Goal: Task Accomplishment & Management: Manage account settings

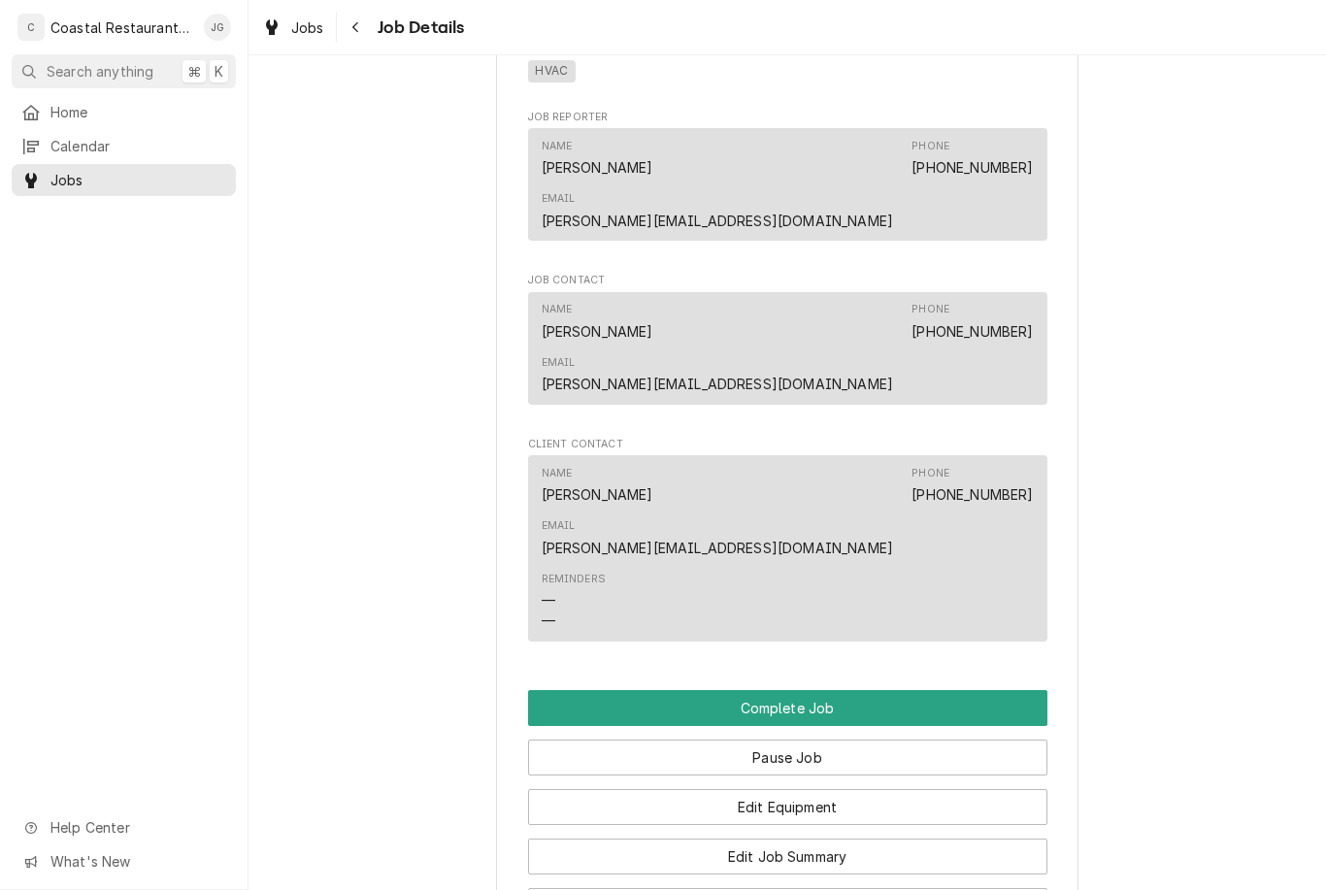
scroll to position [1490, 0]
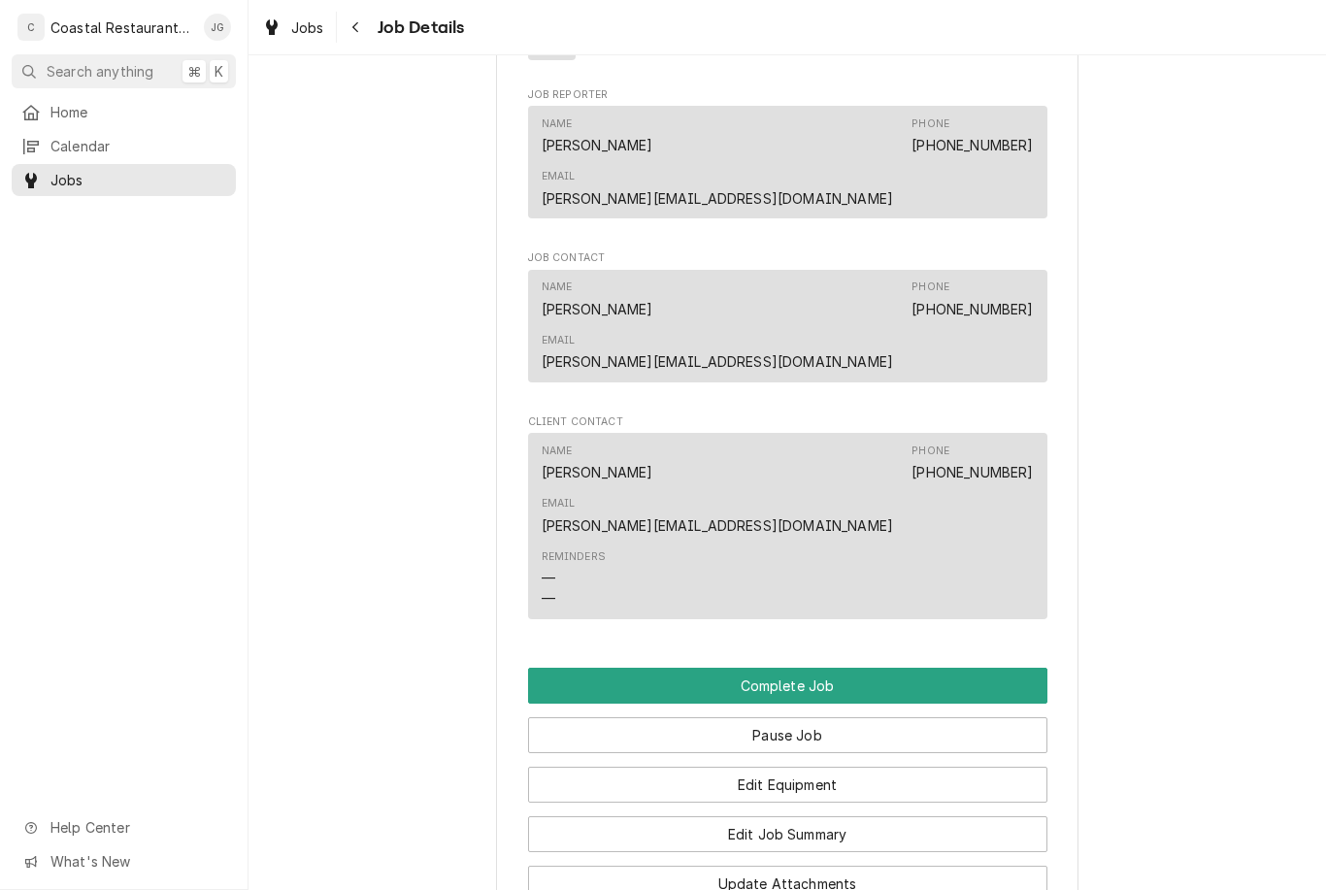
click at [671, 816] on button "Edit Job Summary" at bounding box center [787, 834] width 519 height 36
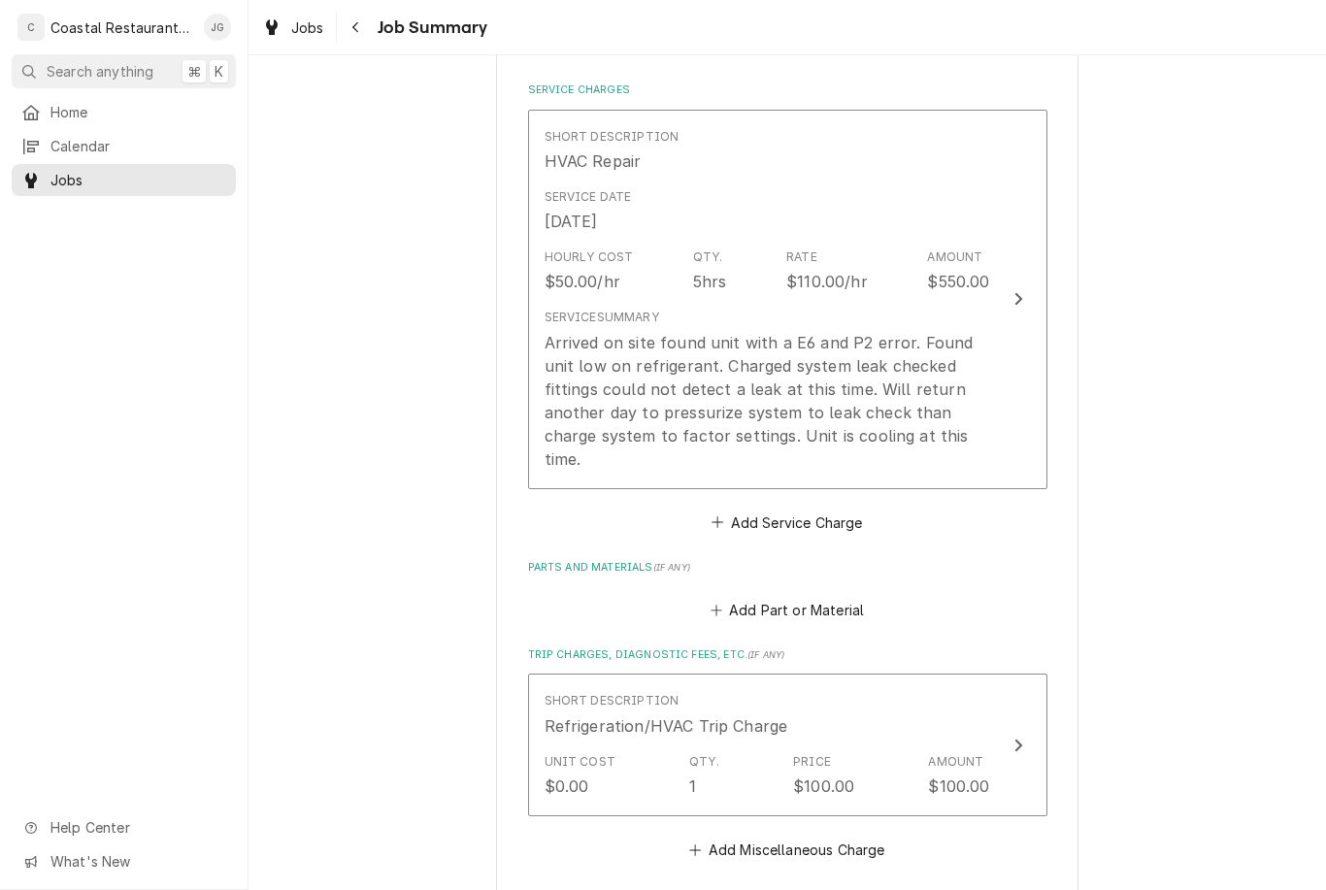
scroll to position [452, 0]
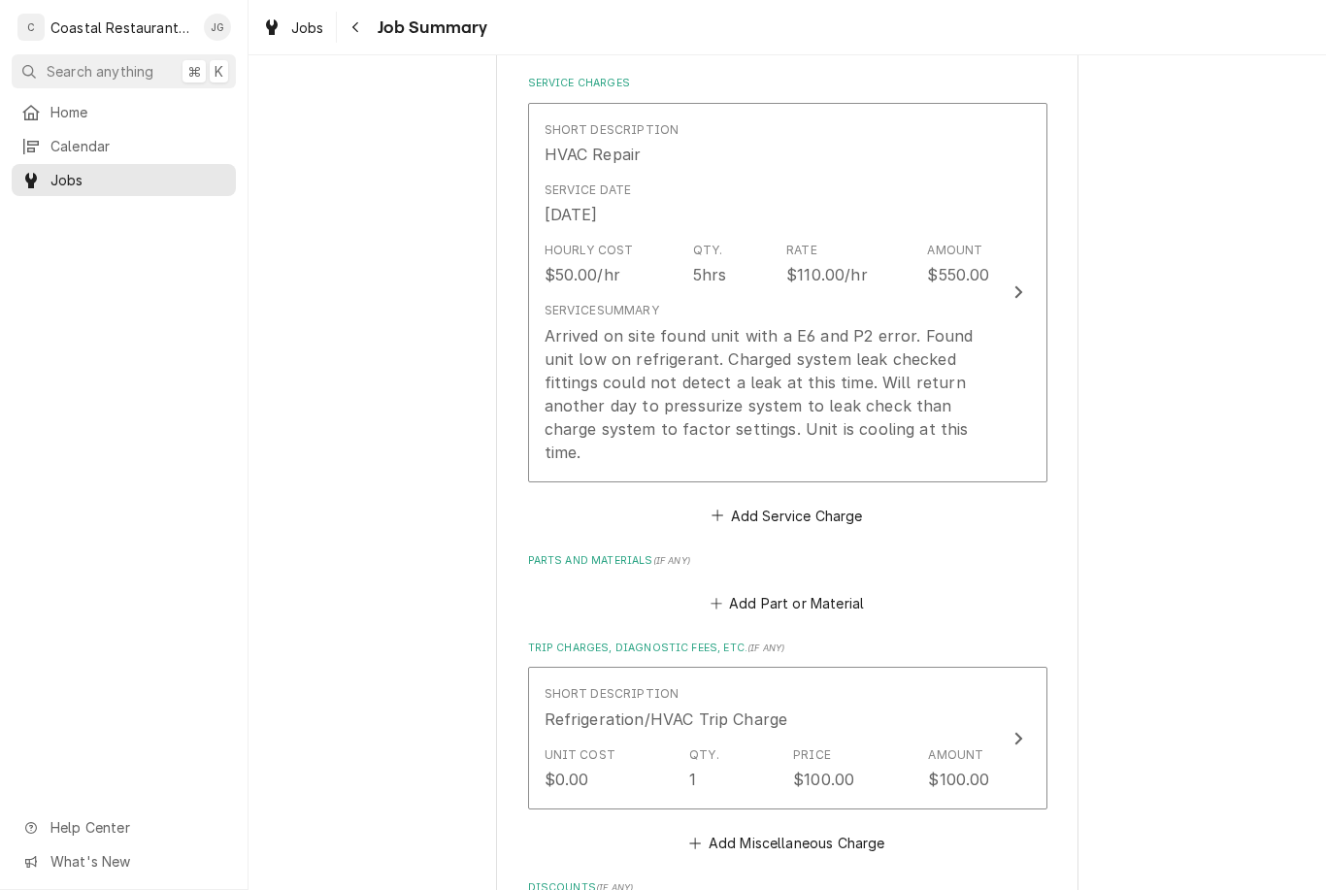
click at [688, 595] on div "Add Part or Material" at bounding box center [787, 598] width 519 height 38
click at [710, 598] on button "Add Part or Material" at bounding box center [787, 603] width 160 height 27
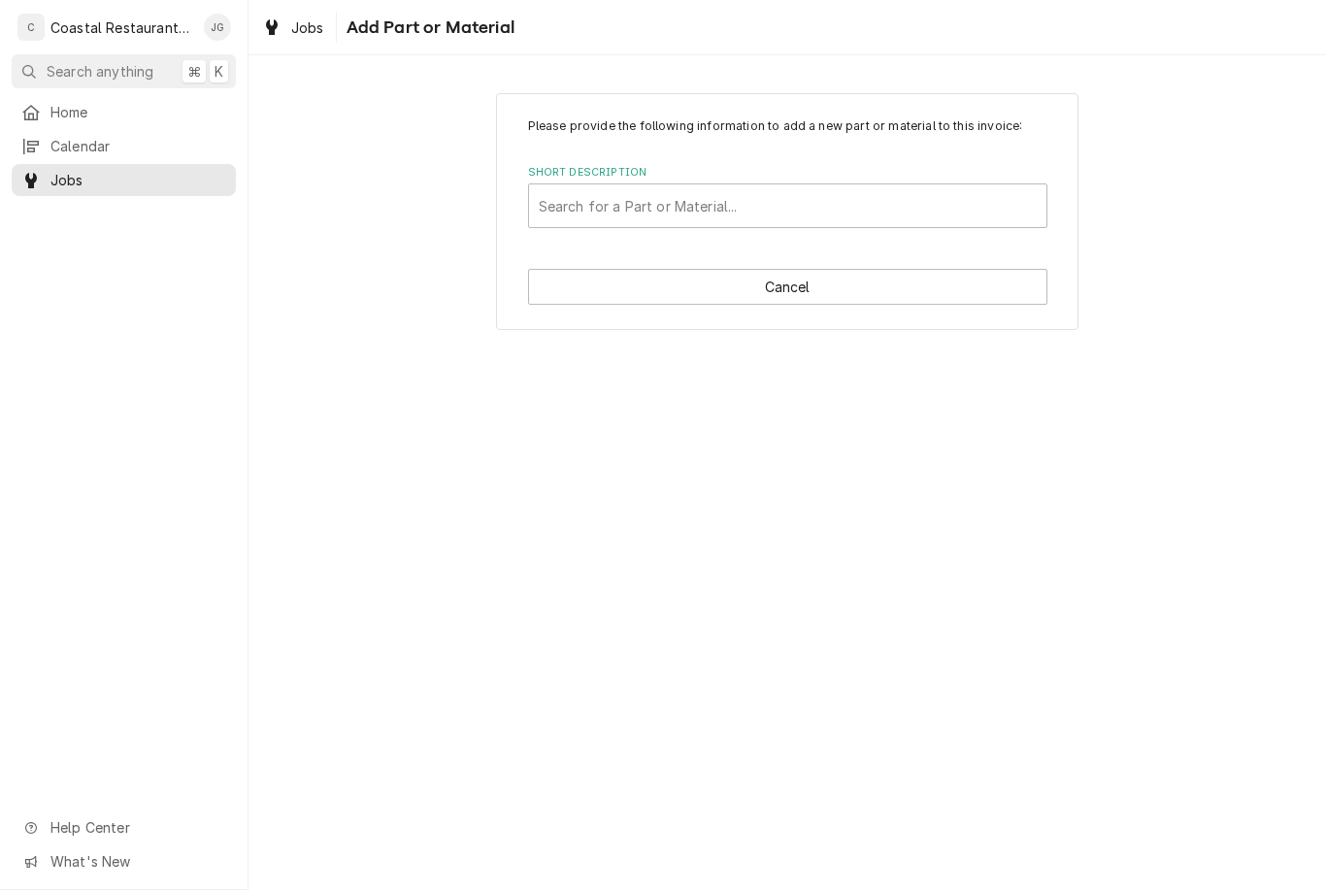
click at [586, 233] on div "Please provide the following information to add a new part or material to this …" at bounding box center [787, 211] width 582 height 237
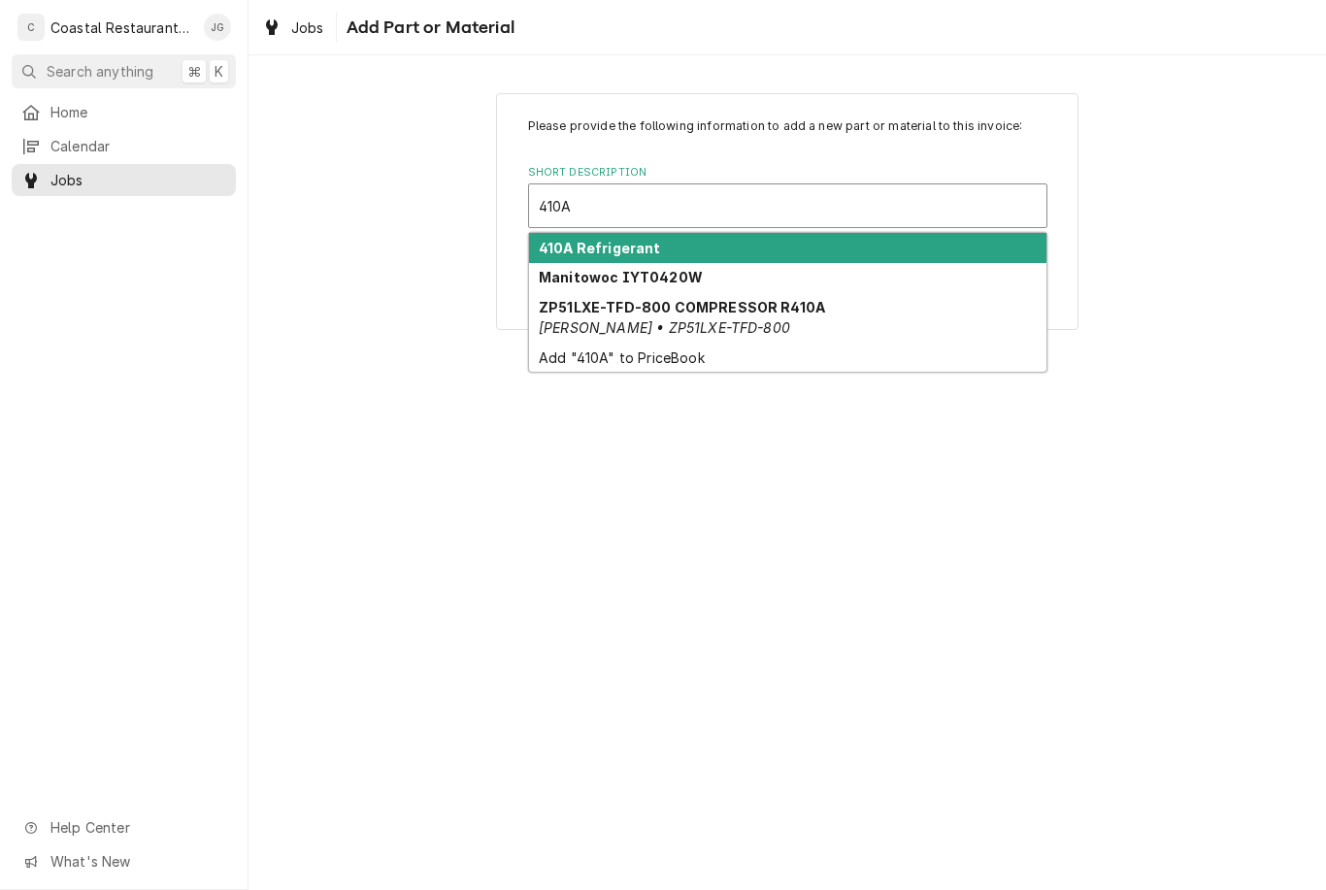
click at [557, 246] on strong "410A Refrigerant" at bounding box center [600, 248] width 122 height 16
type input "410A"
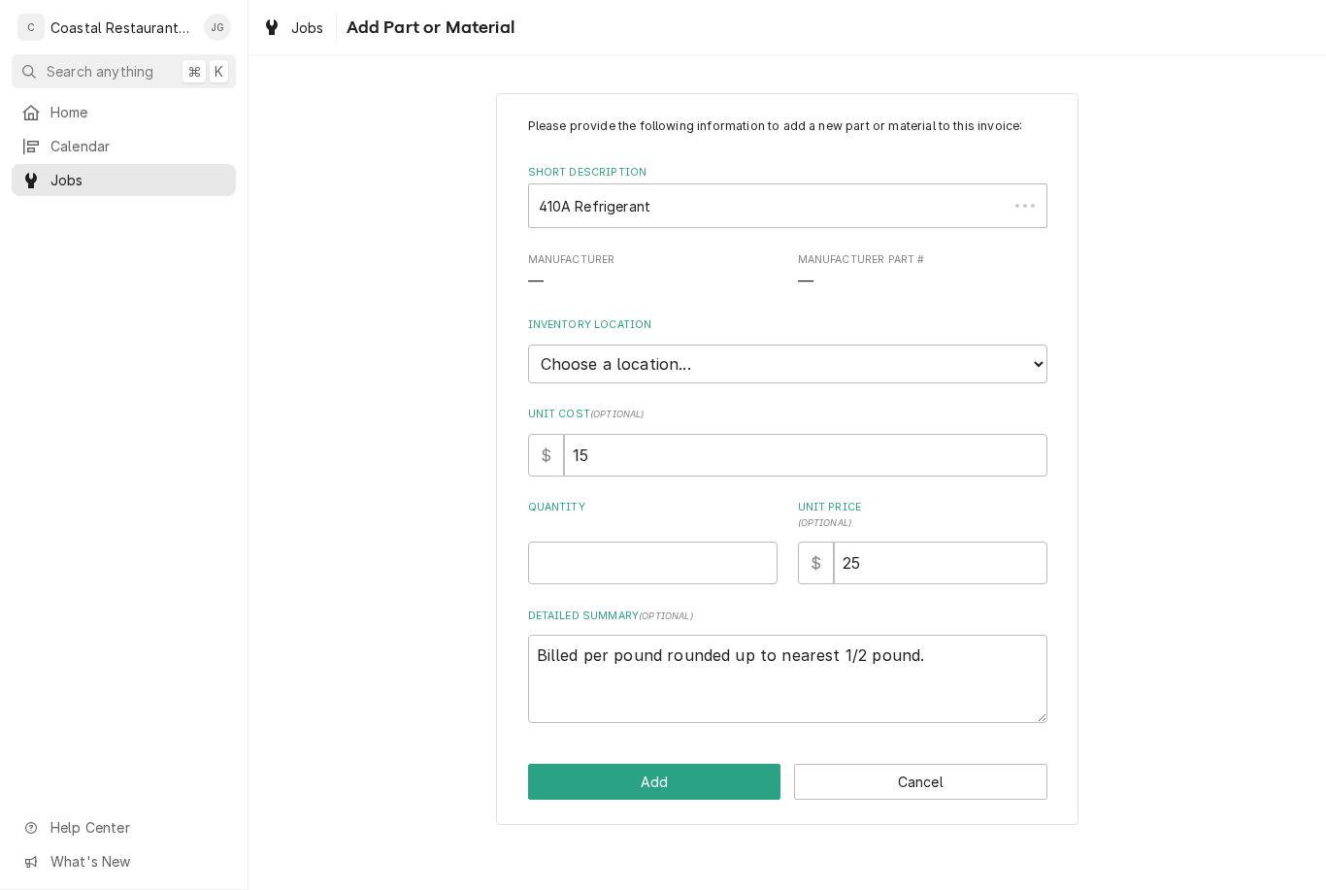
type textarea "x"
click at [546, 548] on input "Quantity" at bounding box center [652, 563] width 249 height 43
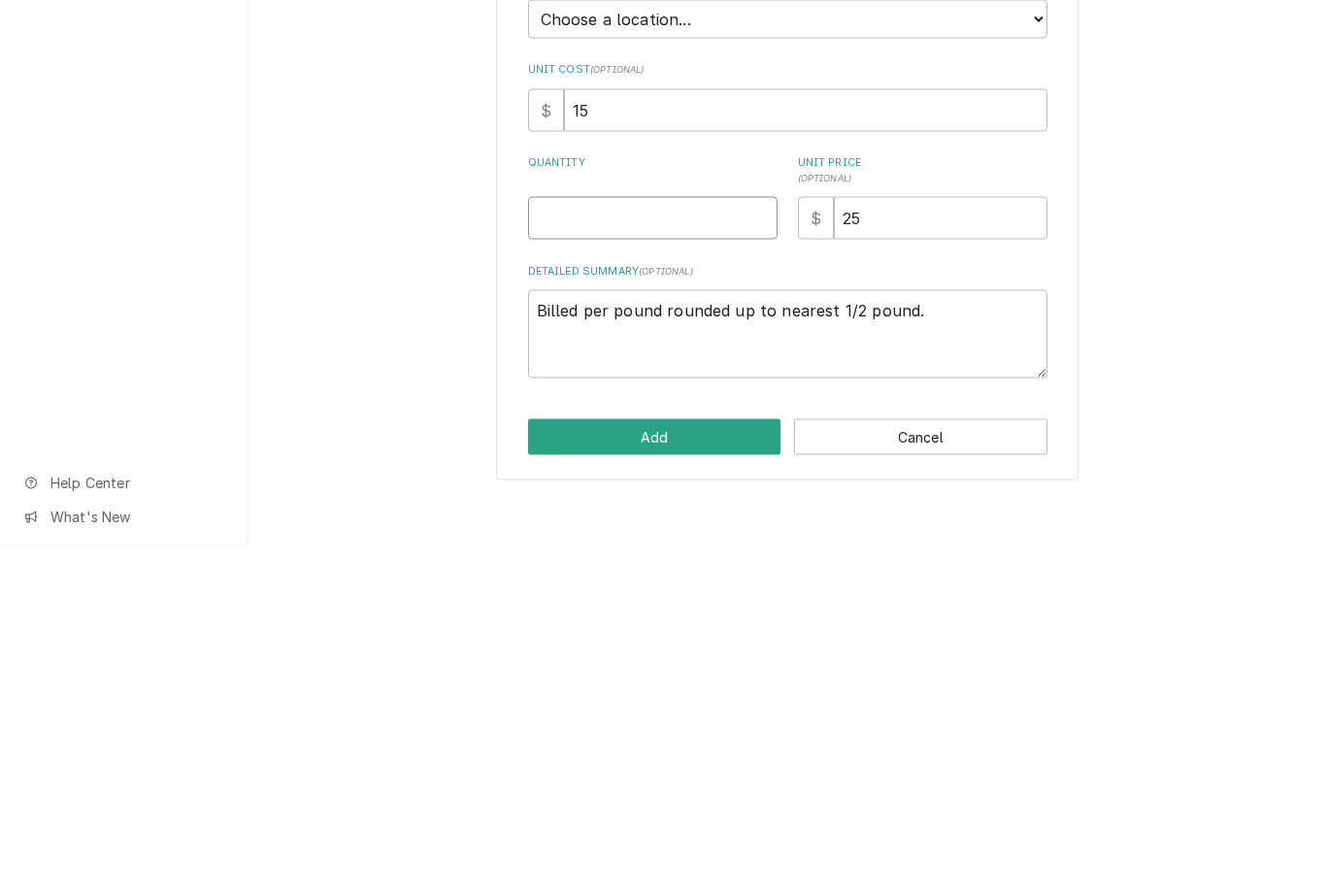
type input "1"
type textarea "x"
type input "11"
type textarea "x"
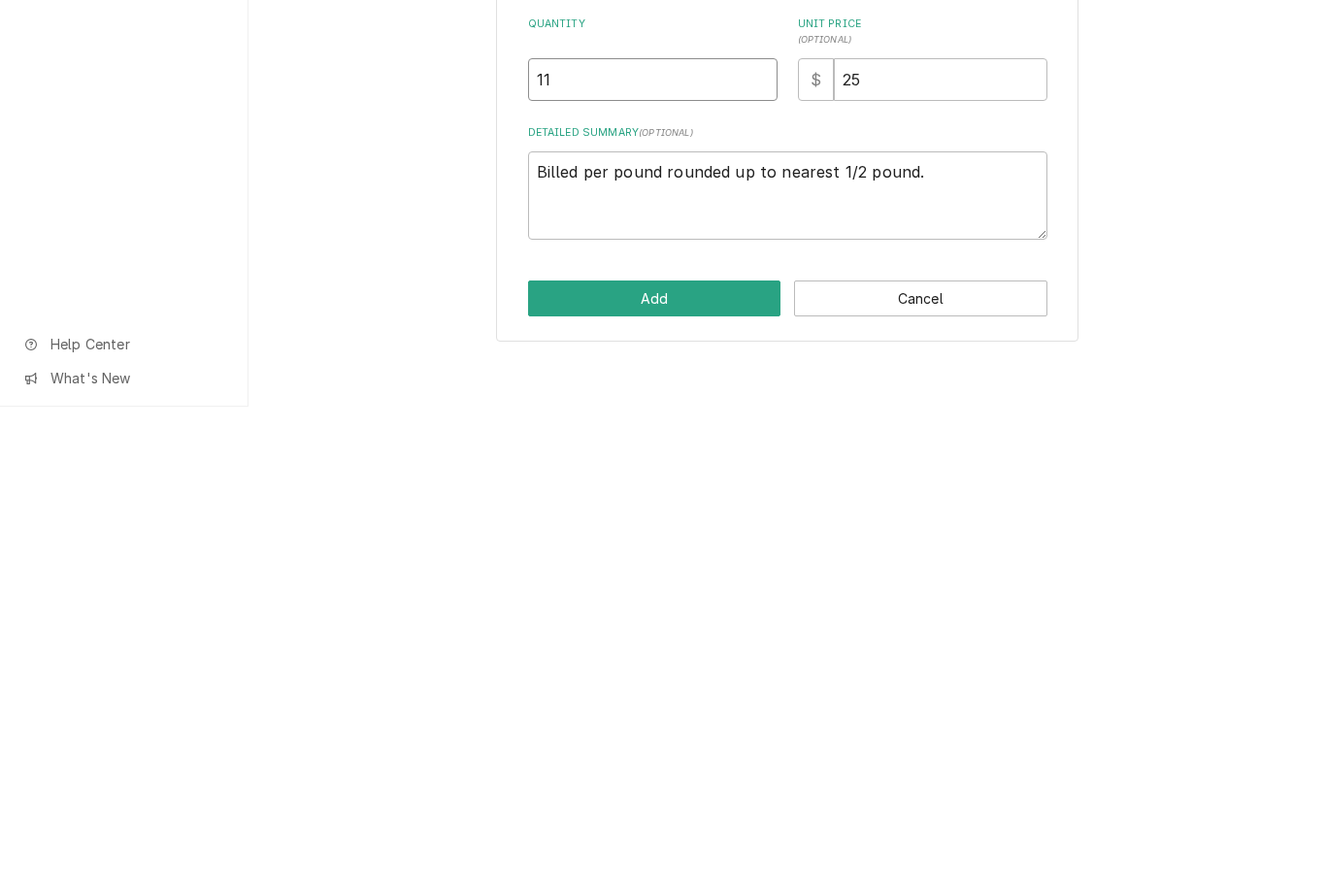
type input "1"
type textarea "x"
type input "10"
type textarea "x"
type input "10.5"
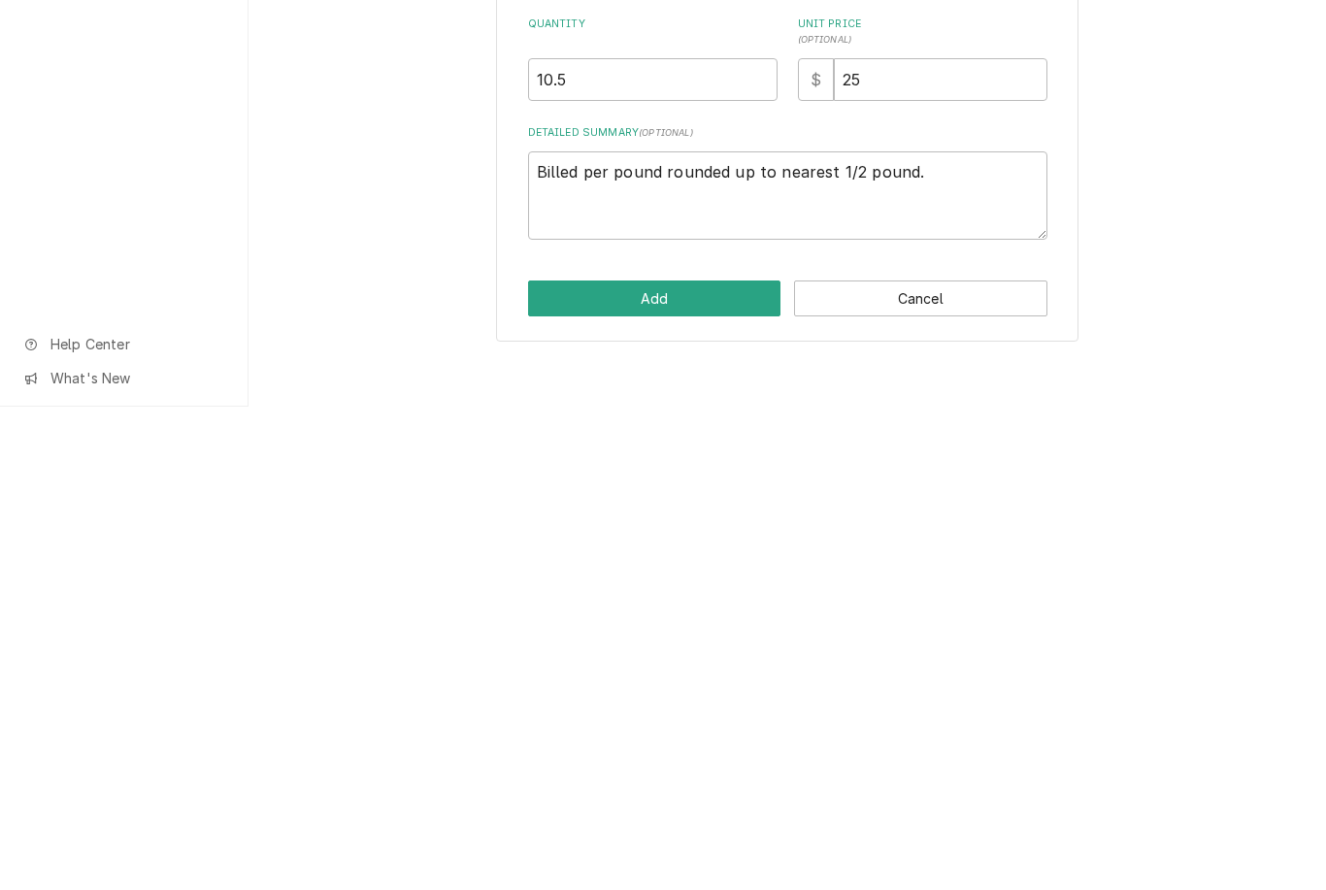
click at [555, 764] on button "Add" at bounding box center [654, 782] width 253 height 36
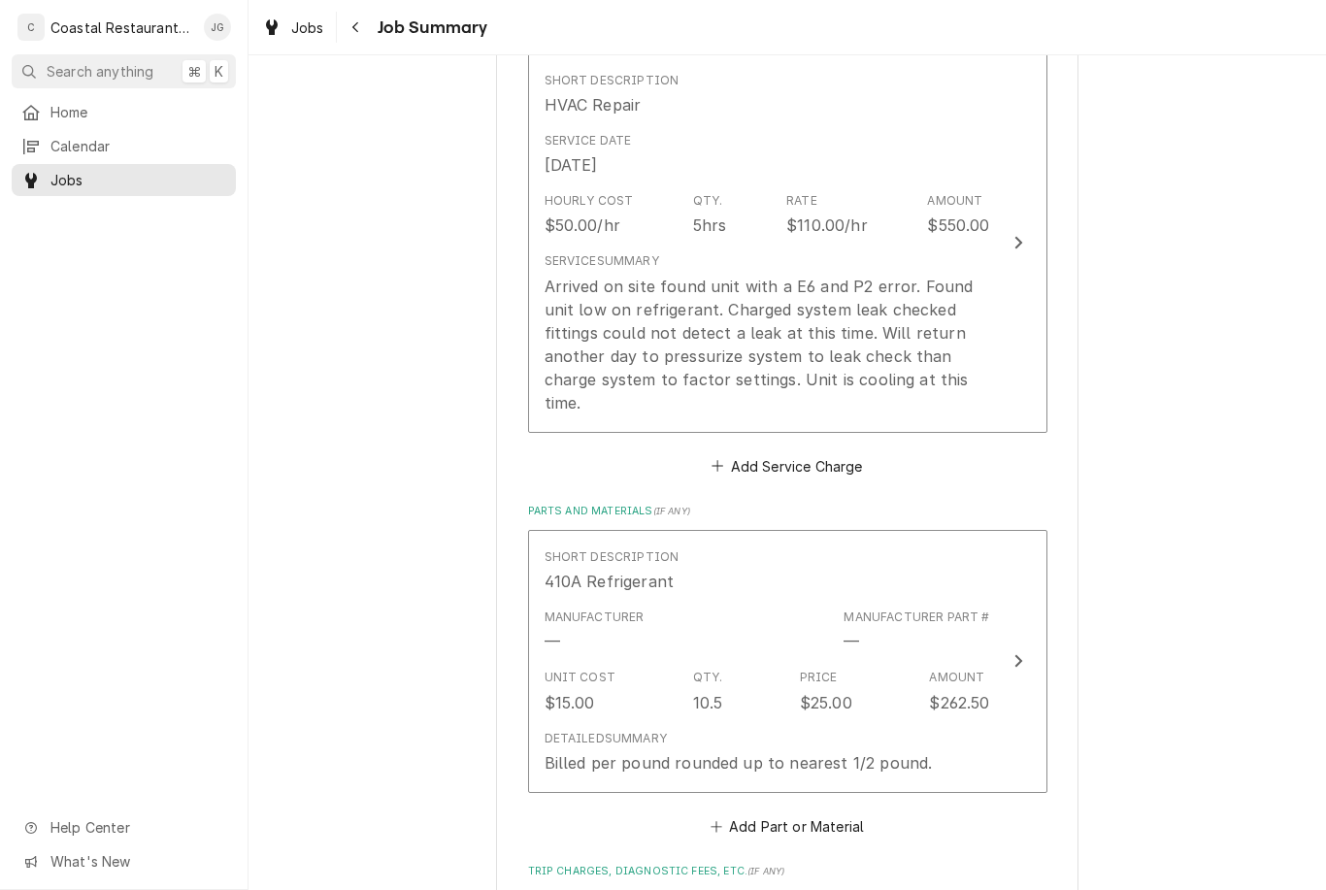
scroll to position [496, 0]
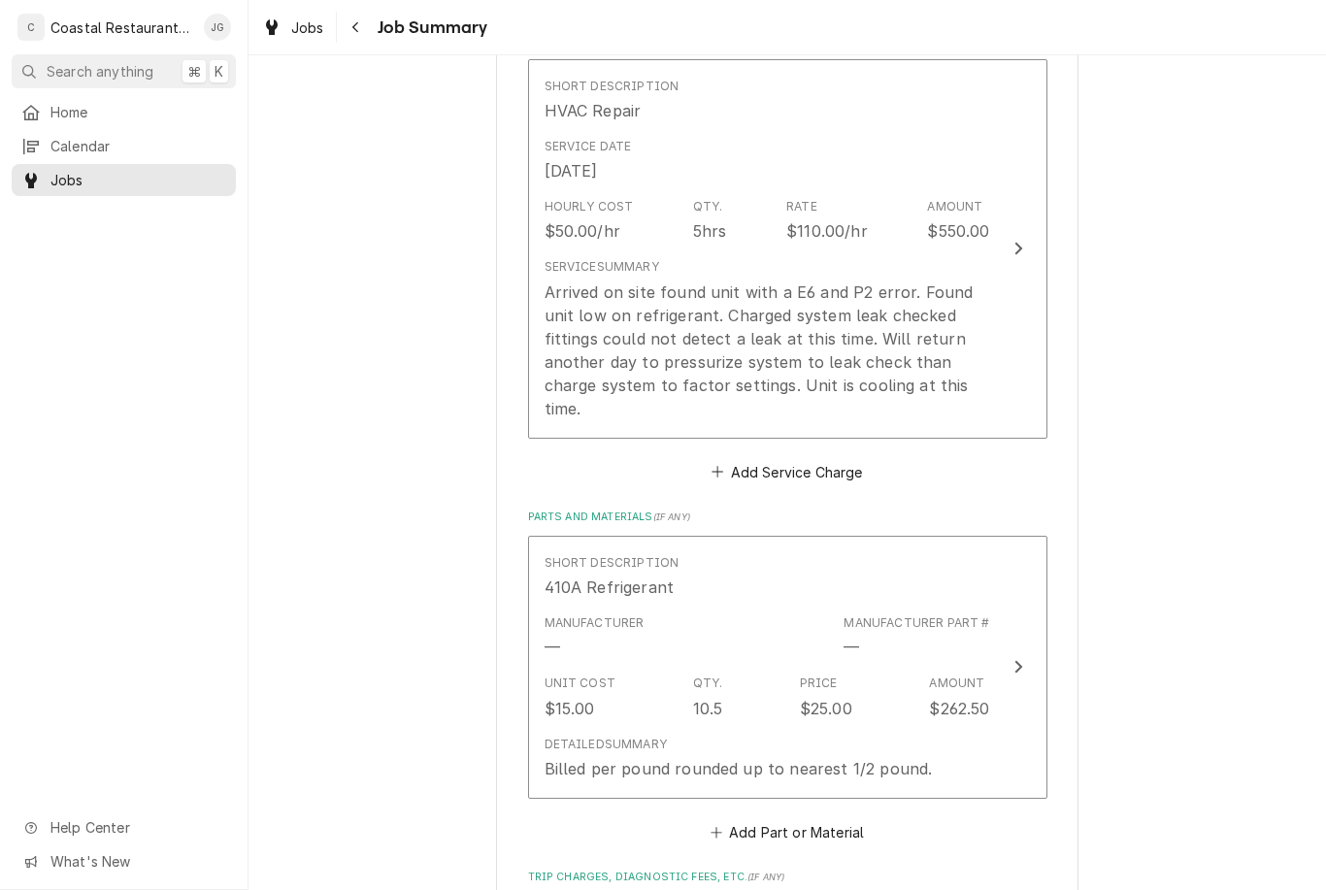
click at [800, 321] on div "Arrived on site found unit with a E6 and P2 error. Found unit low on refrigeran…" at bounding box center [766, 350] width 445 height 140
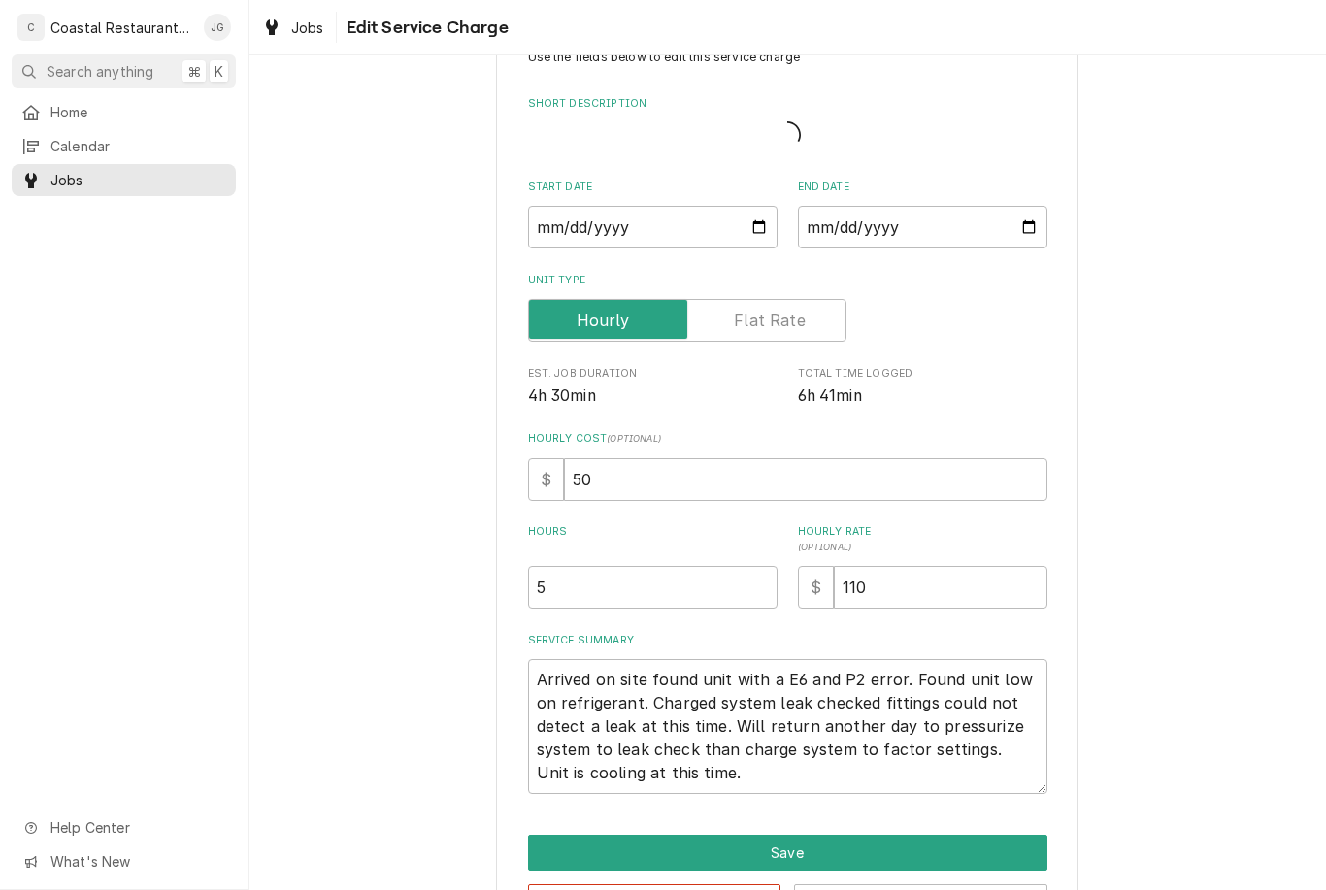
type textarea "x"
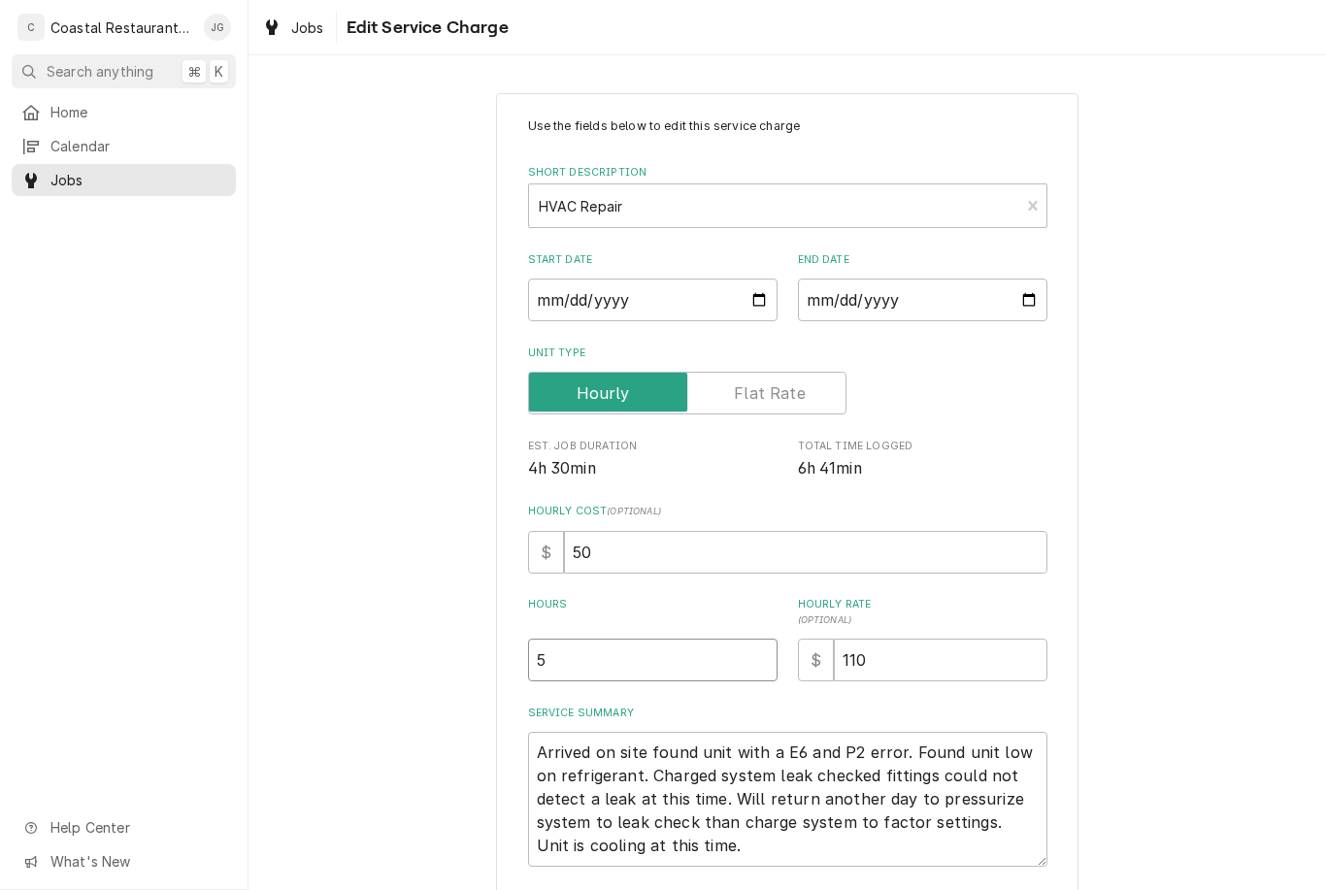
click at [662, 647] on input "5" at bounding box center [652, 660] width 249 height 43
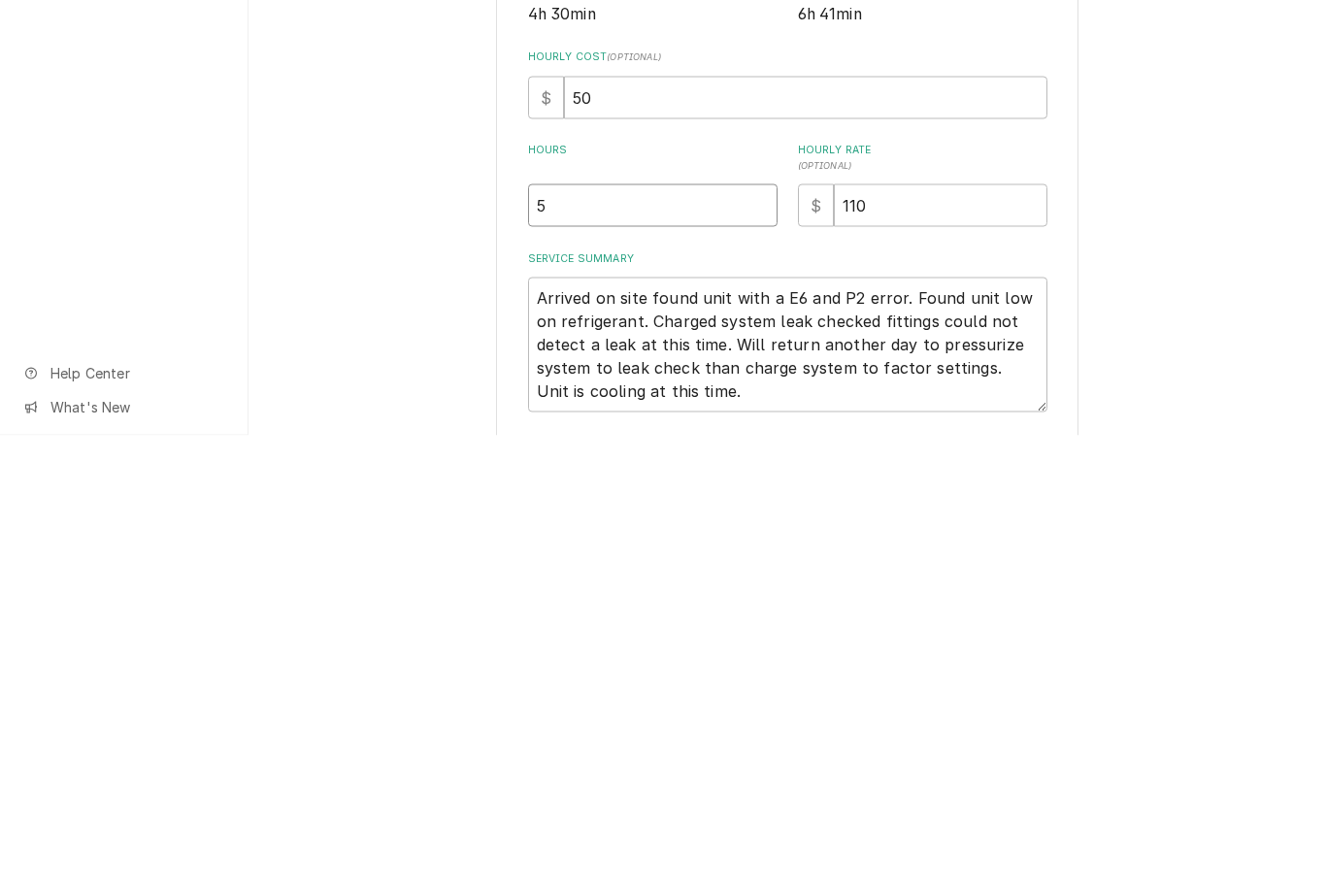
type textarea "x"
type input "7"
type textarea "x"
type input "7"
click at [1188, 235] on div "Use the fields below to edit this service charge Short Description HVAC Repair …" at bounding box center [786, 555] width 1077 height 959
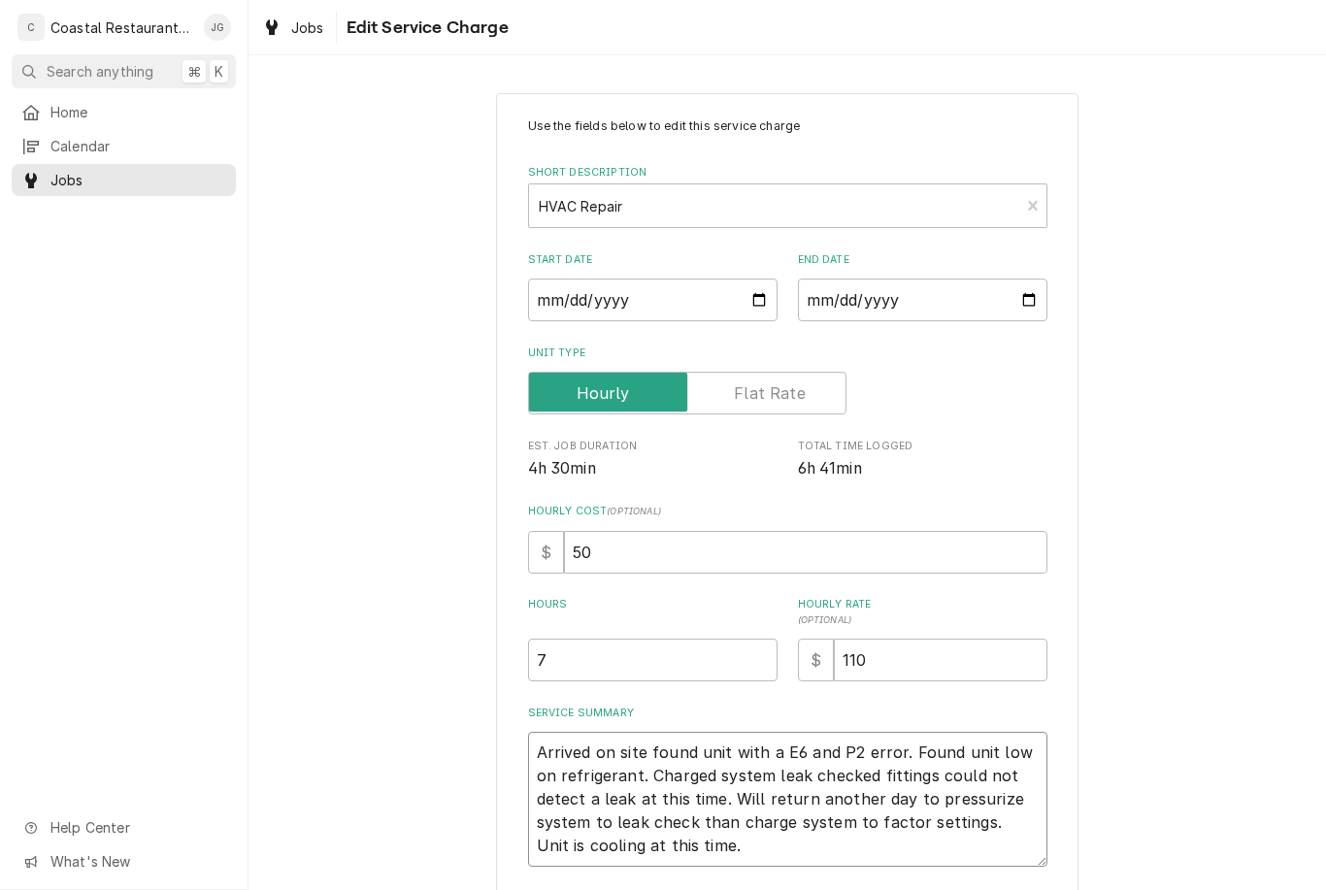
click at [686, 819] on textarea "Arrived on site found unit with a E6 and P2 error. Found unit low on refrigeran…" at bounding box center [787, 799] width 519 height 135
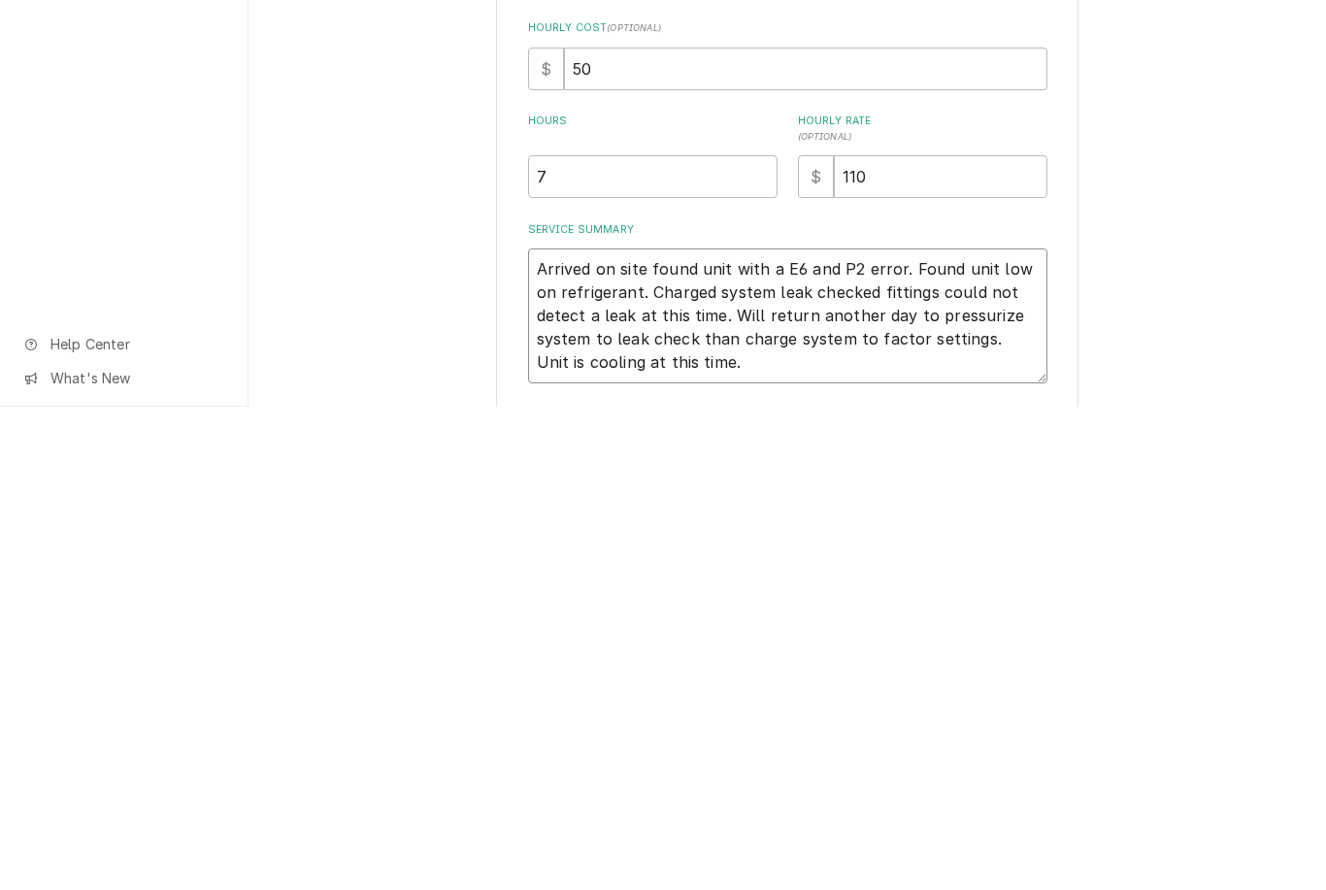
click at [641, 732] on textarea "Arrived on site found unit with a E6 and P2 error. Found unit low on refrigeran…" at bounding box center [787, 799] width 519 height 135
type textarea "x"
type textarea "Arrived on site found unit with a E6 and P2 error. Found unit low on refrigeran…"
type textarea "x"
type textarea "Arrived on site found unit with a E6 and P2 error. Found unit low on refrigeran…"
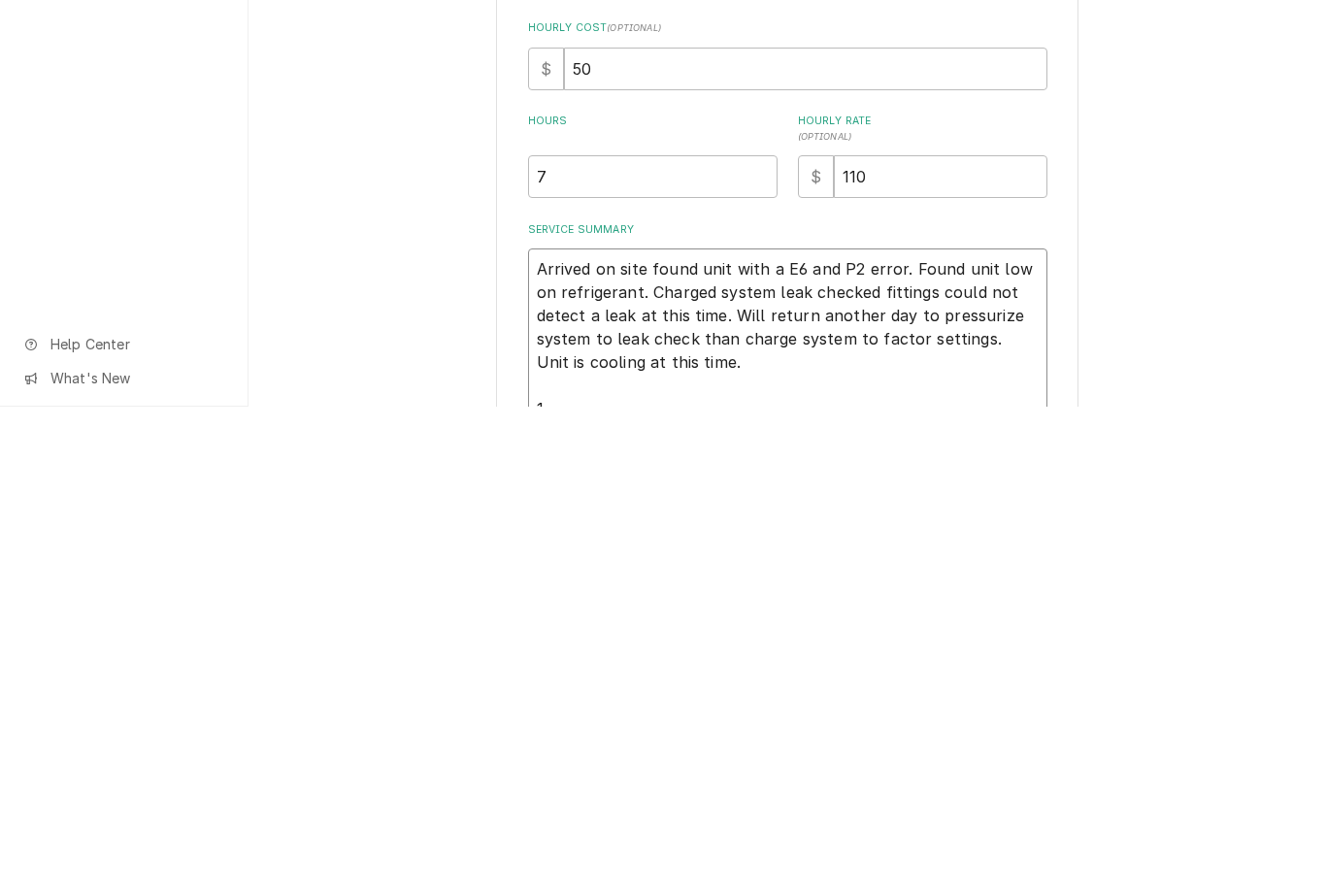
type textarea "x"
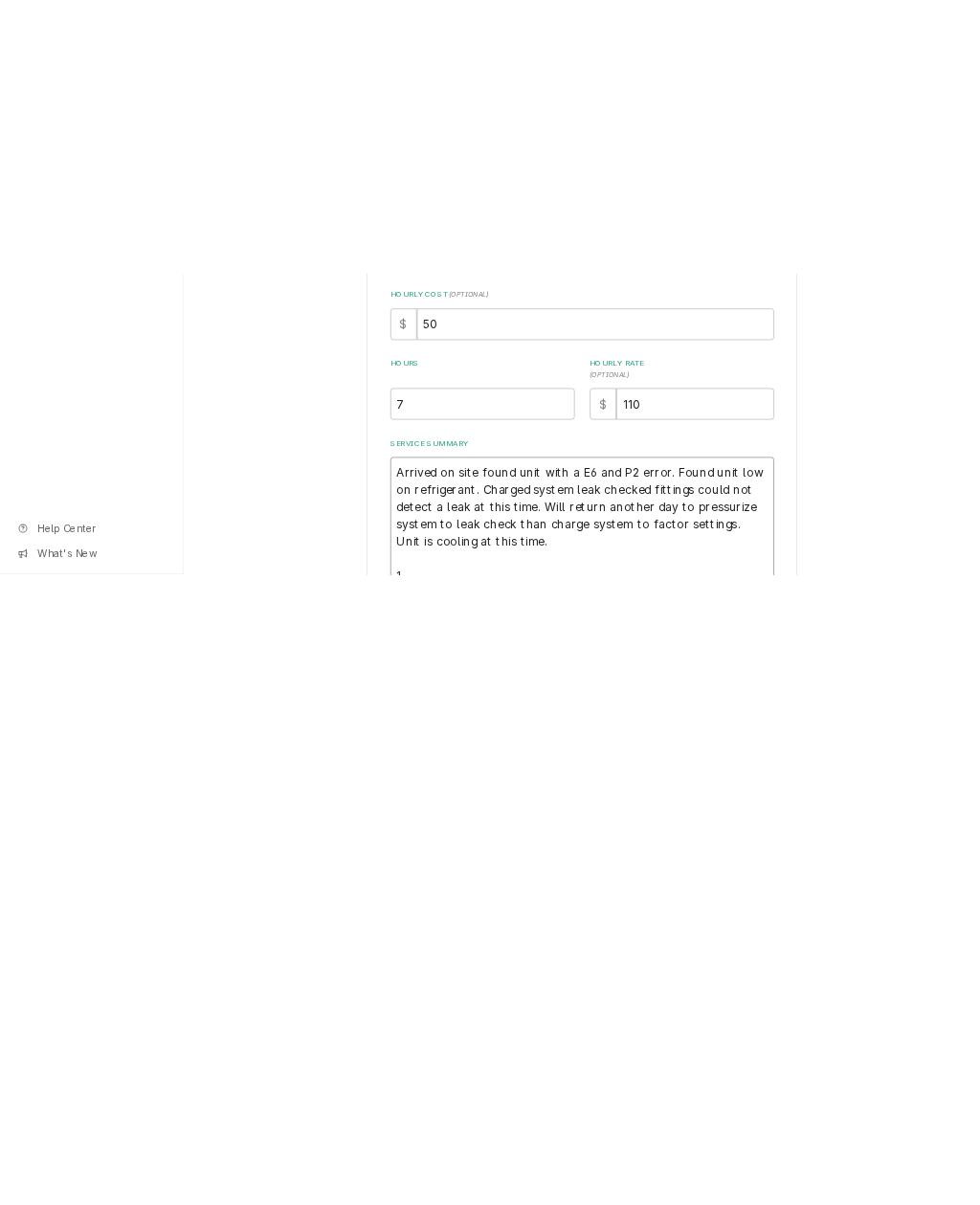
scroll to position [10, 0]
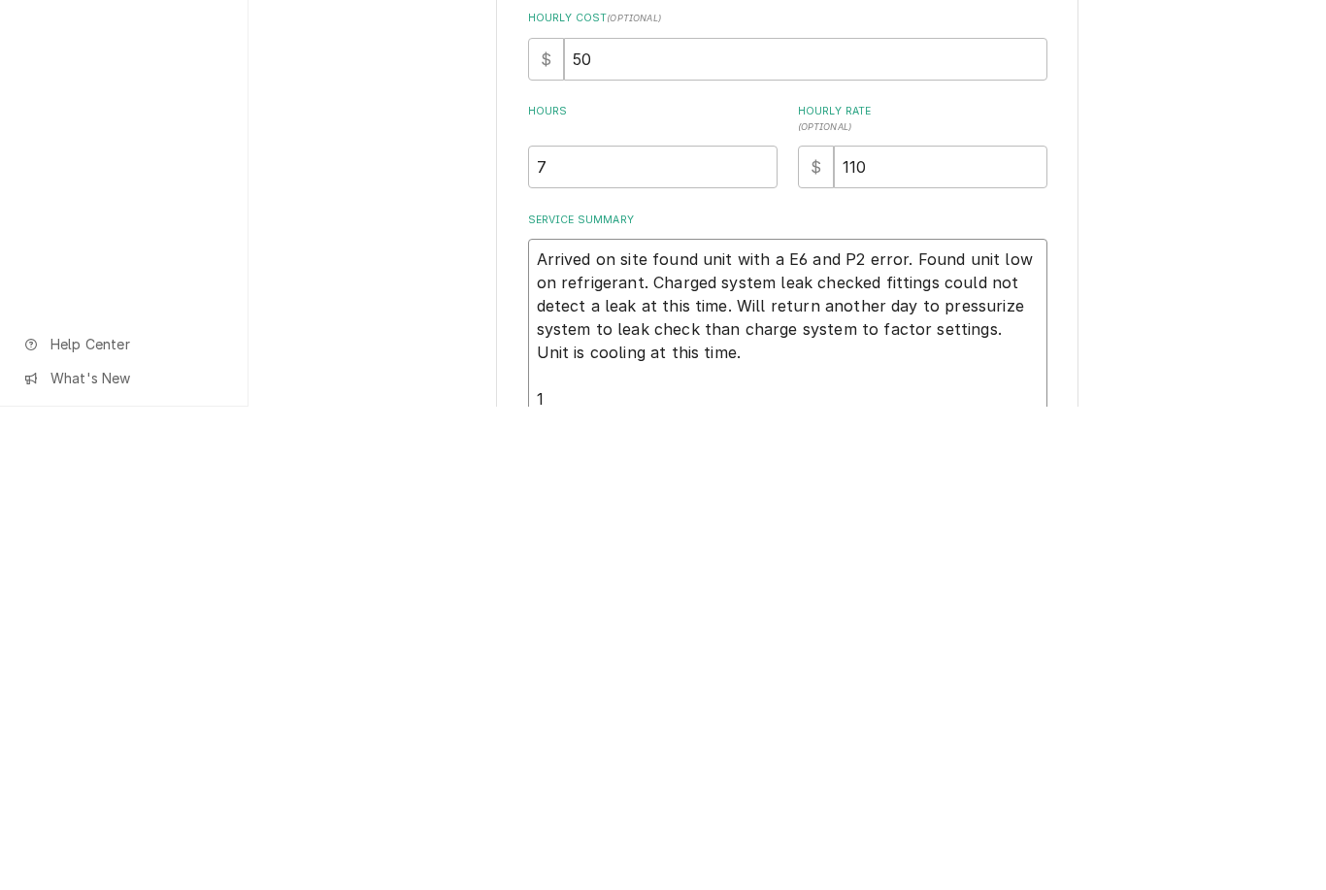
type textarea "Arrived on site found unit with a E6 and P2 error. Found unit low on refrigeran…"
type textarea "x"
type textarea "Arrived on site found unit with a E6 and P2 error. Found unit low on refrigeran…"
type textarea "x"
type textarea "Arrived on site found unit with a E6 and P2 error. Found unit low on refrigeran…"
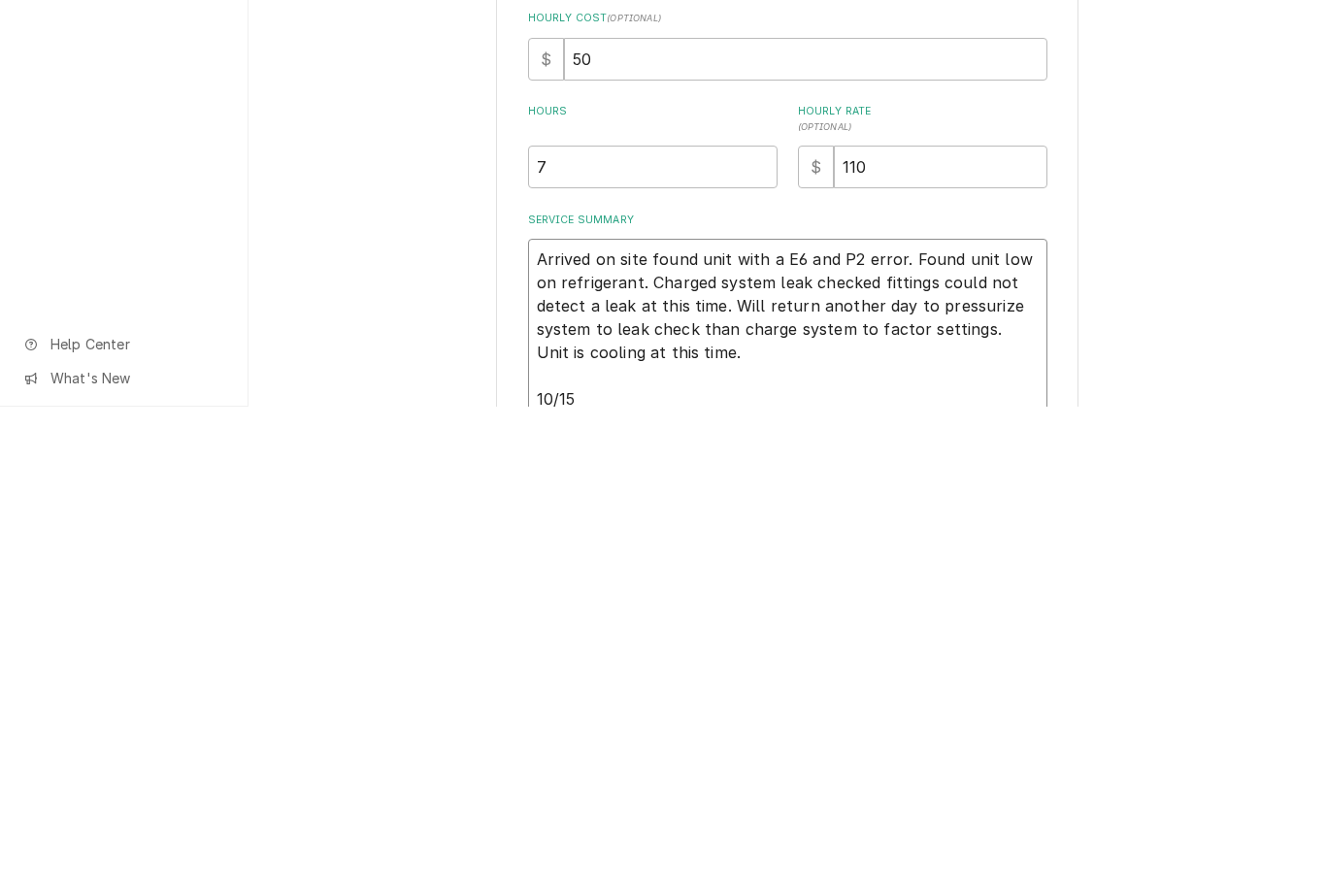
type textarea "x"
type textarea "Arrived on site found unit with a E6 and P2 error. Found unit low on refrigeran…"
type textarea "x"
type textarea "Arrived on site found unit with a E6 and P2 error. Found unit low on refrigeran…"
type textarea "x"
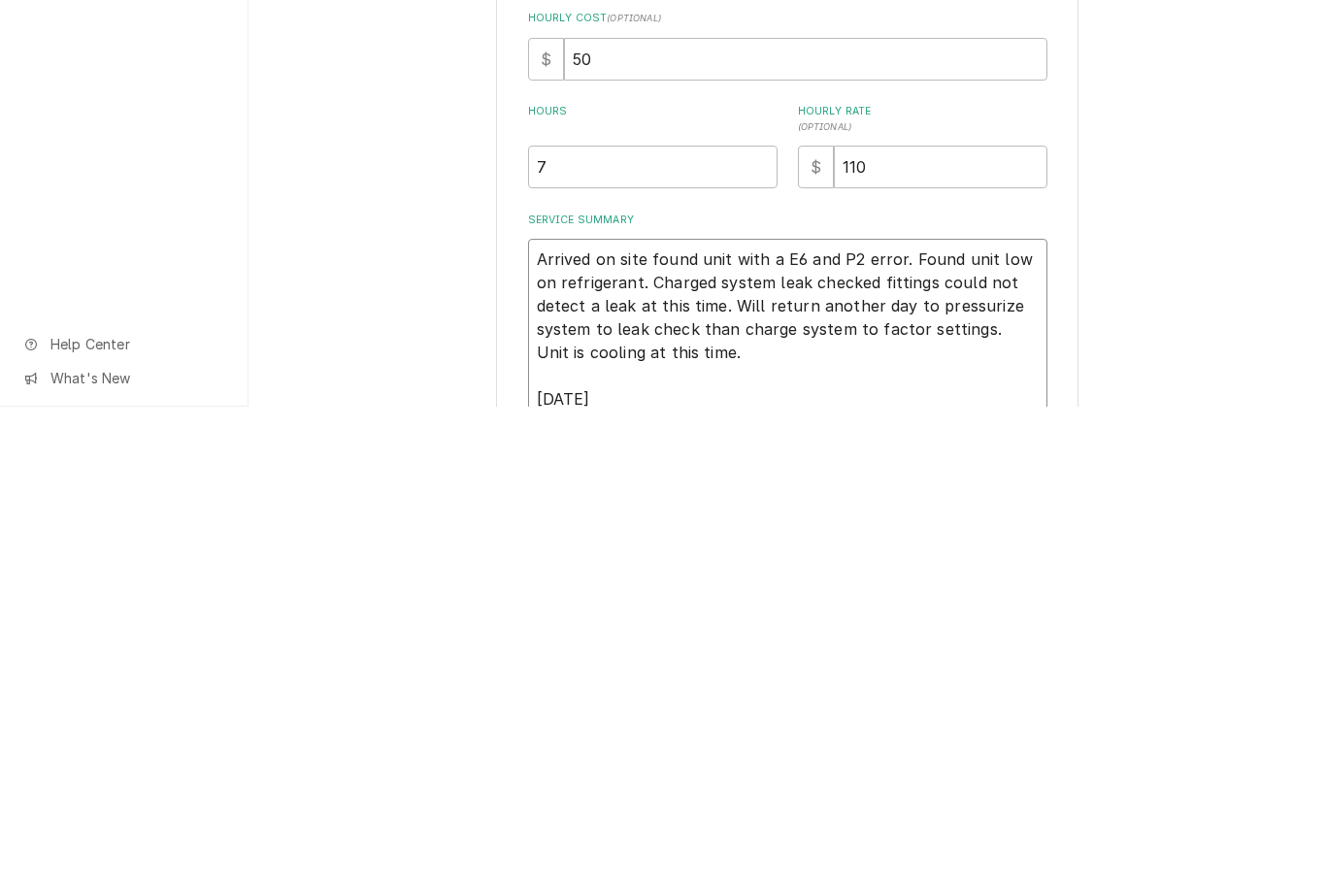
type textarea "Arrived on site found unit with a E6 and P2 error. Found unit low on refrigeran…"
type textarea "x"
type textarea "Arrived on site found unit with a E6 and P2 error. Found unit low on refrigeran…"
type textarea "x"
type textarea "Arrived on site found unit with a E6 and P2 error. Found unit low on refrigeran…"
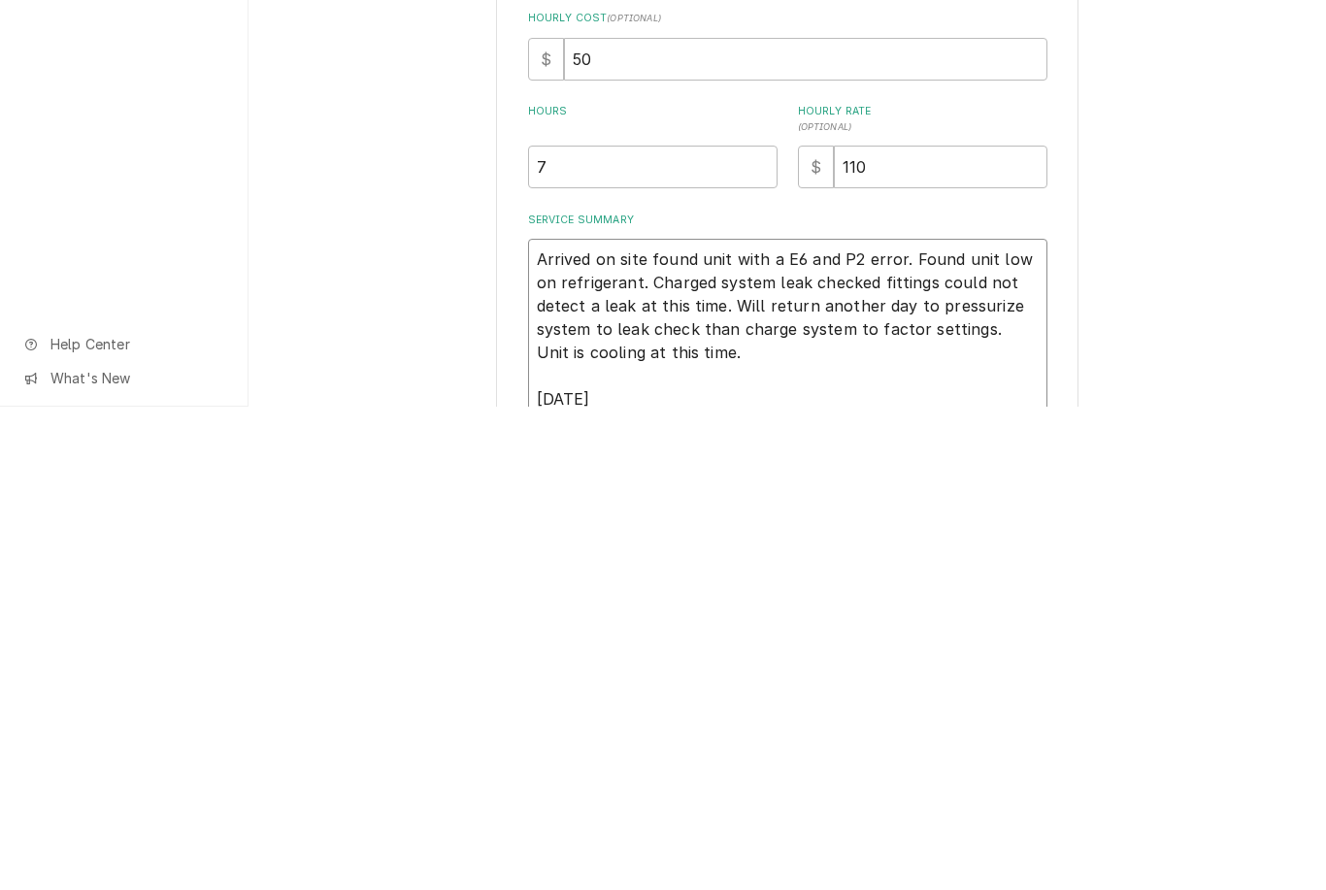
type textarea "x"
type textarea "Arrived on site found unit with a E6 and P2 error. Found unit low on refrigeran…"
type textarea "x"
type textarea "Arrived on site found unit with a E6 and P2 error. Found unit low on refrigeran…"
type textarea "x"
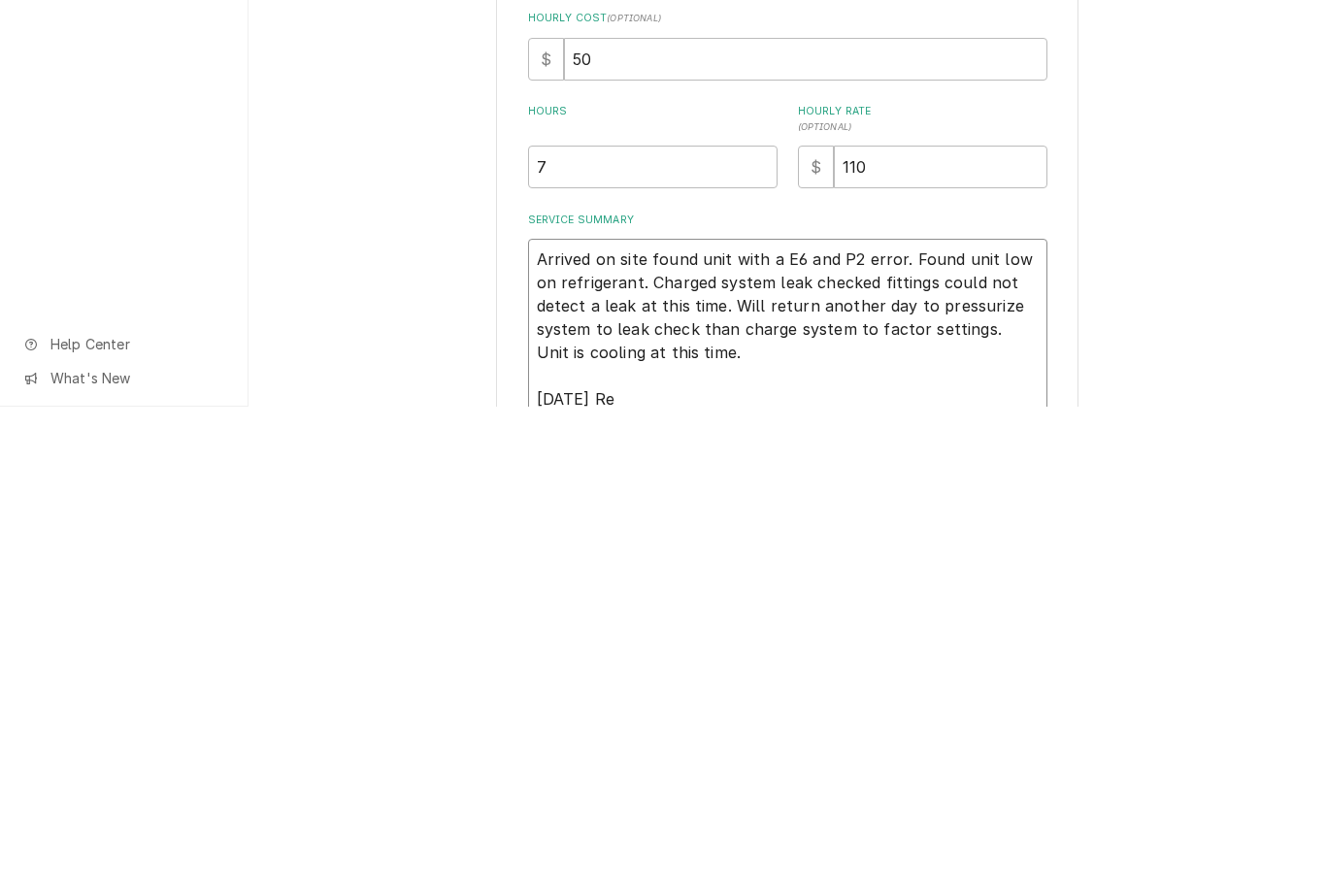
type textarea "Arrived on site found unit with a E6 and P2 error. Found unit low on refrigeran…"
type textarea "x"
type textarea "Arrived on site found unit with a E6 and P2 error. Found unit low on refrigeran…"
type textarea "x"
type textarea "Arrived on site found unit with a E6 and P2 error. Found unit low on refrigeran…"
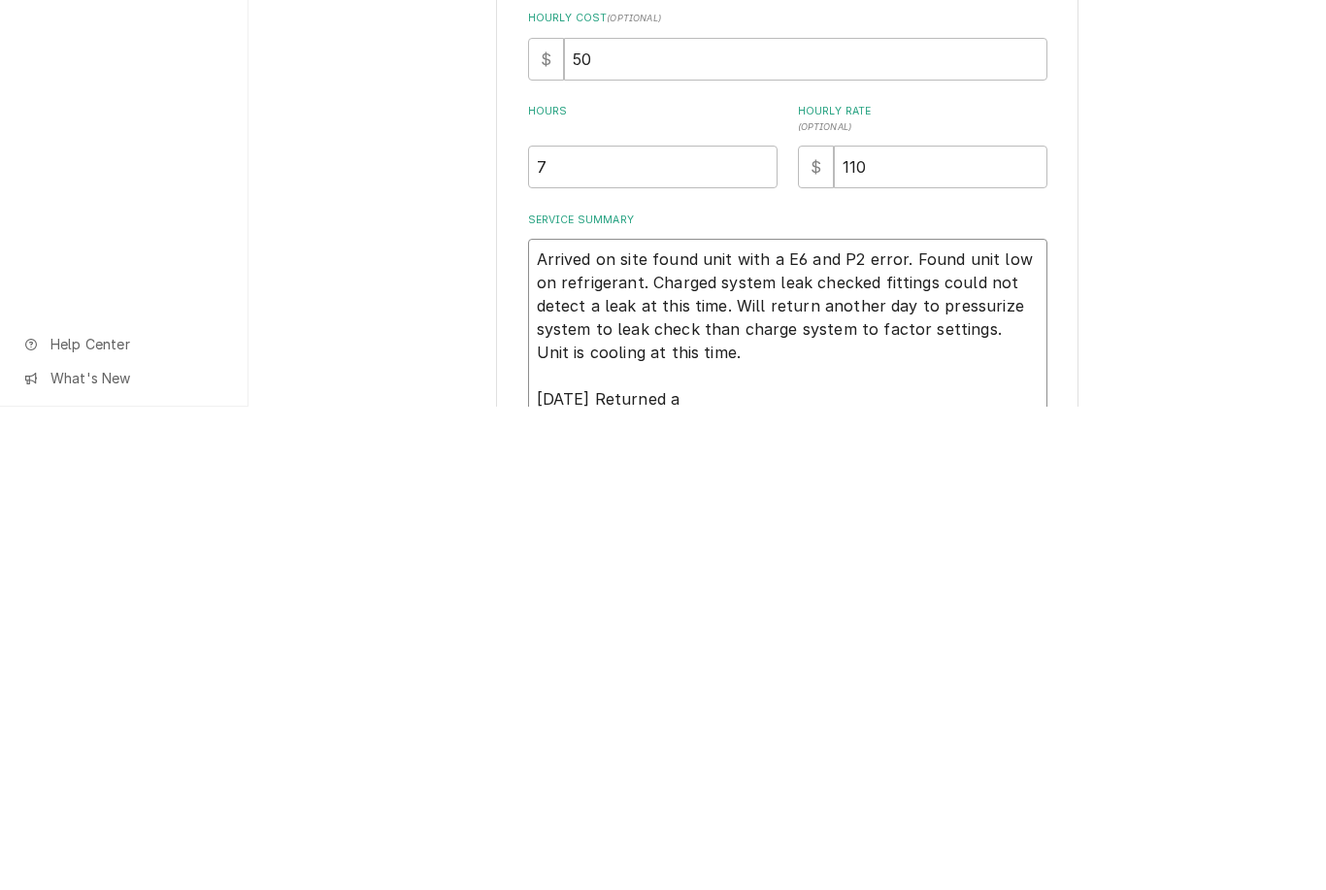
type textarea "x"
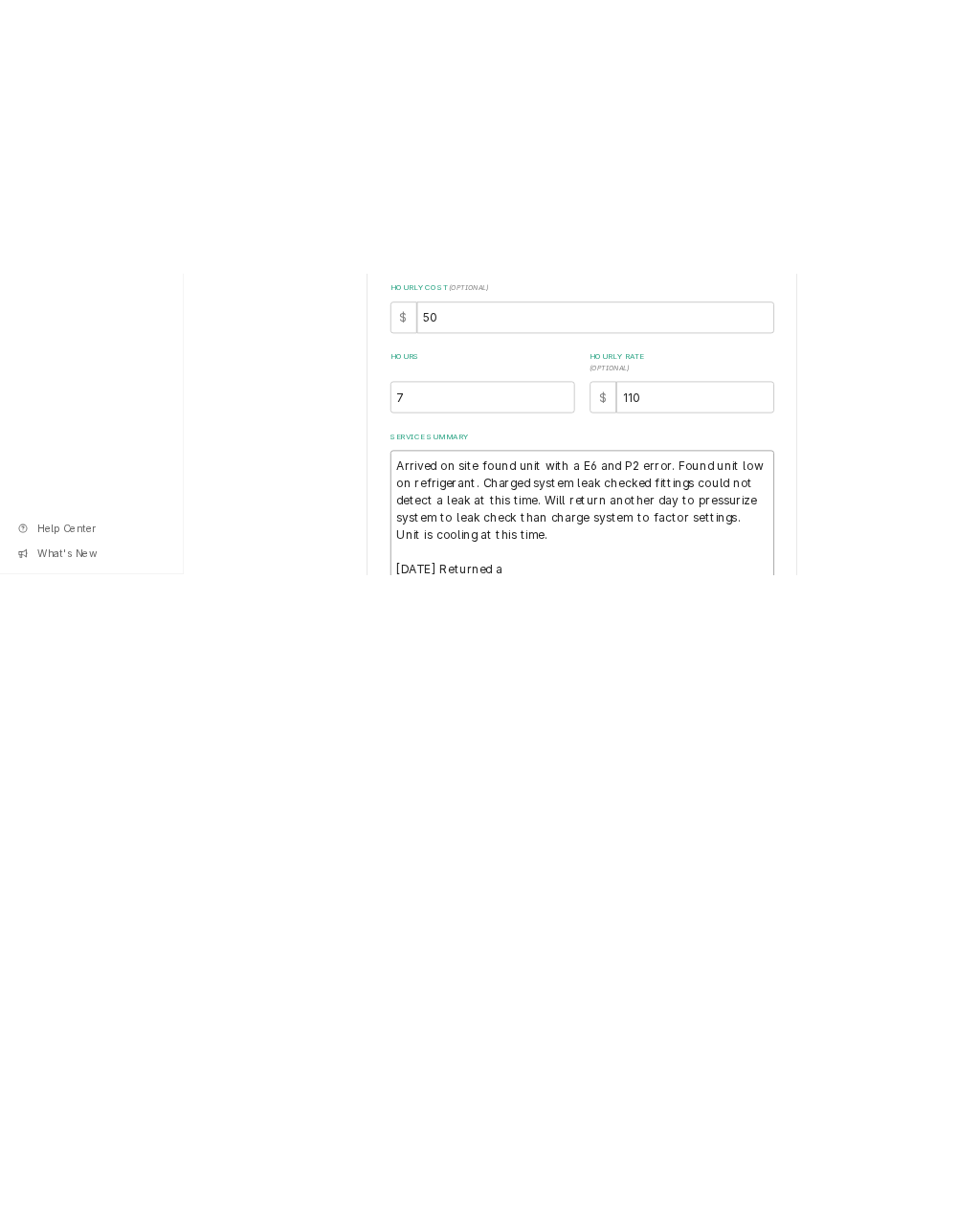
scroll to position [0, 0]
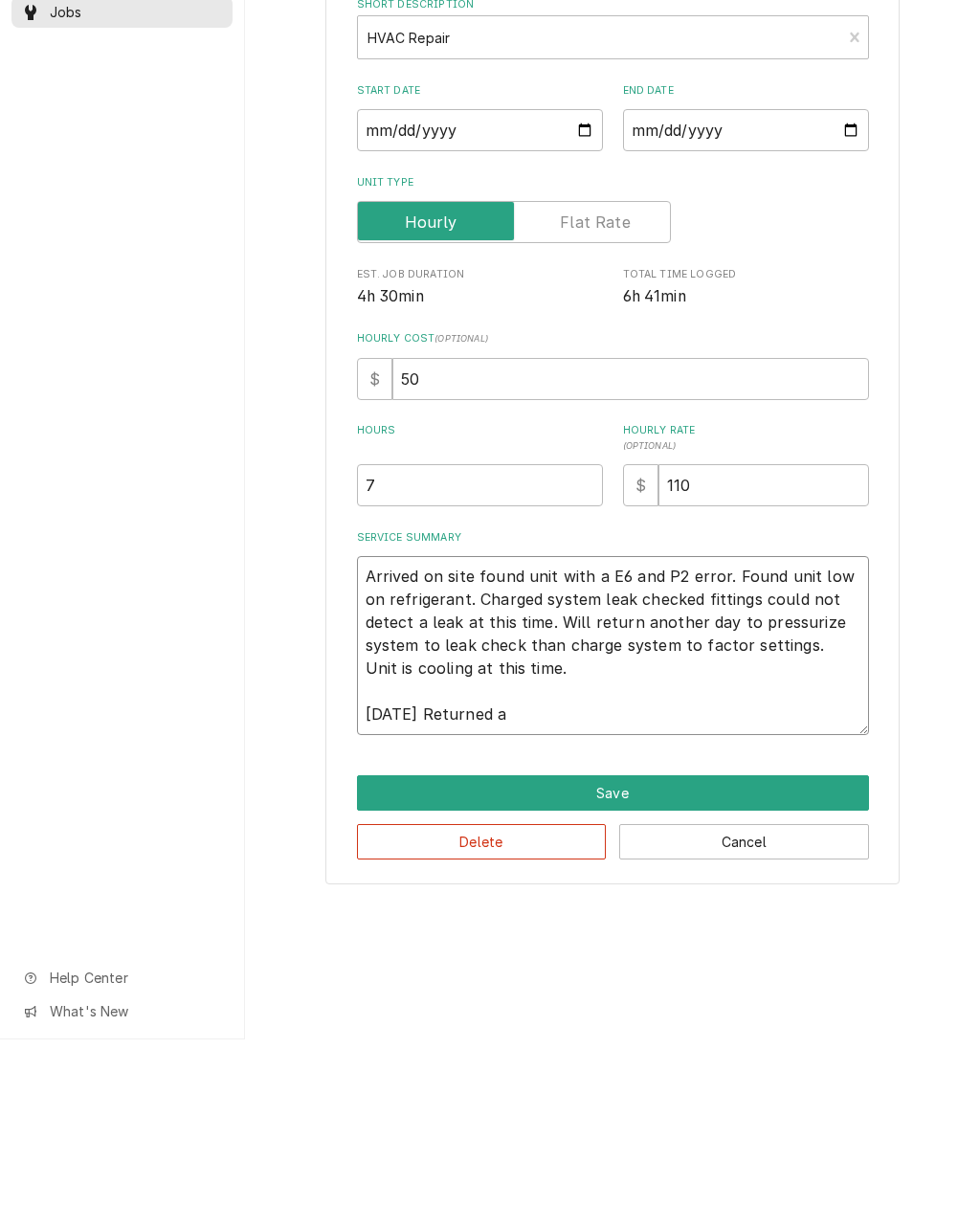
type textarea "Arrived on site found unit with a E6 and P2 error. Found unit low on refrigeran…"
type textarea "x"
type textarea "Arrived on site found unit with a E6 and P2 error. Found unit low on refrigeran…"
type textarea "x"
type textarea "Arrived on site found unit with a E6 and P2 error. Found unit low on refrigeran…"
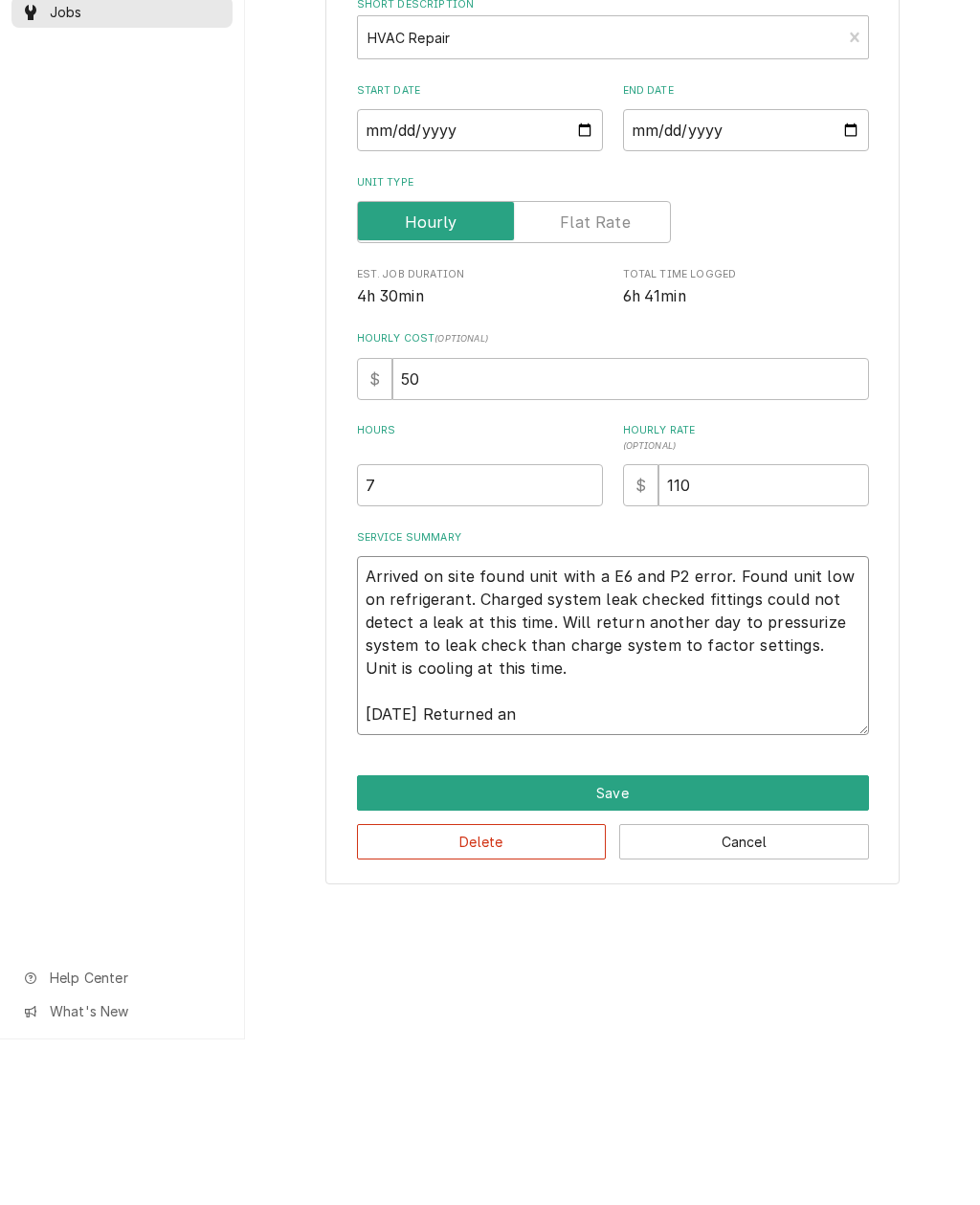
type textarea "x"
type textarea "Arrived on site found unit with a E6 and P2 error. Found unit low on refrigeran…"
type textarea "x"
type textarea "Arrived on site found unit with a E6 and P2 error. Found unit low on refrigeran…"
type textarea "x"
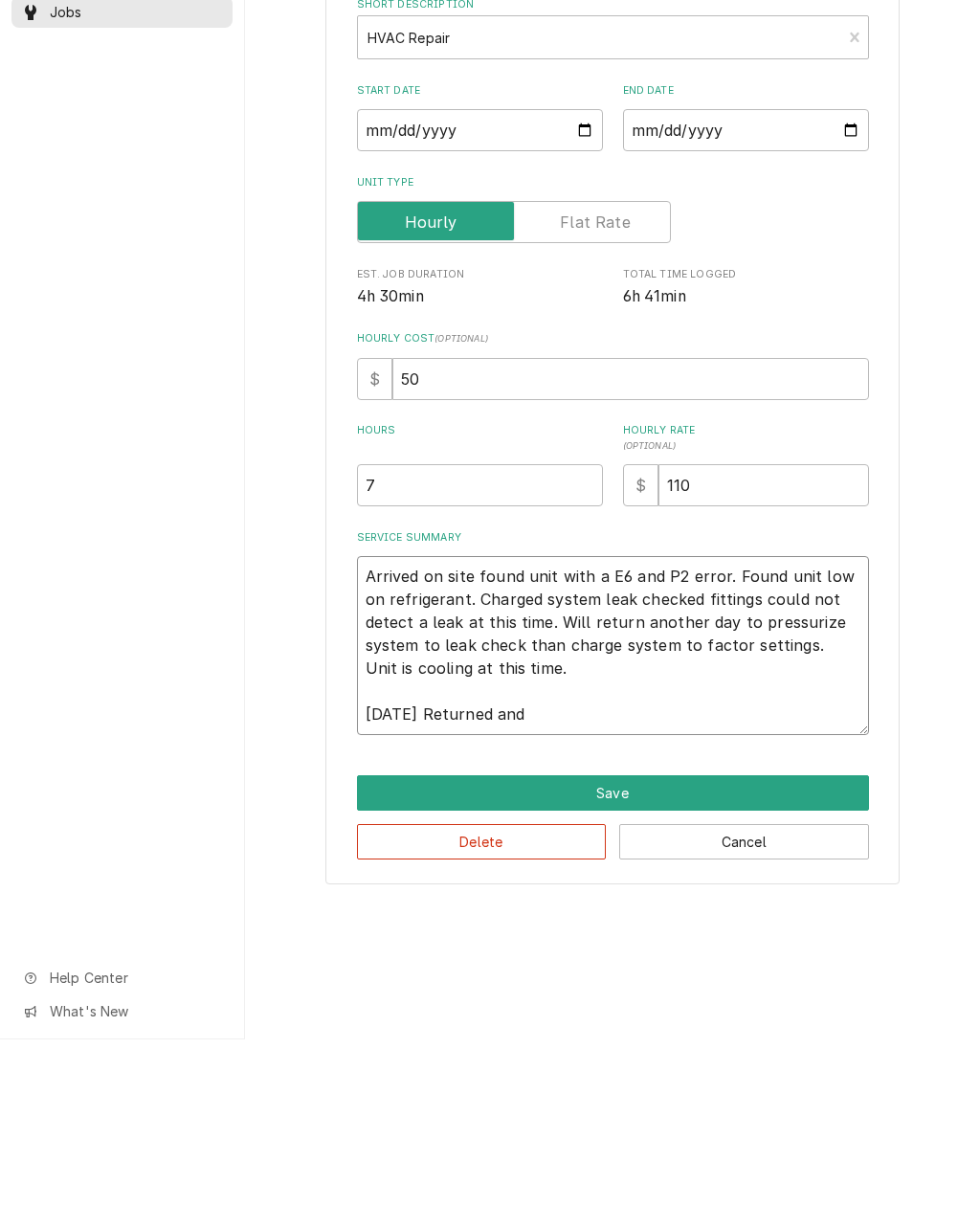
type textarea "Arrived on site found unit with a E6 and P2 error. Found unit low on refrigeran…"
type textarea "x"
type textarea "Arrived on site found unit with a E6 and P2 error. Found unit low on refrigeran…"
type textarea "x"
type textarea "Arrived on site found unit with a E6 and P2 error. Found unit low on refrigeran…"
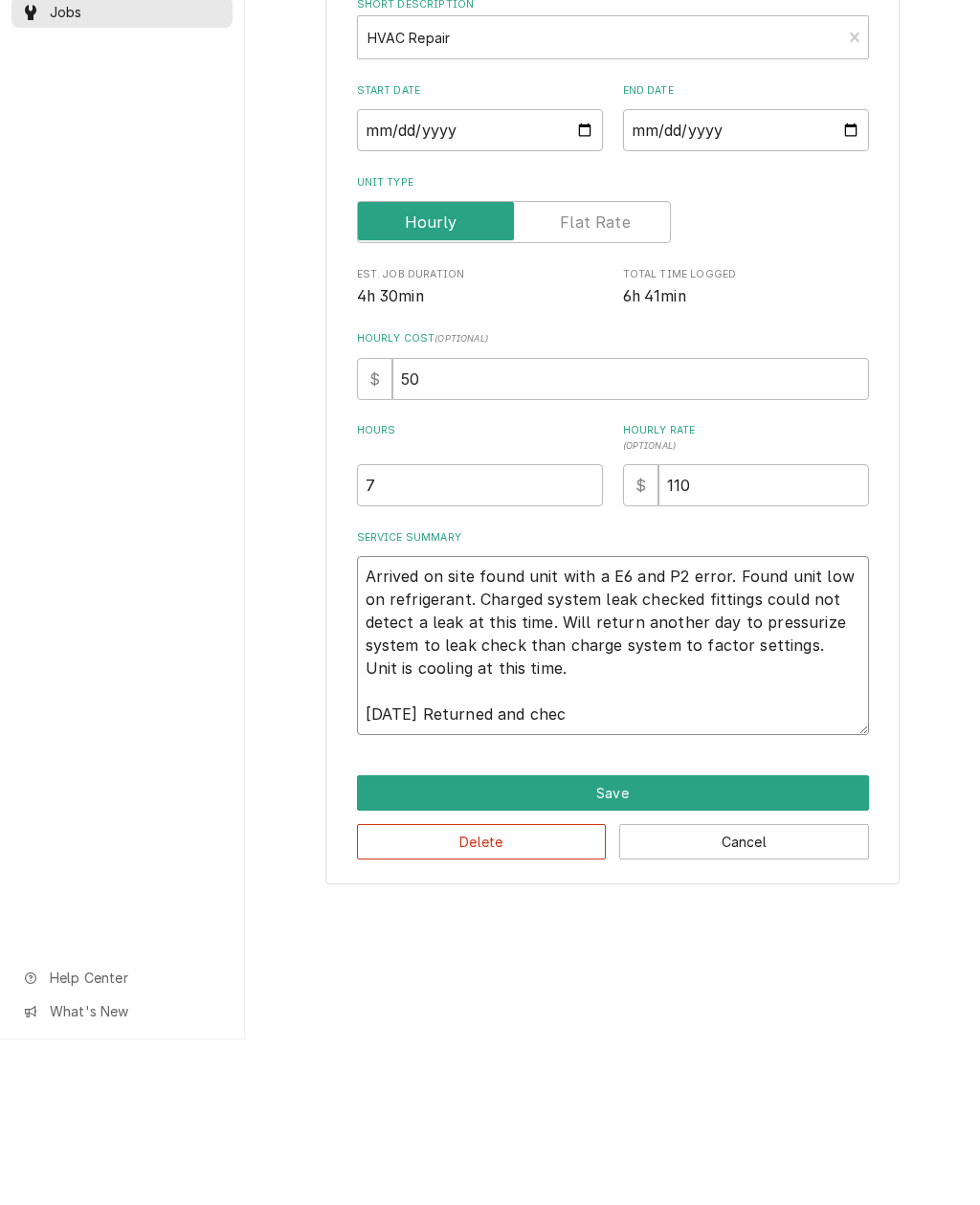
type textarea "x"
type textarea "Arrived on site found unit with a E6 and P2 error. Found unit low on refrigeran…"
type textarea "x"
type textarea "Arrived on site found unit with a E6 and P2 error. Found unit low on refrigeran…"
type textarea "x"
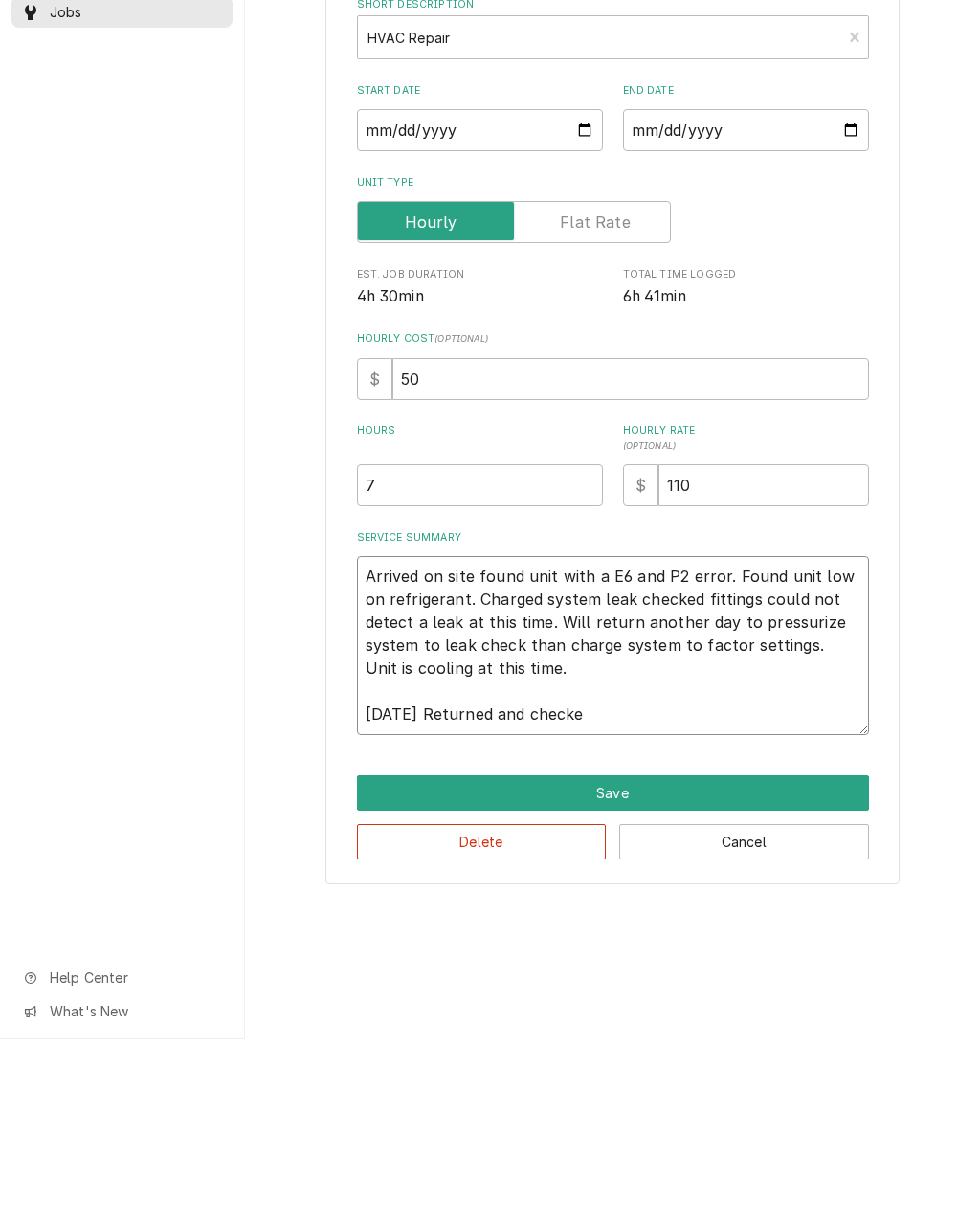
type textarea "Arrived on site found unit with a E6 and P2 error. Found unit low on refrigeran…"
type textarea "x"
type textarea "Arrived on site found unit with a E6 and P2 error. Found unit low on refrigeran…"
type textarea "x"
type textarea "Arrived on site found unit with a E6 and P2 error. Found unit low on refrigeran…"
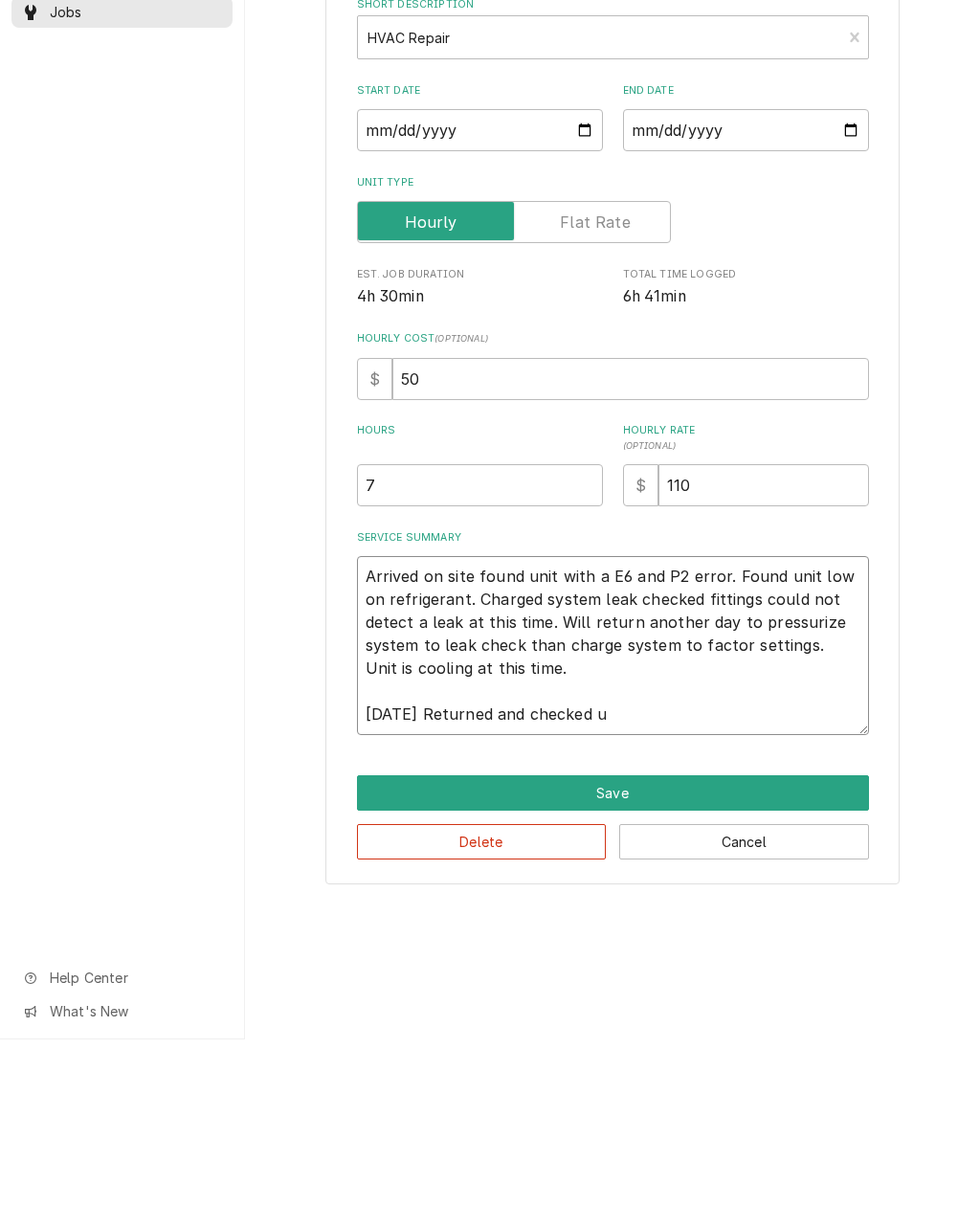
type textarea "x"
type textarea "Arrived on site found unit with a E6 and P2 error. Found unit low on refrigeran…"
type textarea "x"
type textarea "Arrived on site found unit with a E6 and P2 error. Found unit low on refrigeran…"
type textarea "x"
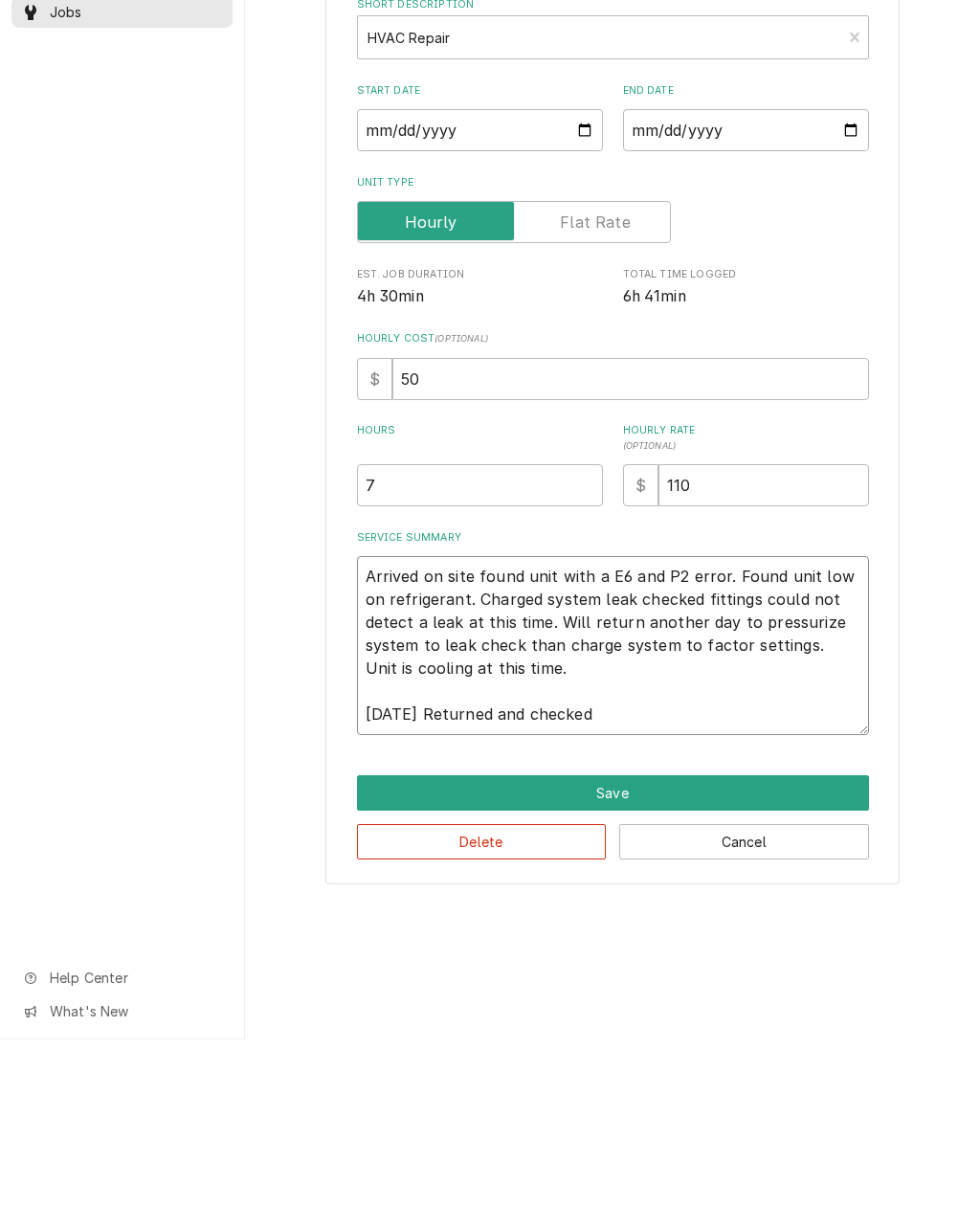
type textarea "Arrived on site found unit with a E6 and P2 error. Found unit low on refrigeran…"
type textarea "x"
type textarea "Arrived on site found unit with a E6 and P2 error. Found unit low on refrigeran…"
type textarea "x"
type textarea "Arrived on site found unit with a E6 and P2 error. Found unit low on refrigeran…"
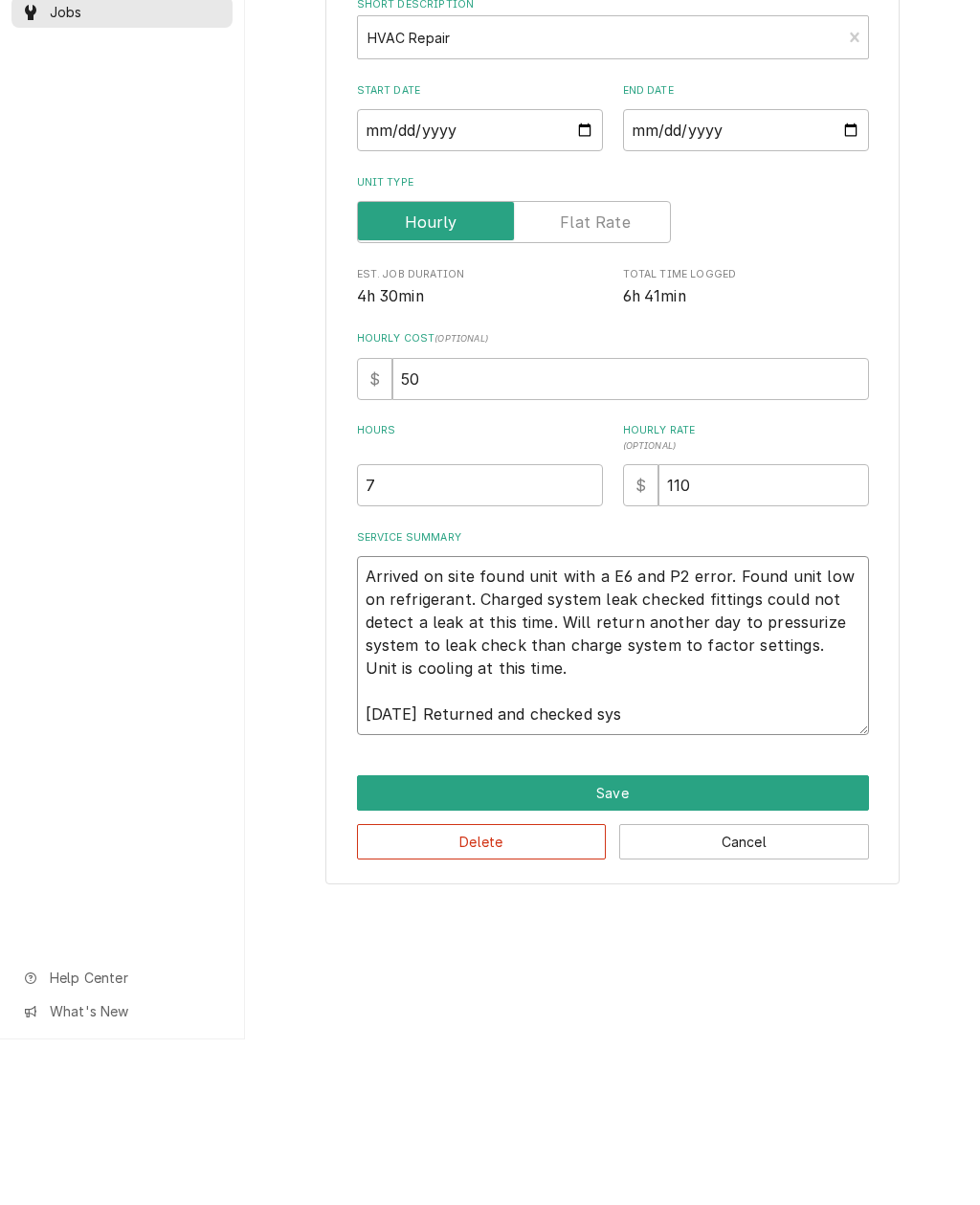
type textarea "x"
type textarea "Arrived on site found unit with a E6 and P2 error. Found unit low on refrigeran…"
type textarea "x"
type textarea "Arrived on site found unit with a E6 and P2 error. Found unit low on refrigeran…"
type textarea "x"
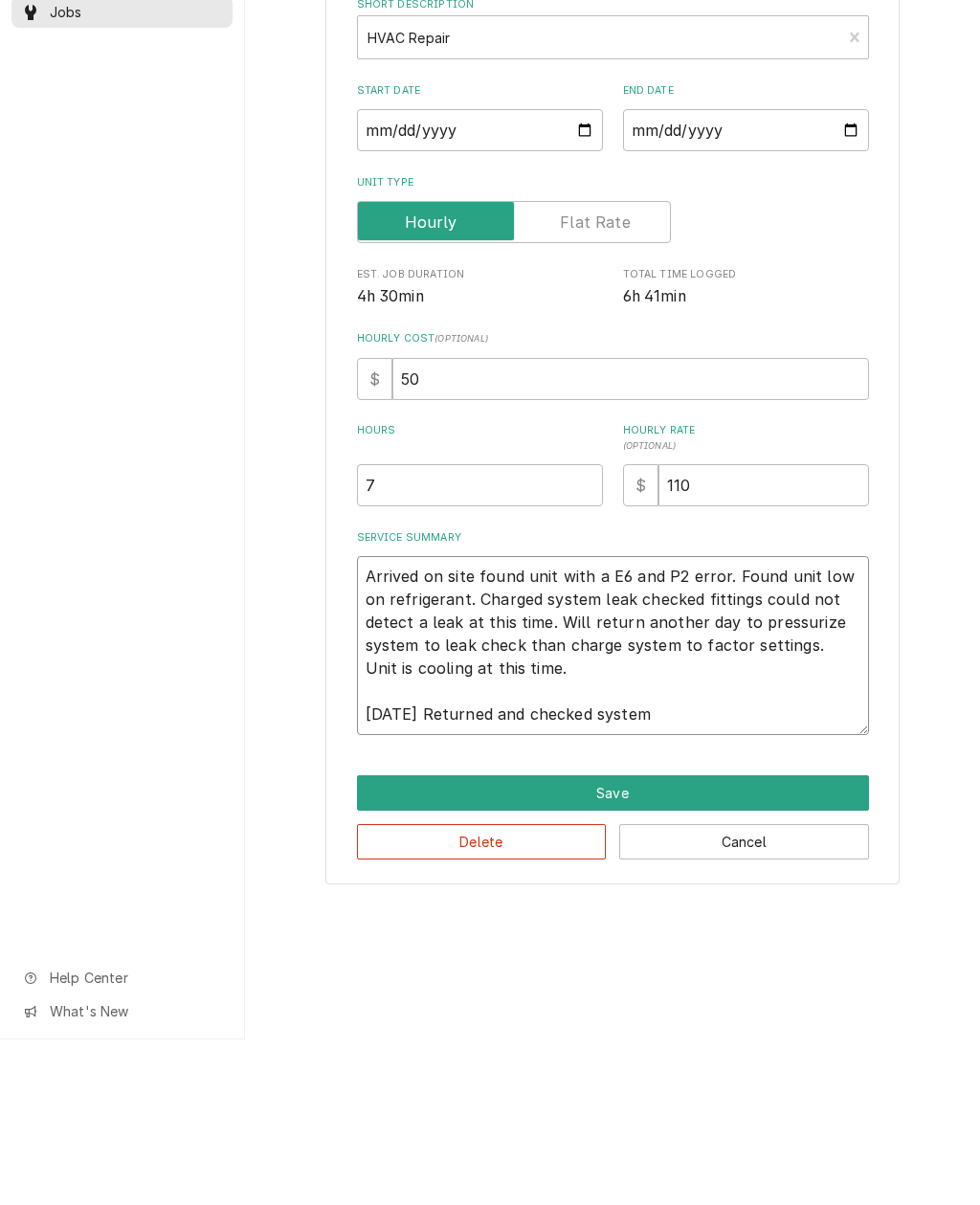
type textarea "Arrived on site found unit with a E6 and P2 error. Found unit low on refrigeran…"
type textarea "x"
type textarea "Arrived on site found unit with a E6 and P2 error. Found unit low on refrigeran…"
type textarea "x"
type textarea "Arrived on site found unit with a E6 and P2 error. Found unit low on refrigeran…"
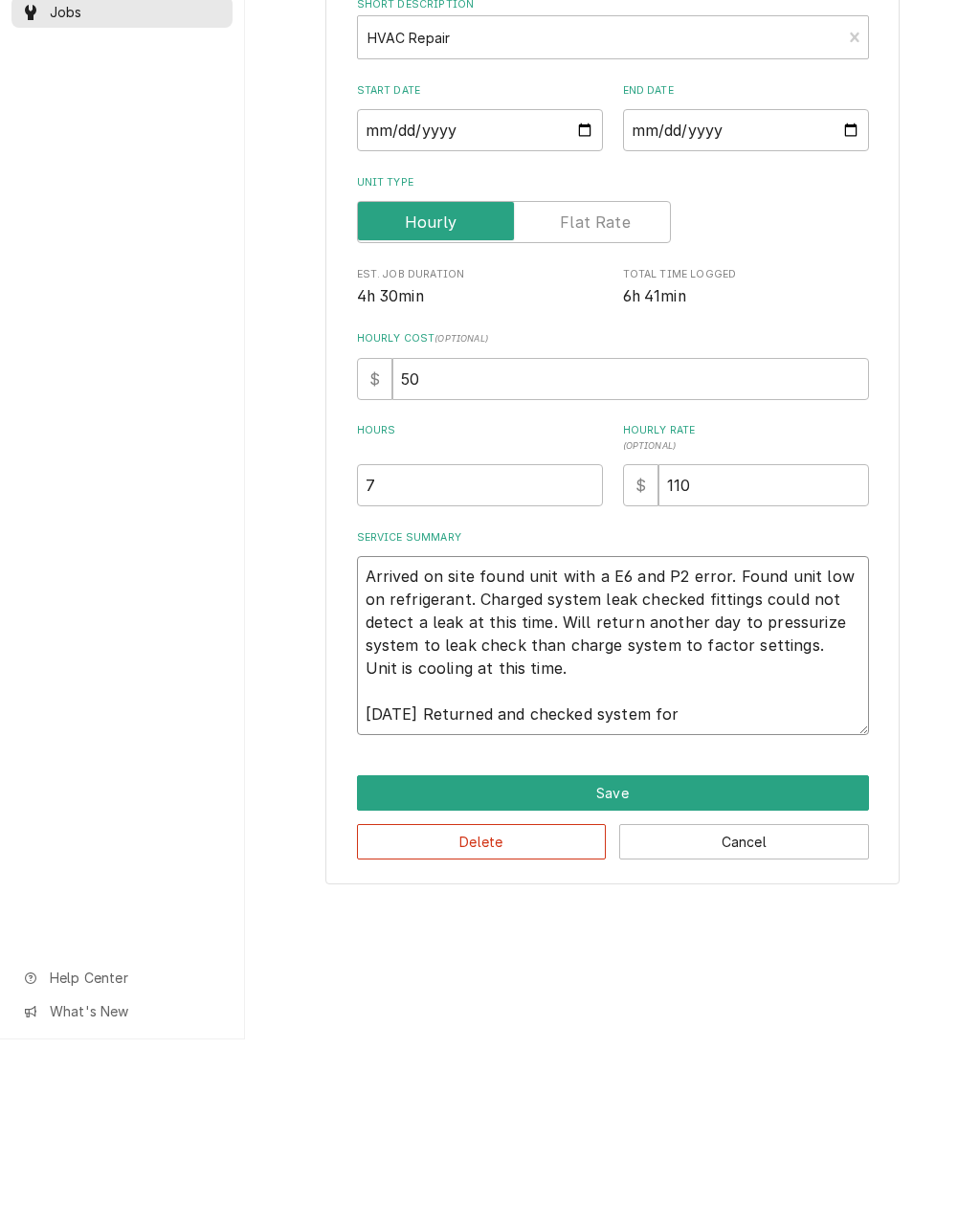
type textarea "x"
type textarea "Arrived on site found unit with a E6 and P2 error. Found unit low on refrigeran…"
type textarea "x"
type textarea "Arrived on site found unit with a E6 and P2 error. Found unit low on refrigeran…"
type textarea "x"
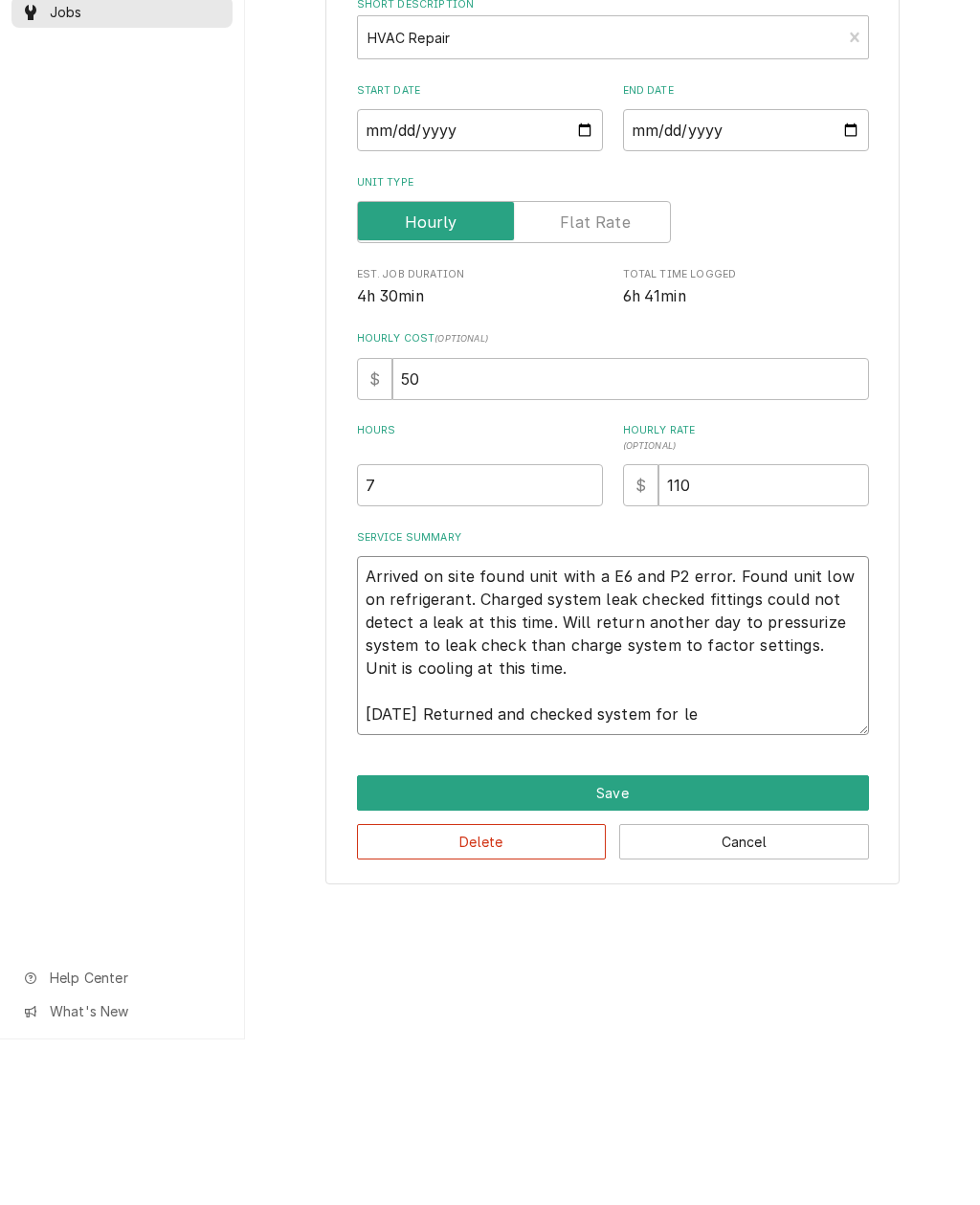
type textarea "Arrived on site found unit with a E6 and P2 error. Found unit low on refrigeran…"
type textarea "x"
type textarea "Arrived on site found unit with a E6 and P2 error. Found unit low on refrigeran…"
type textarea "x"
type textarea "Arrived on site found unit with a E6 and P2 error. Found unit low on refrigeran…"
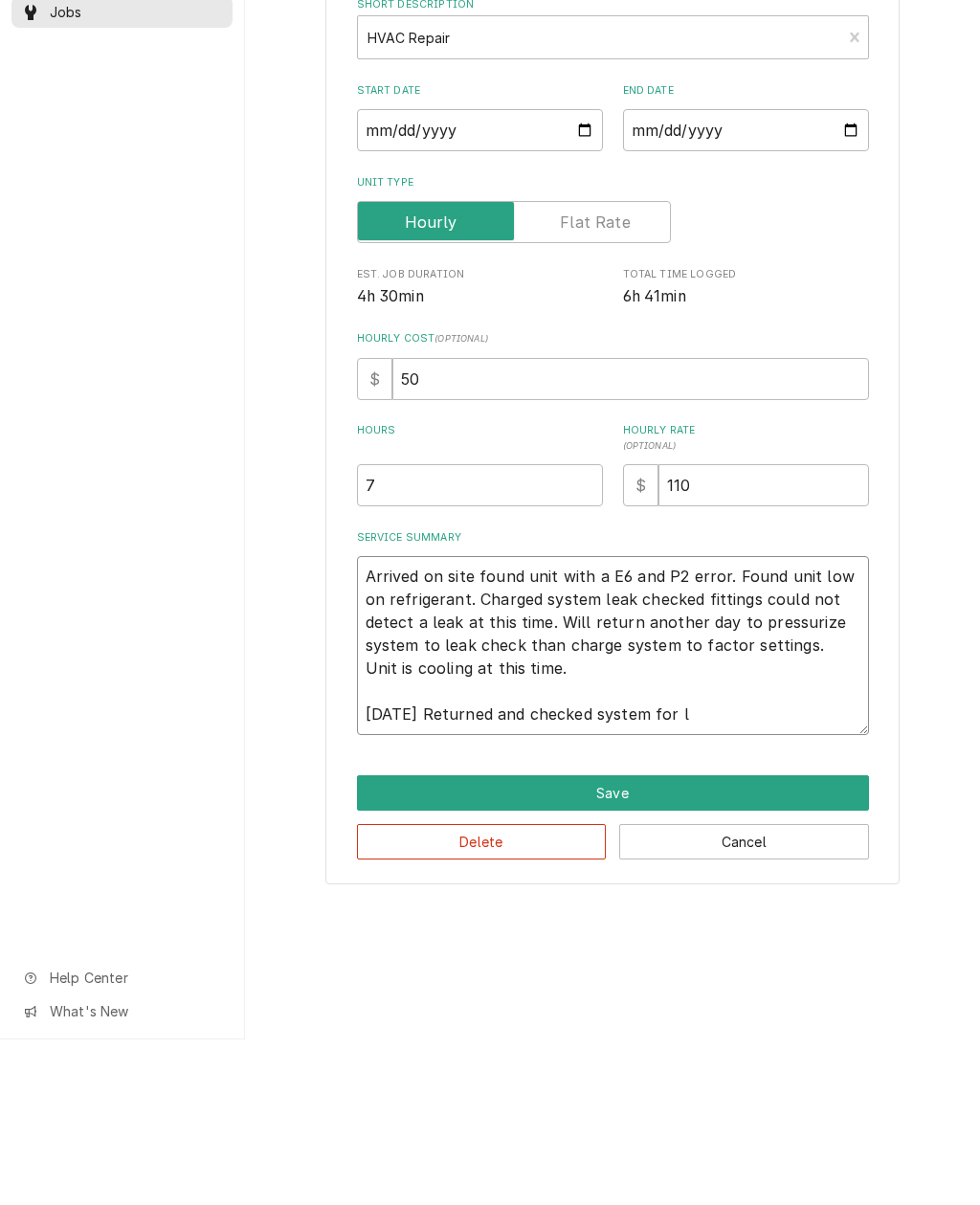
type textarea "x"
type textarea "Arrived on site found unit with a E6 and P2 error. Found unit low on refrigeran…"
type textarea "x"
type textarea "Arrived on site found unit with a E6 and P2 error. Found unit low on refrigeran…"
type textarea "x"
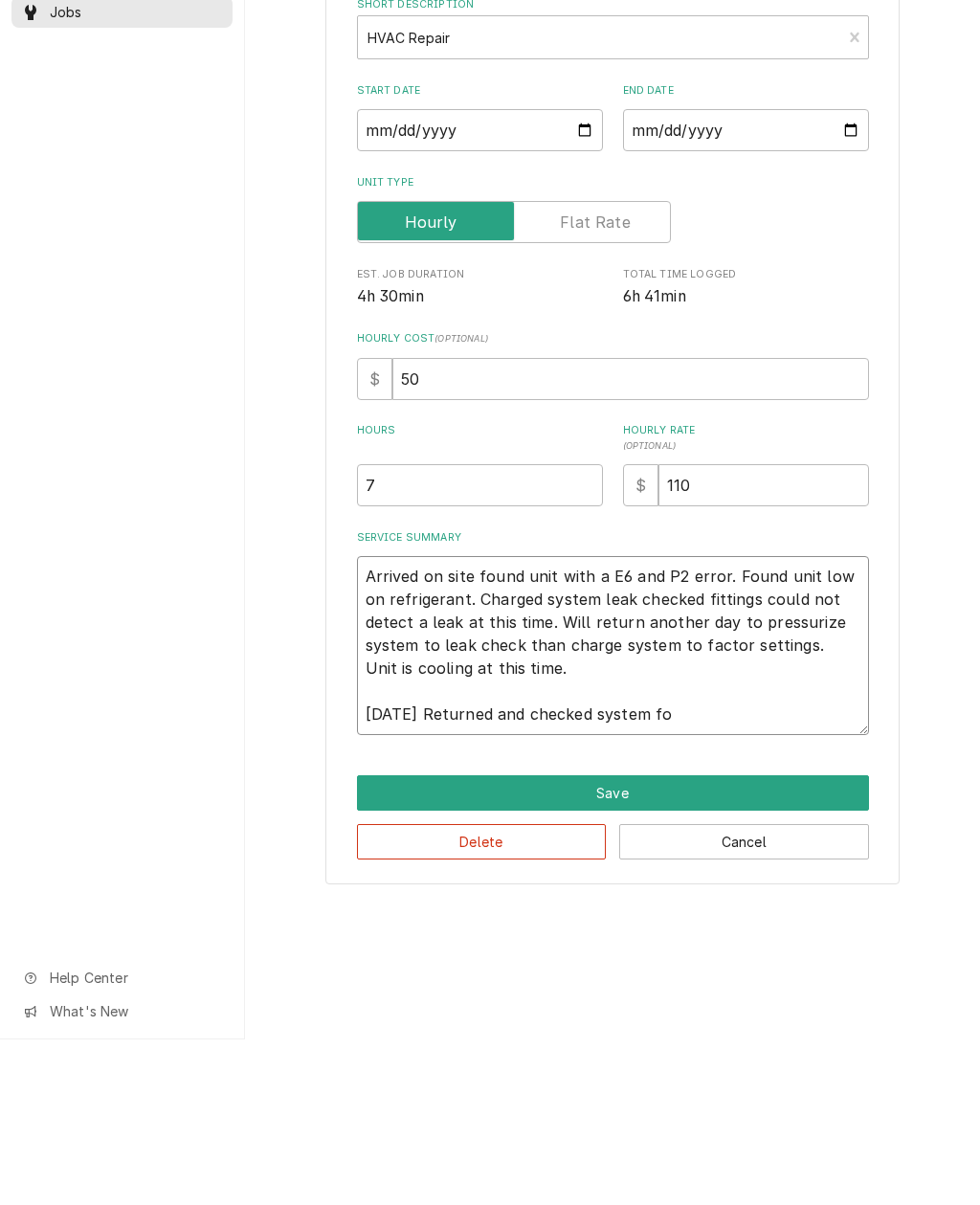
type textarea "Arrived on site found unit with a E6 and P2 error. Found unit low on refrigeran…"
type textarea "x"
type textarea "Arrived on site found unit with a E6 and P2 error. Found unit low on refrigeran…"
type textarea "x"
type textarea "Arrived on site found unit with a E6 and P2 error. Found unit low on refrigeran…"
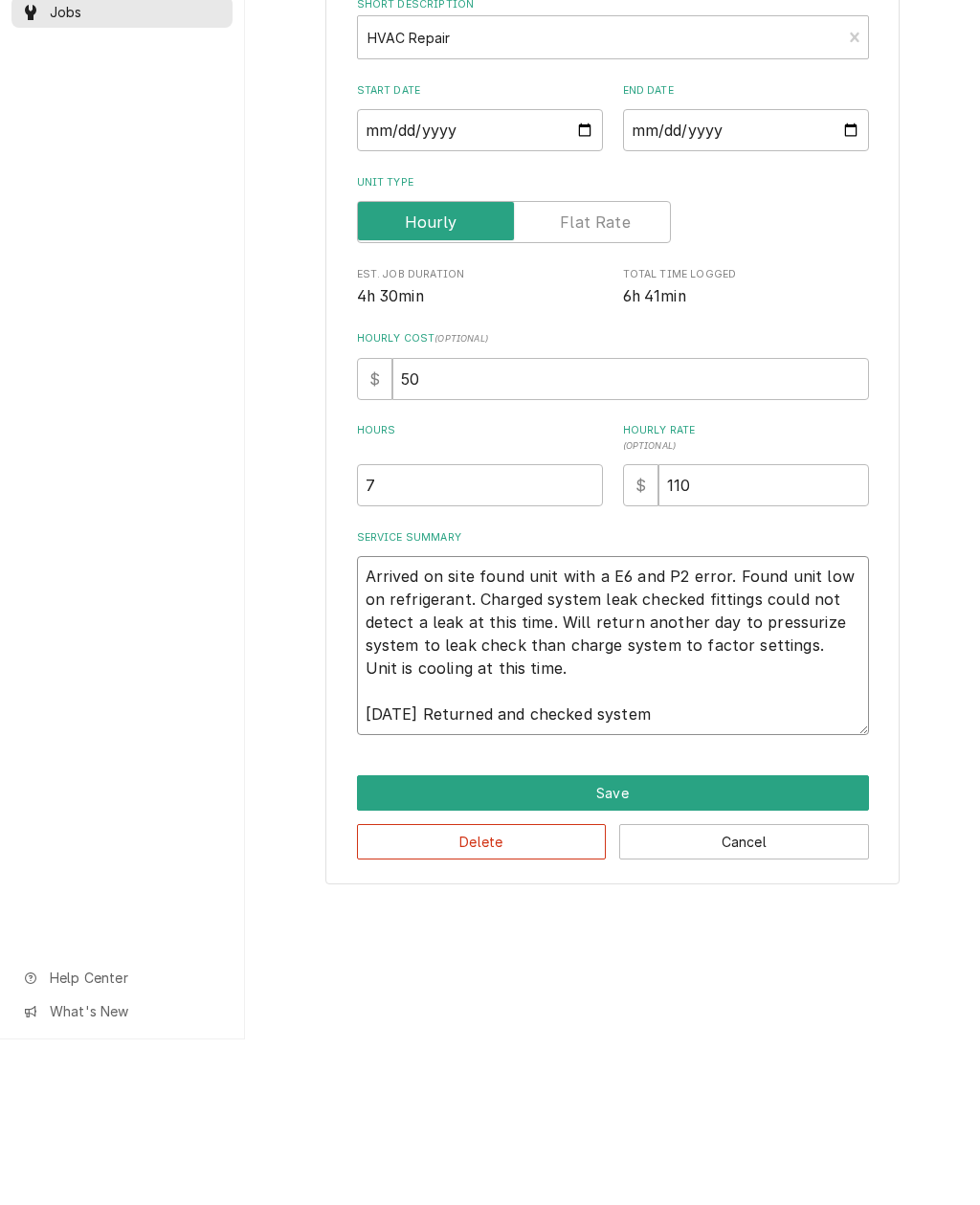
type textarea "x"
type textarea "Arrived on site found unit with a E6 and P2 error. Found unit low on refrigeran…"
type textarea "x"
type textarea "Arrived on site found unit with a E6 and P2 error. Found unit low on refrigeran…"
type textarea "x"
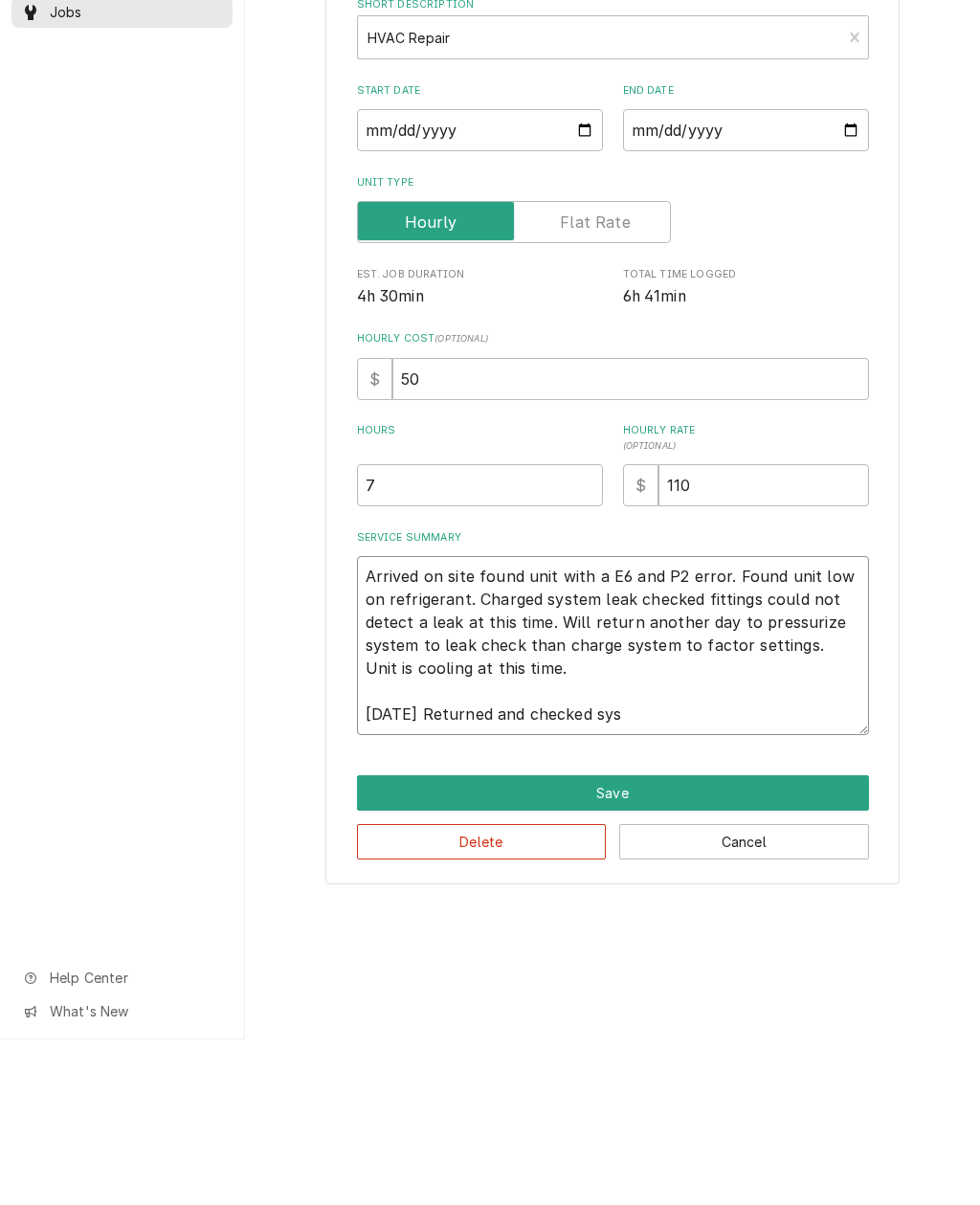
type textarea "Arrived on site found unit with a E6 and P2 error. Found unit low on refrigeran…"
type textarea "x"
type textarea "Arrived on site found unit with a E6 and P2 error. Found unit low on refrigeran…"
type textarea "x"
type textarea "Arrived on site found unit with a E6 and P2 error. Found unit low on refrigeran…"
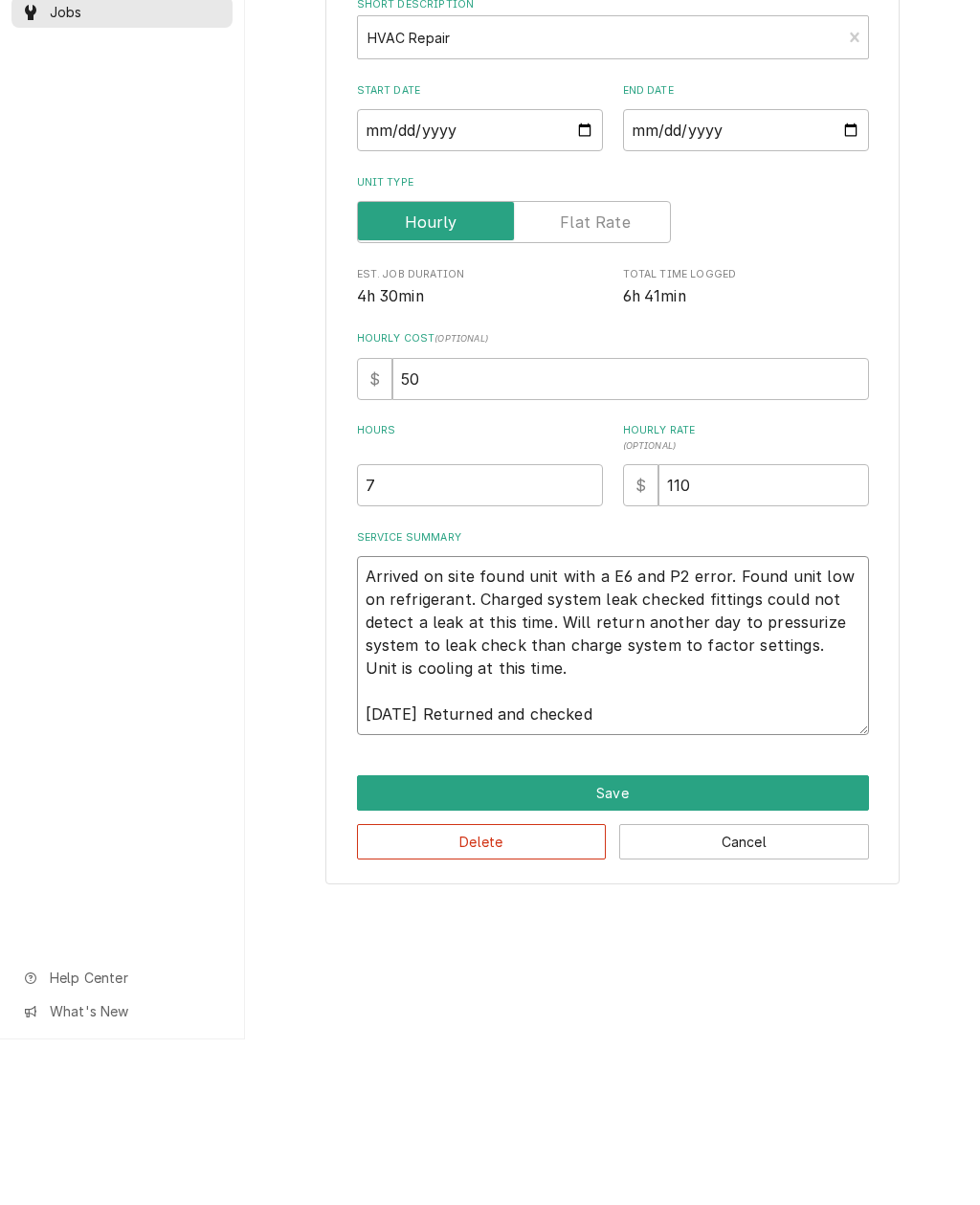
type textarea "x"
type textarea "Arrived on site found unit with a E6 and P2 error. Found unit low on refrigeran…"
type textarea "x"
type textarea "Arrived on site found unit with a E6 and P2 error. Found unit low on refrigeran…"
type textarea "x"
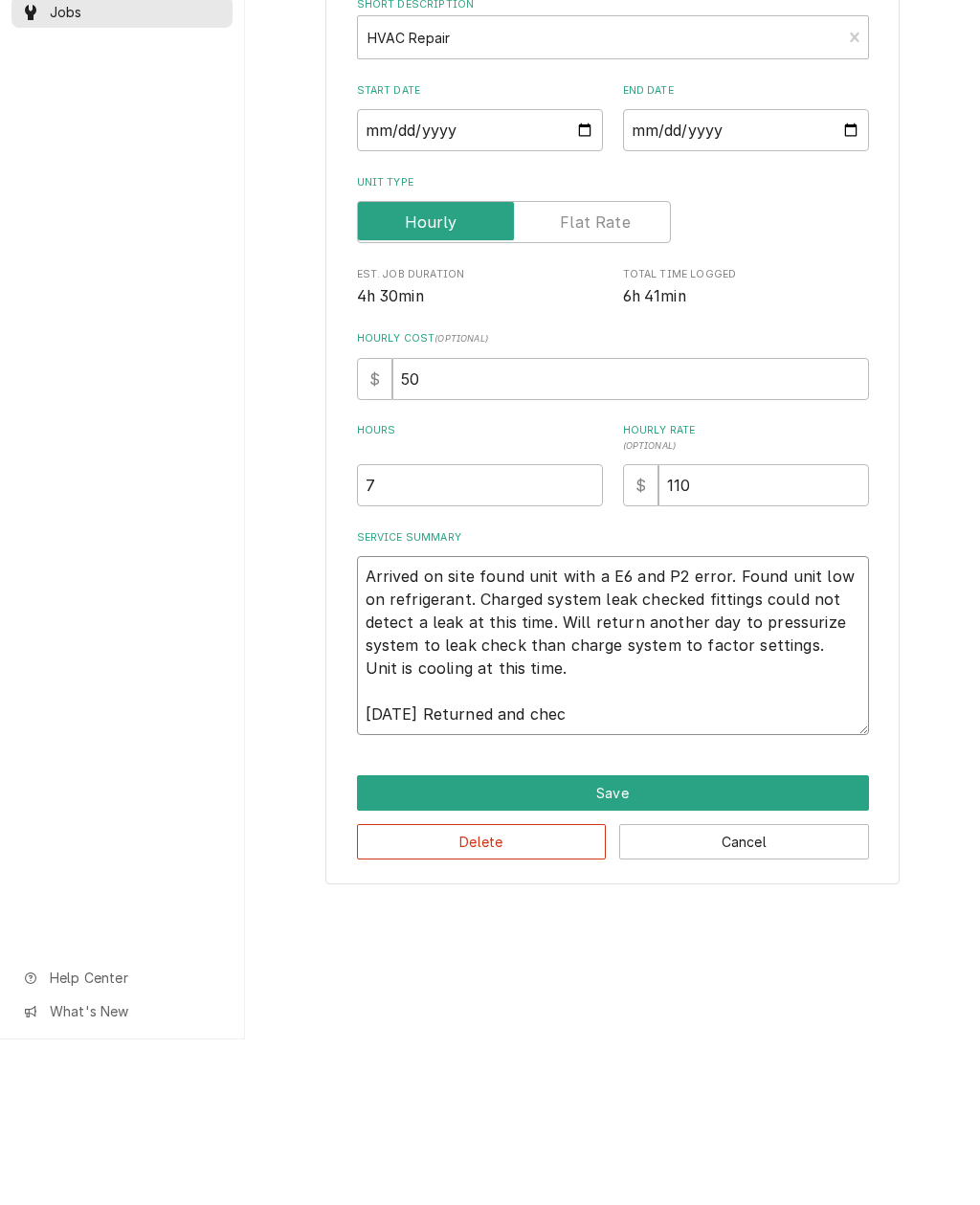
type textarea "Arrived on site found unit with a E6 and P2 error. Found unit low on refrigeran…"
type textarea "x"
type textarea "Arrived on site found unit with a E6 and P2 error. Found unit low on refrigeran…"
type textarea "x"
type textarea "Arrived on site found unit with a E6 and P2 error. Found unit low on refrigeran…"
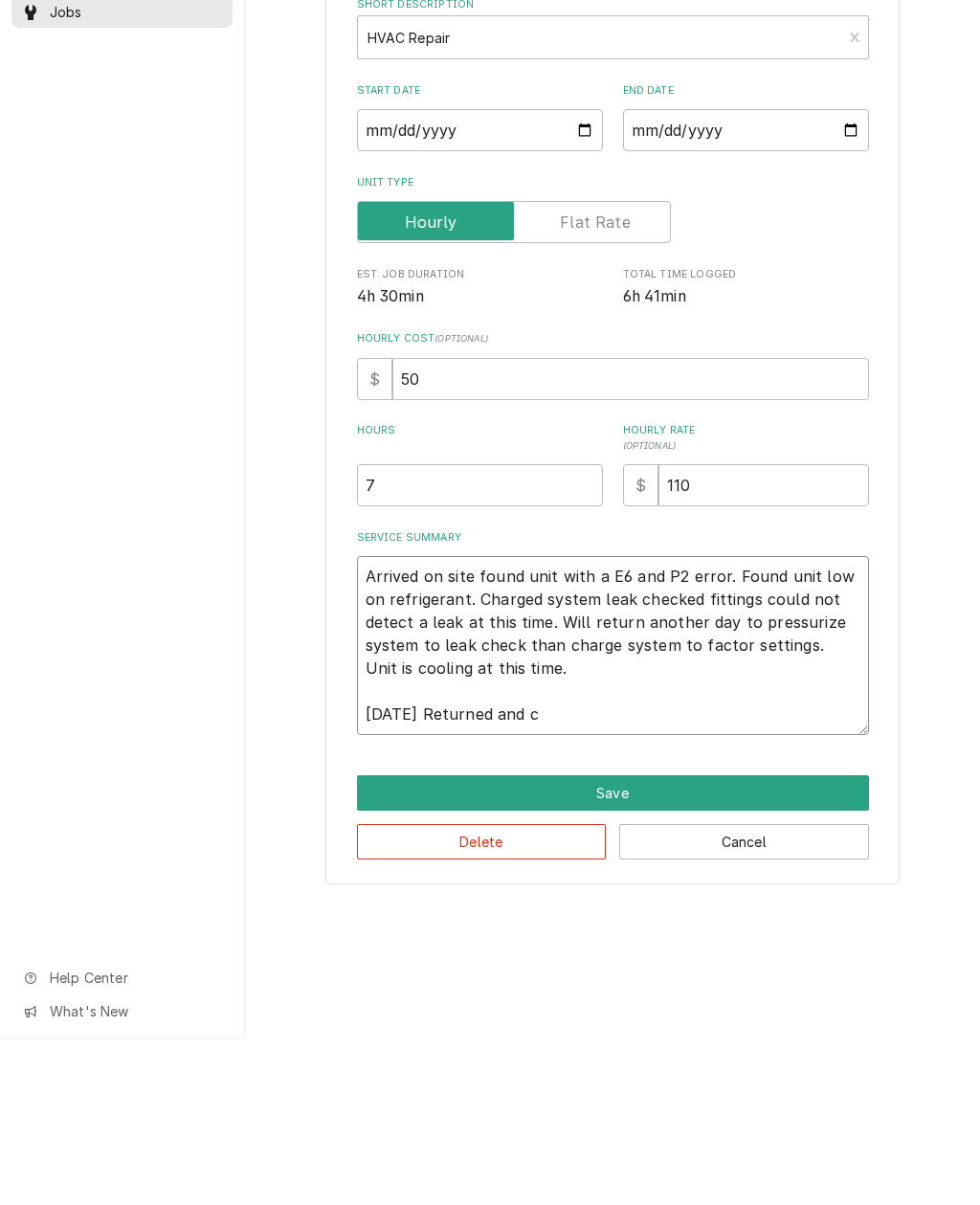
type textarea "x"
type textarea "Arrived on site found unit with a E6 and P2 error. Found unit low on refrigeran…"
type textarea "x"
type textarea "Arrived on site found unit with a E6 and P2 error. Found unit low on refrigeran…"
type textarea "x"
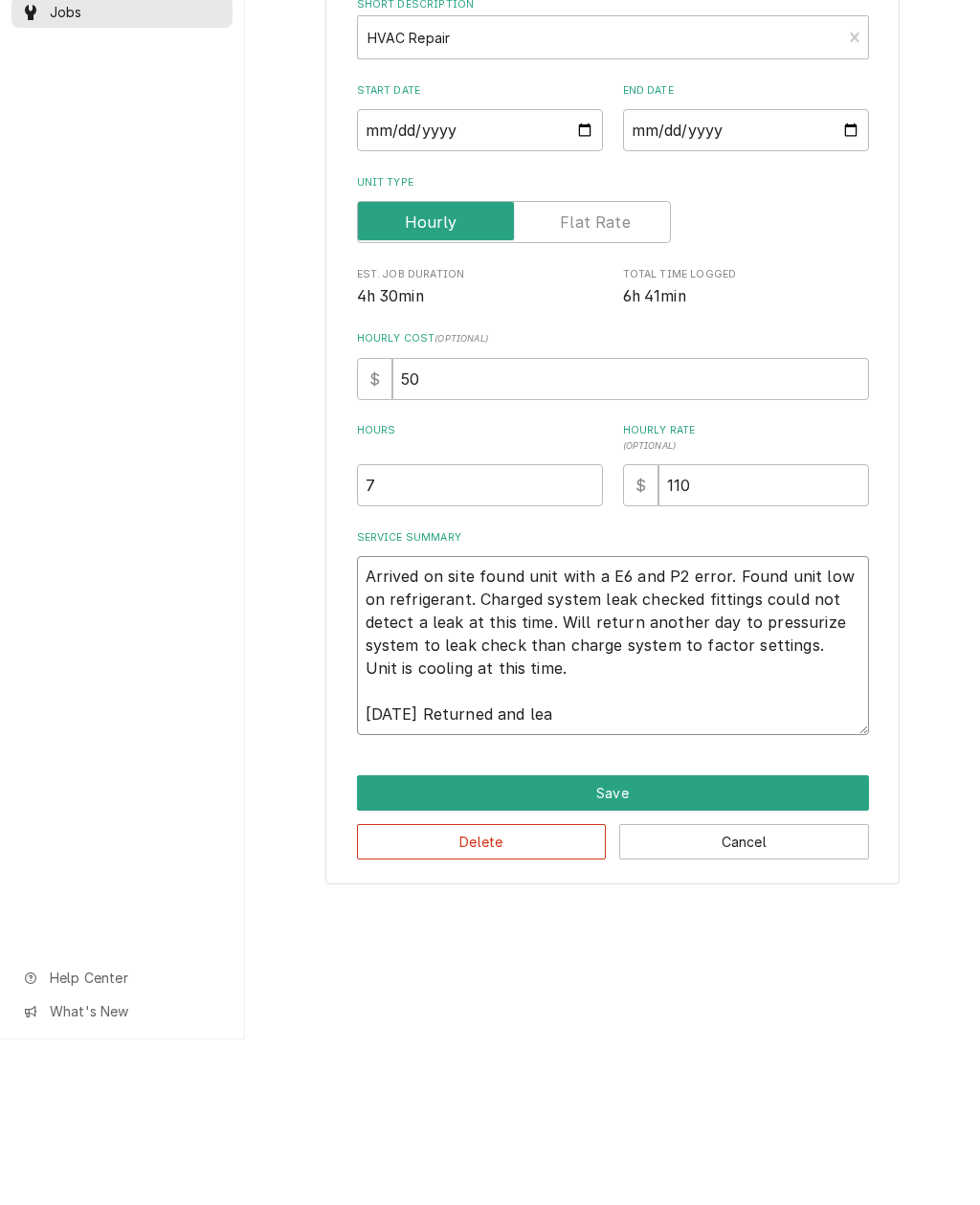
type textarea "Arrived on site found unit with a E6 and P2 error. Found unit low on refrigeran…"
type textarea "x"
type textarea "Arrived on site found unit with a E6 and P2 error. Found unit low on refrigeran…"
type textarea "x"
type textarea "Arrived on site found unit with a E6 and P2 error. Found unit low on refrigeran…"
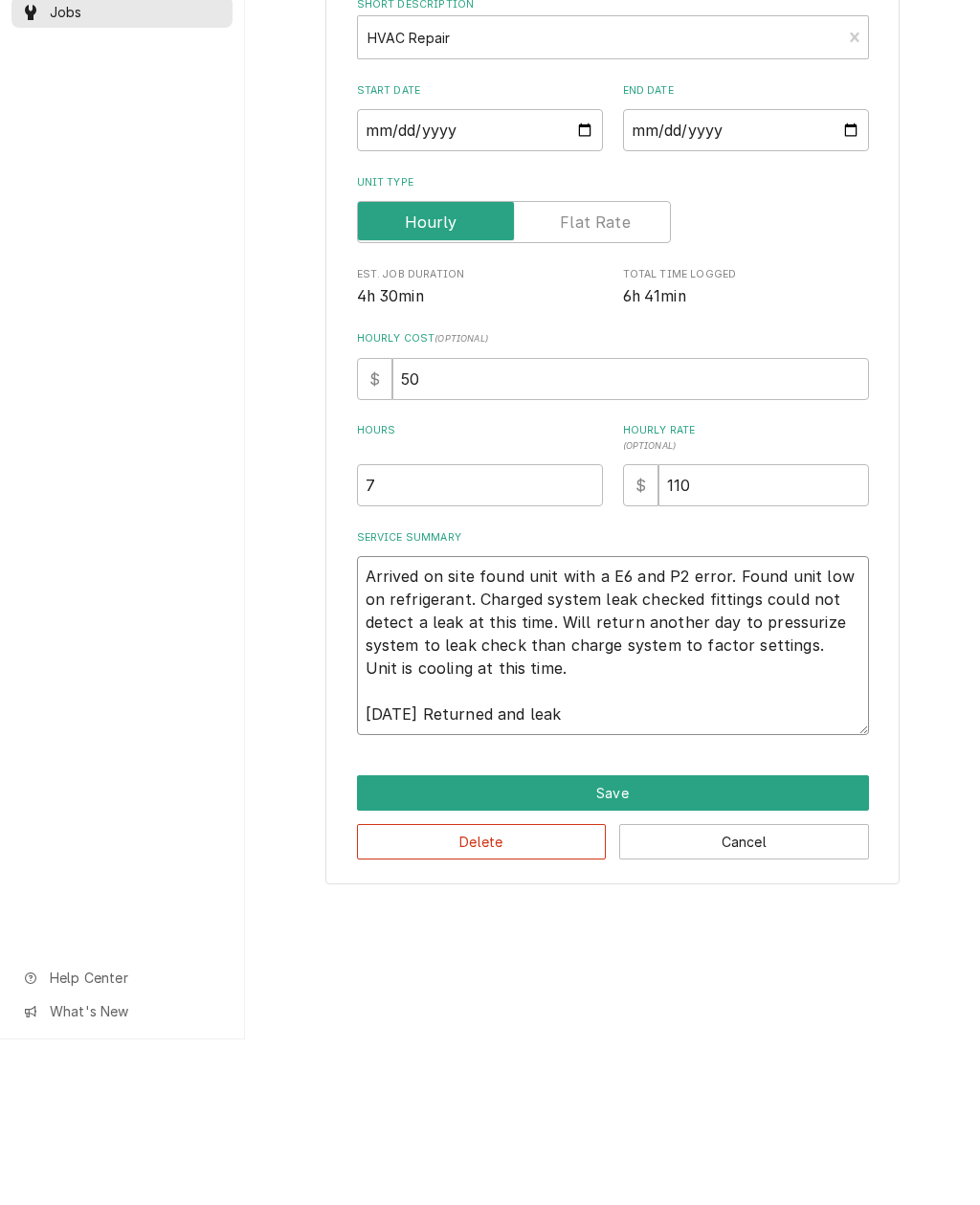
type textarea "x"
type textarea "Arrived on site found unit with a E6 and P2 error. Found unit low on refrigeran…"
type textarea "x"
type textarea "Arrived on site found unit with a E6 and P2 error. Found unit low on refrigeran…"
type textarea "x"
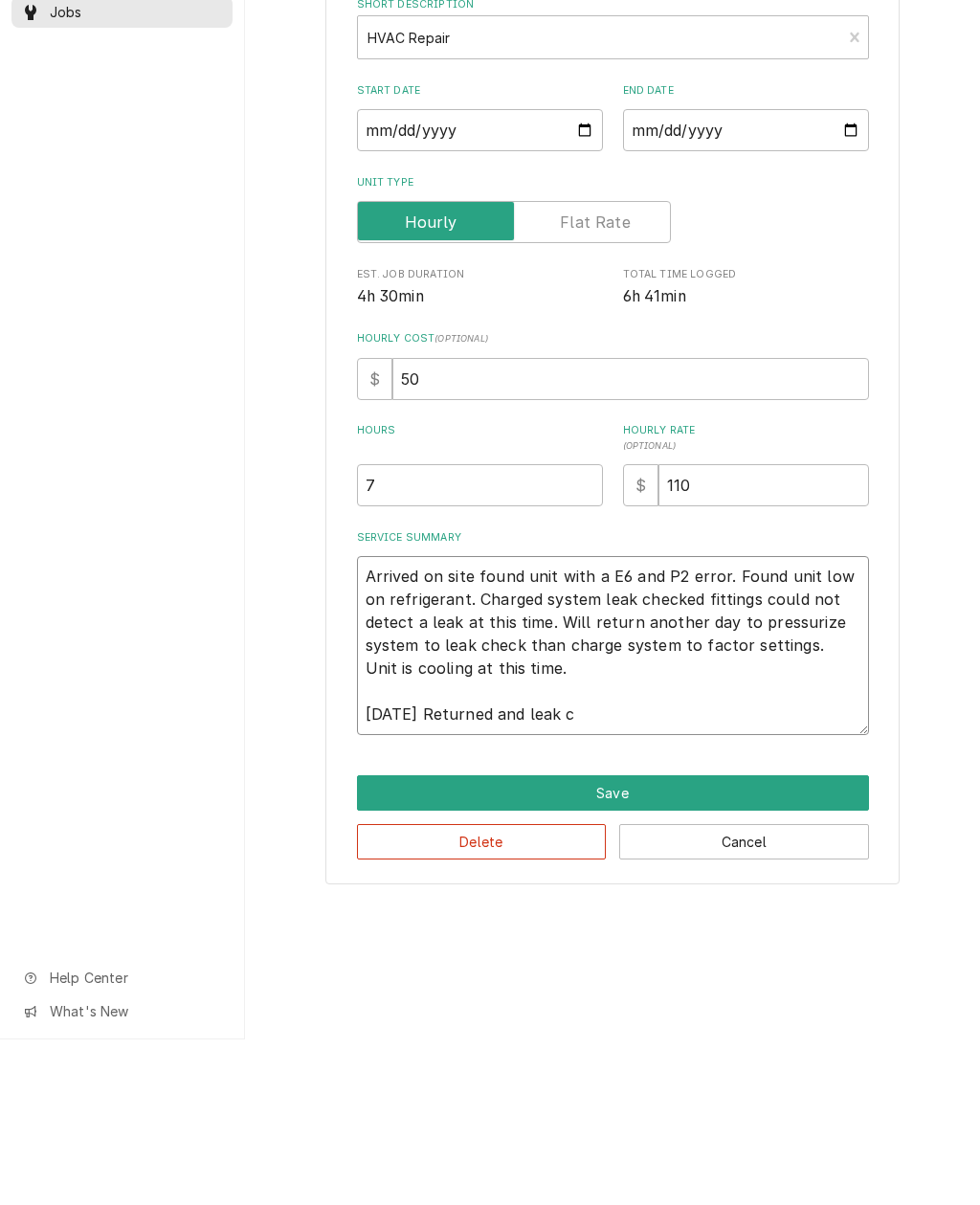
type textarea "Arrived on site found unit with a E6 and P2 error. Found unit low on refrigeran…"
type textarea "x"
type textarea "Arrived on site found unit with a E6 and P2 error. Found unit low on refrigeran…"
type textarea "x"
type textarea "Arrived on site found unit with a E6 and P2 error. Found unit low on refrigeran…"
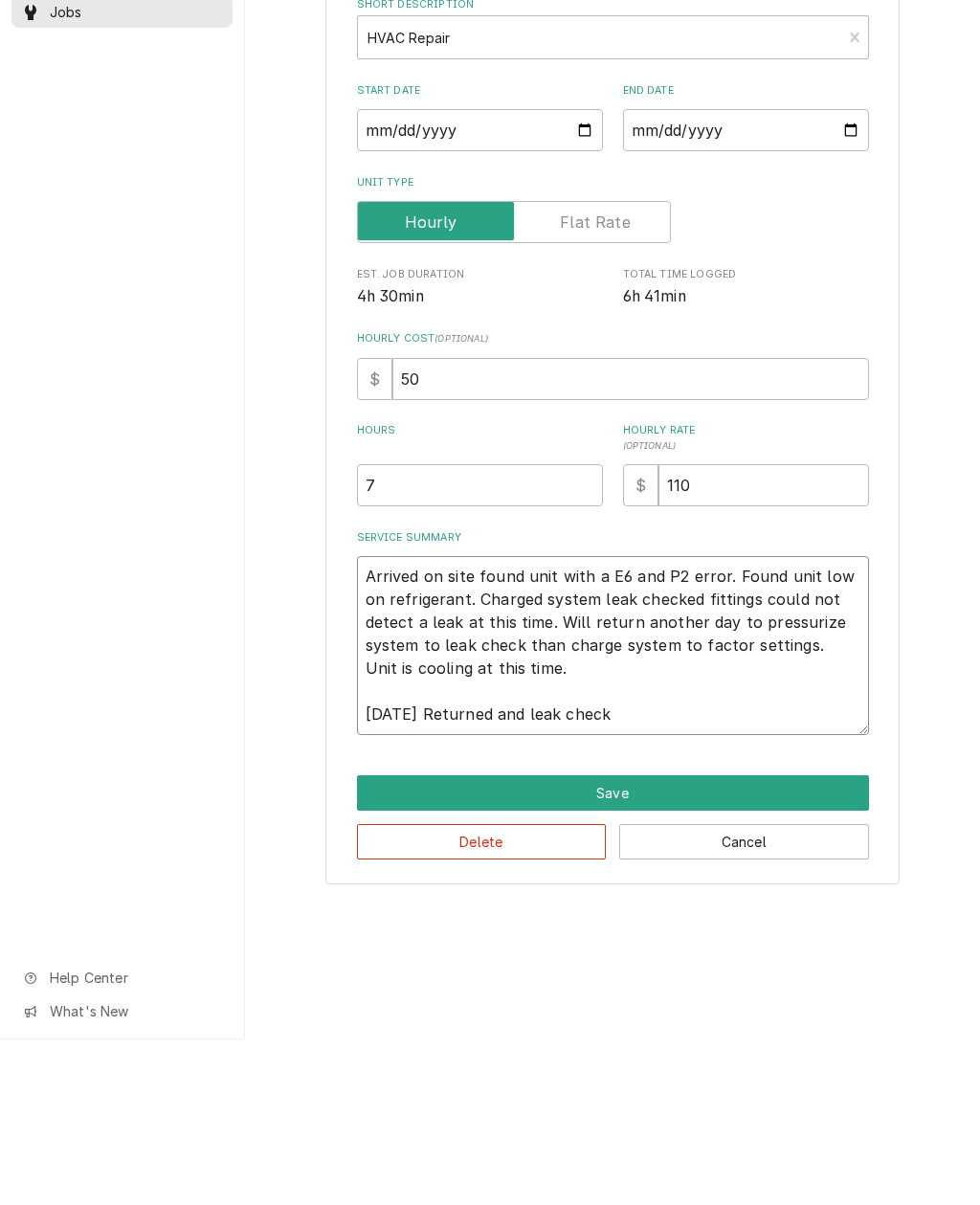
type textarea "x"
type textarea "Arrived on site found unit with a E6 and P2 error. Found unit low on refrigeran…"
type textarea "x"
type textarea "Arrived on site found unit with a E6 and P2 error. Found unit low on refrigeran…"
type textarea "x"
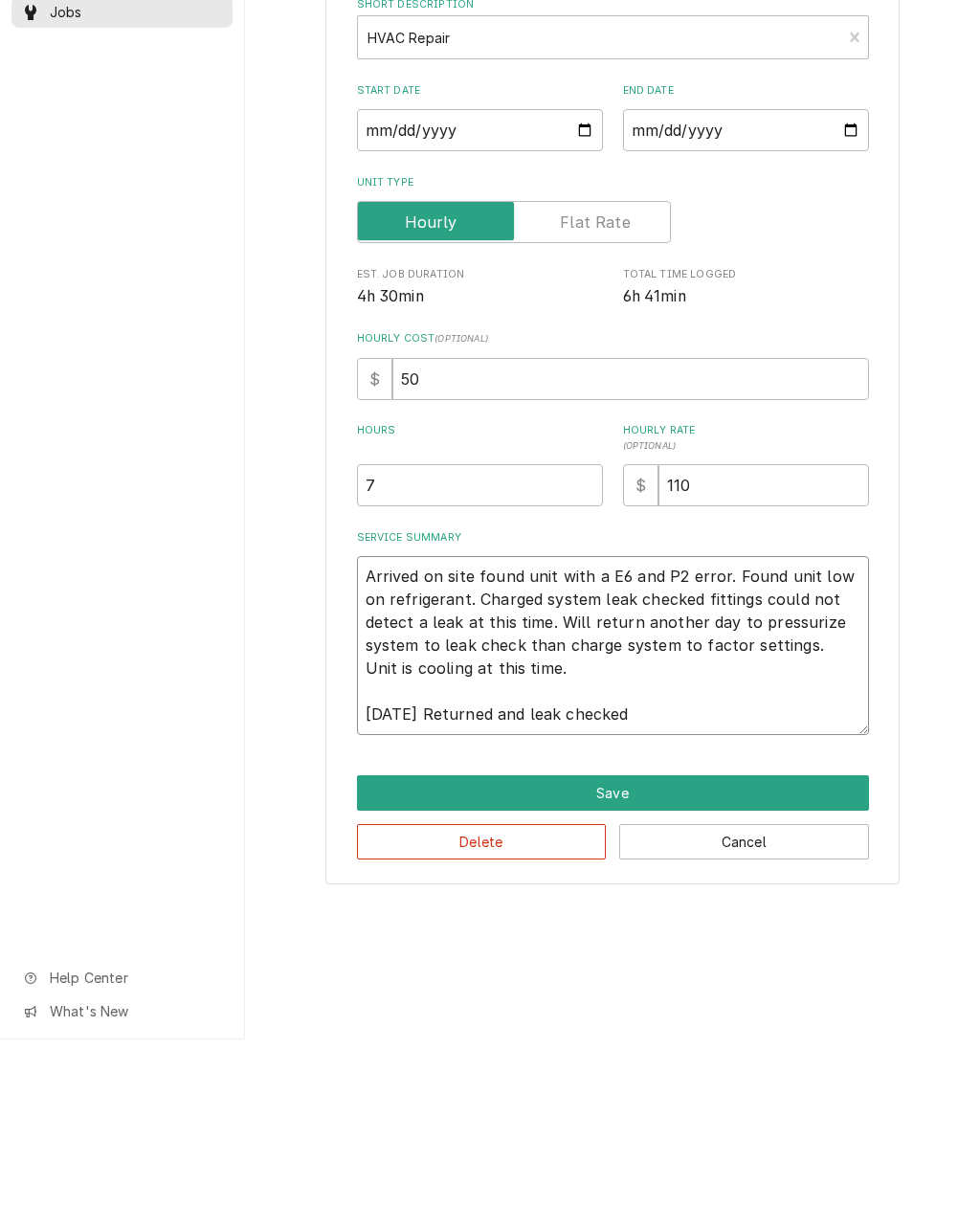
type textarea "Arrived on site found unit with a E6 and P2 error. Found unit low on refrigeran…"
type textarea "x"
type textarea "Arrived on site found unit with a E6 and P2 error. Found unit low on refrigeran…"
type textarea "x"
type textarea "Arrived on site found unit with a E6 and P2 error. Found unit low on refrigeran…"
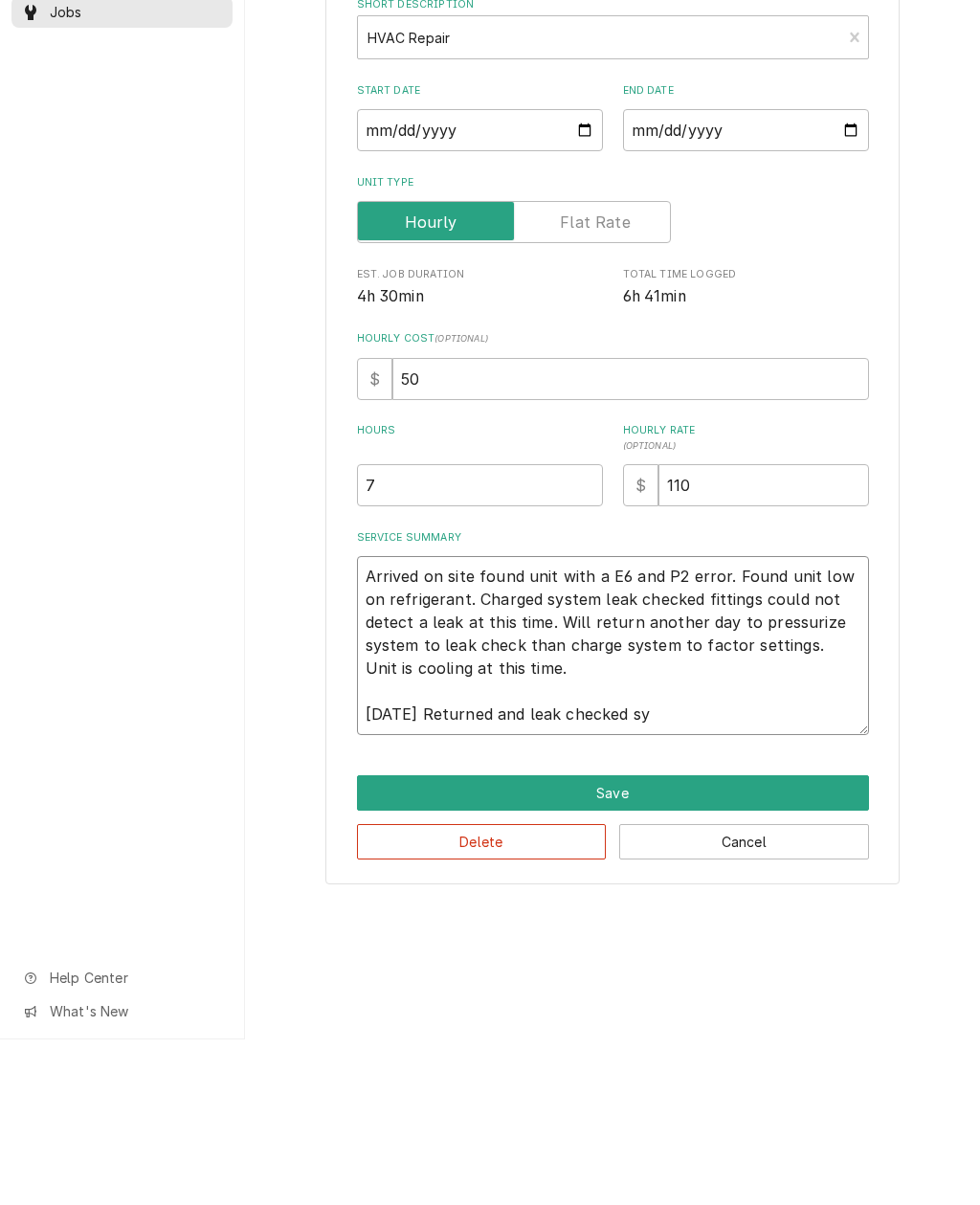
type textarea "x"
type textarea "Arrived on site found unit with a E6 and P2 error. Found unit low on refrigeran…"
type textarea "x"
type textarea "Arrived on site found unit with a E6 and P2 error. Found unit low on refrigeran…"
type textarea "x"
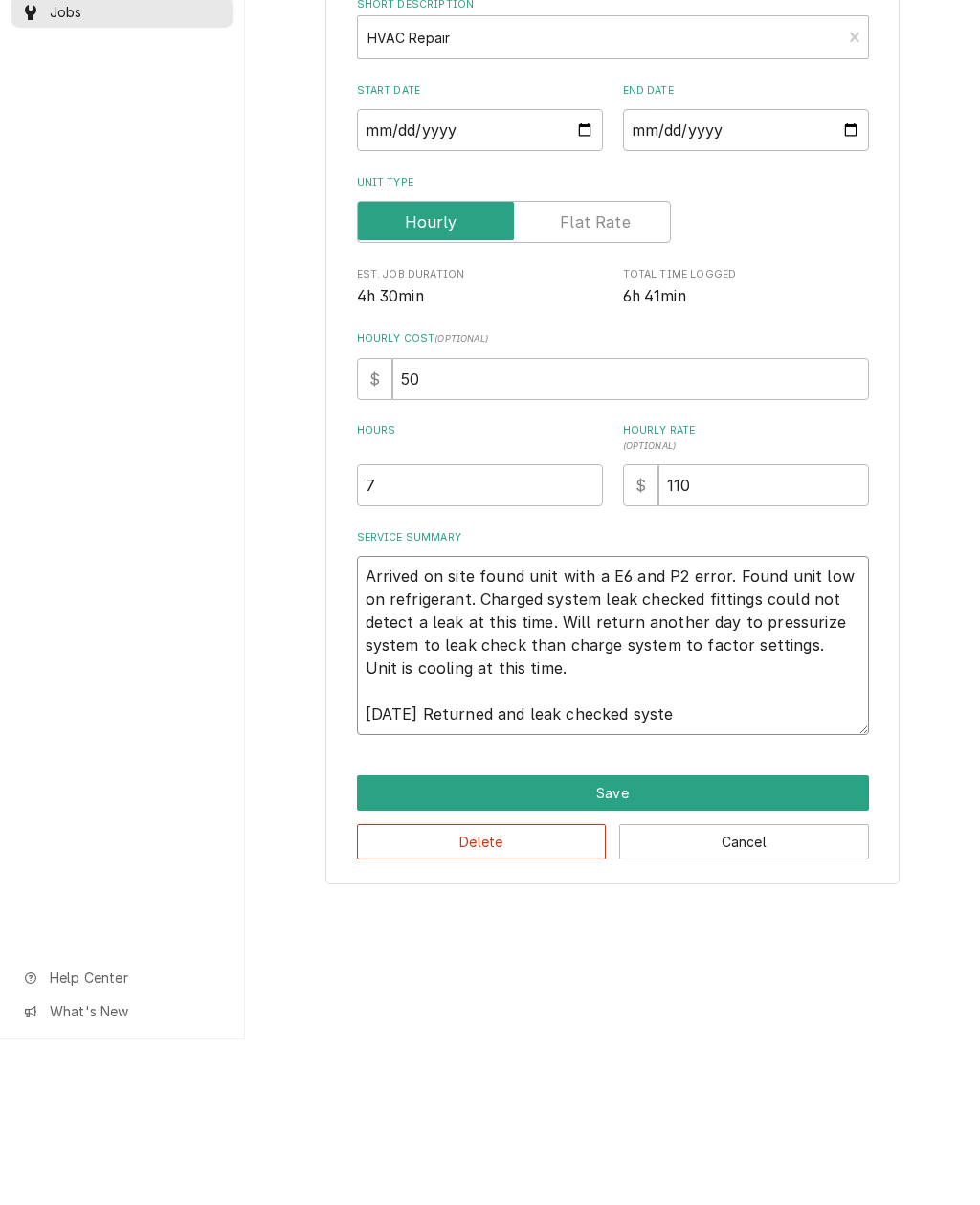
type textarea "Arrived on site found unit with a E6 and P2 error. Found unit low on refrigeran…"
type textarea "x"
type textarea "Arrived on site found unit with a E6 and P2 error. Found unit low on refrigeran…"
type textarea "x"
type textarea "Arrived on site found unit with a E6 and P2 error. Found unit low on refrigeran…"
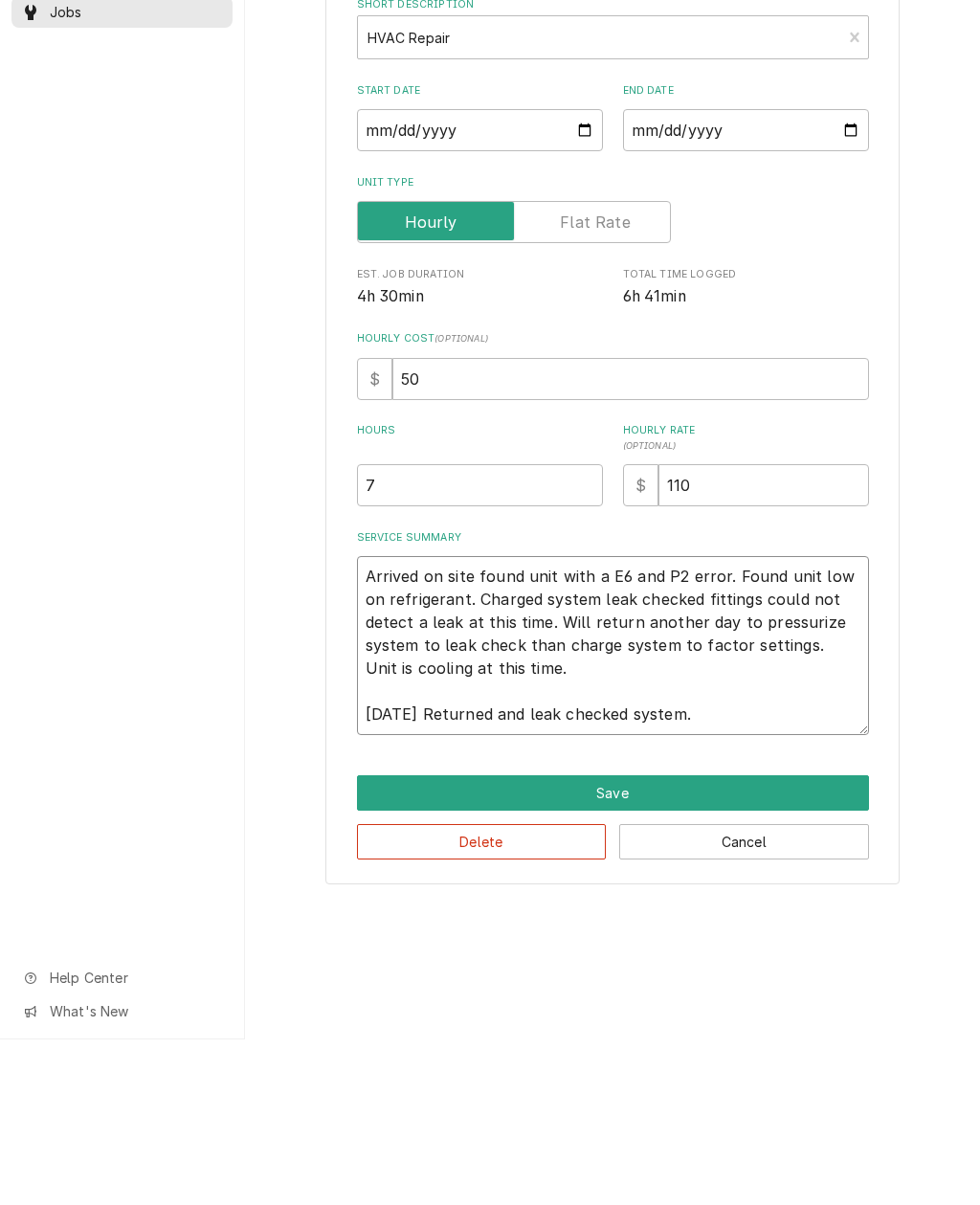
type textarea "x"
type textarea "Arrived on site found unit with a E6 and P2 error. Found unit low on refrigeran…"
type textarea "x"
type textarea "Arrived on site found unit with a E6 and P2 error. Found unit low on refrigeran…"
type textarea "x"
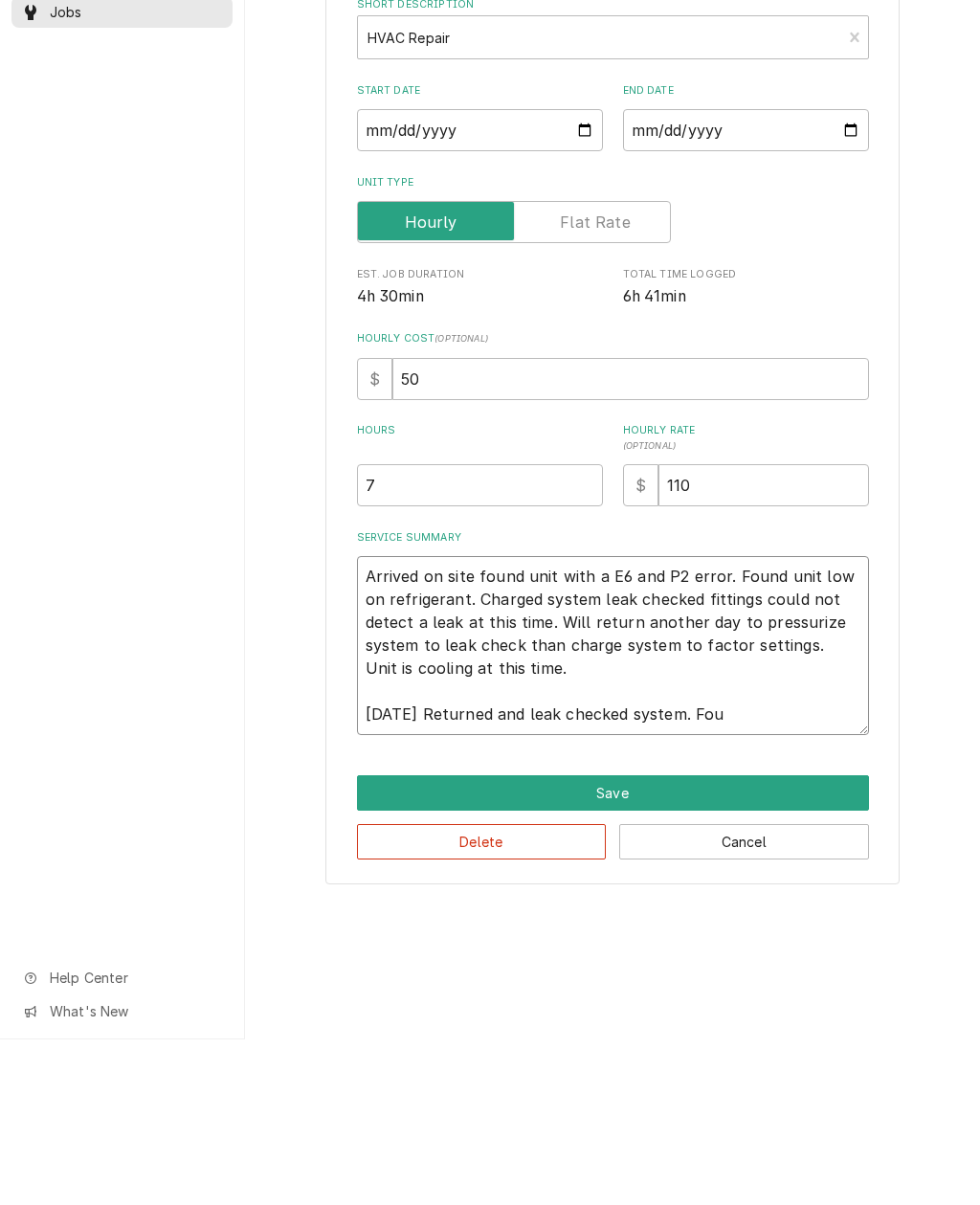
type textarea "Arrived on site found unit with a E6 and P2 error. Found unit low on refrigeran…"
type textarea "x"
type textarea "Arrived on site found unit with a E6 and P2 error. Found unit low on refrigeran…"
type textarea "x"
type textarea "Arrived on site found unit with a E6 and P2 error. Found unit low on refrigeran…"
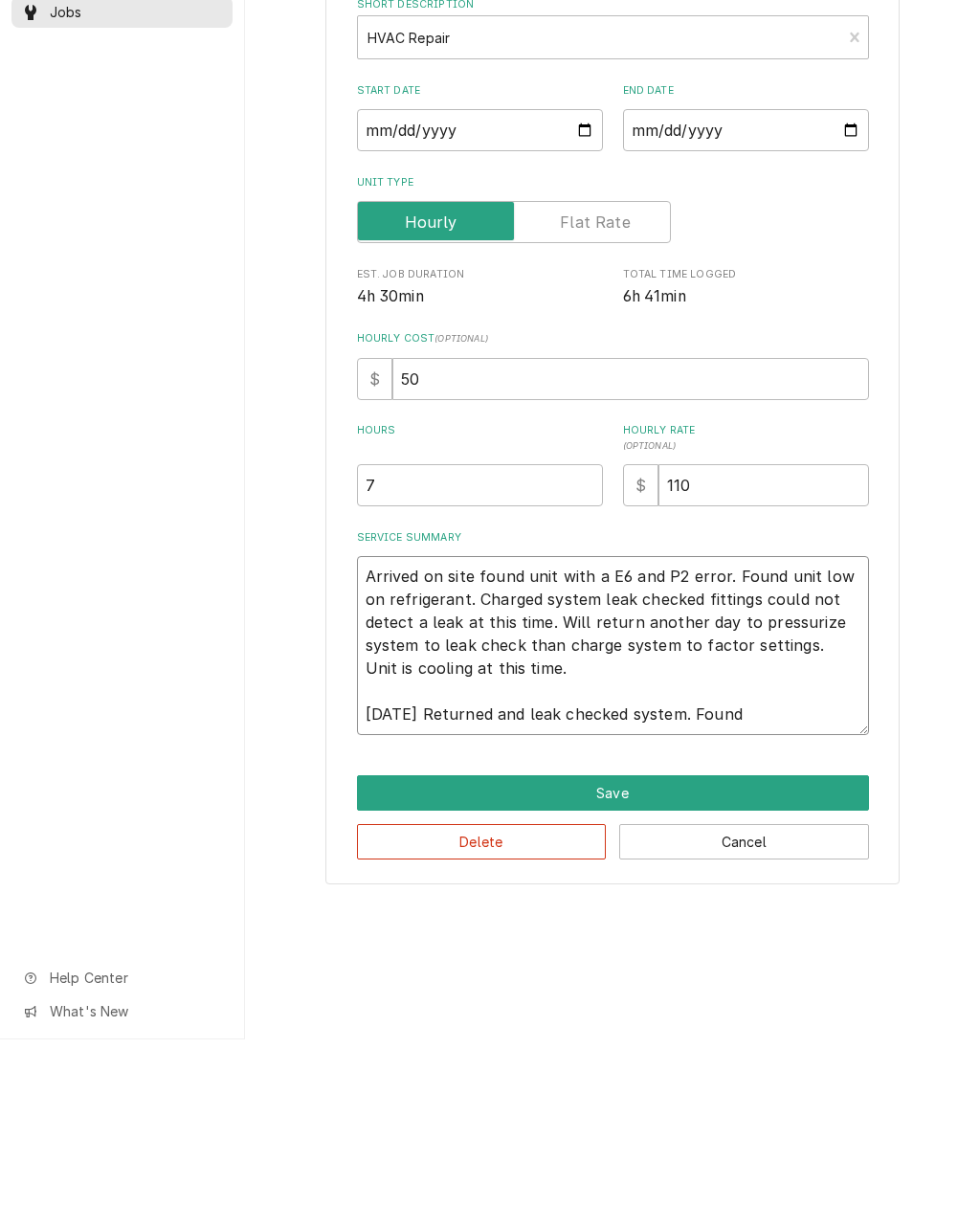
type textarea "x"
type textarea "Arrived on site found unit with a E6 and P2 error. Found unit low on refrigeran…"
type textarea "x"
type textarea "Arrived on site found unit with a E6 and P2 error. Found unit low on refrigeran…"
type textarea "x"
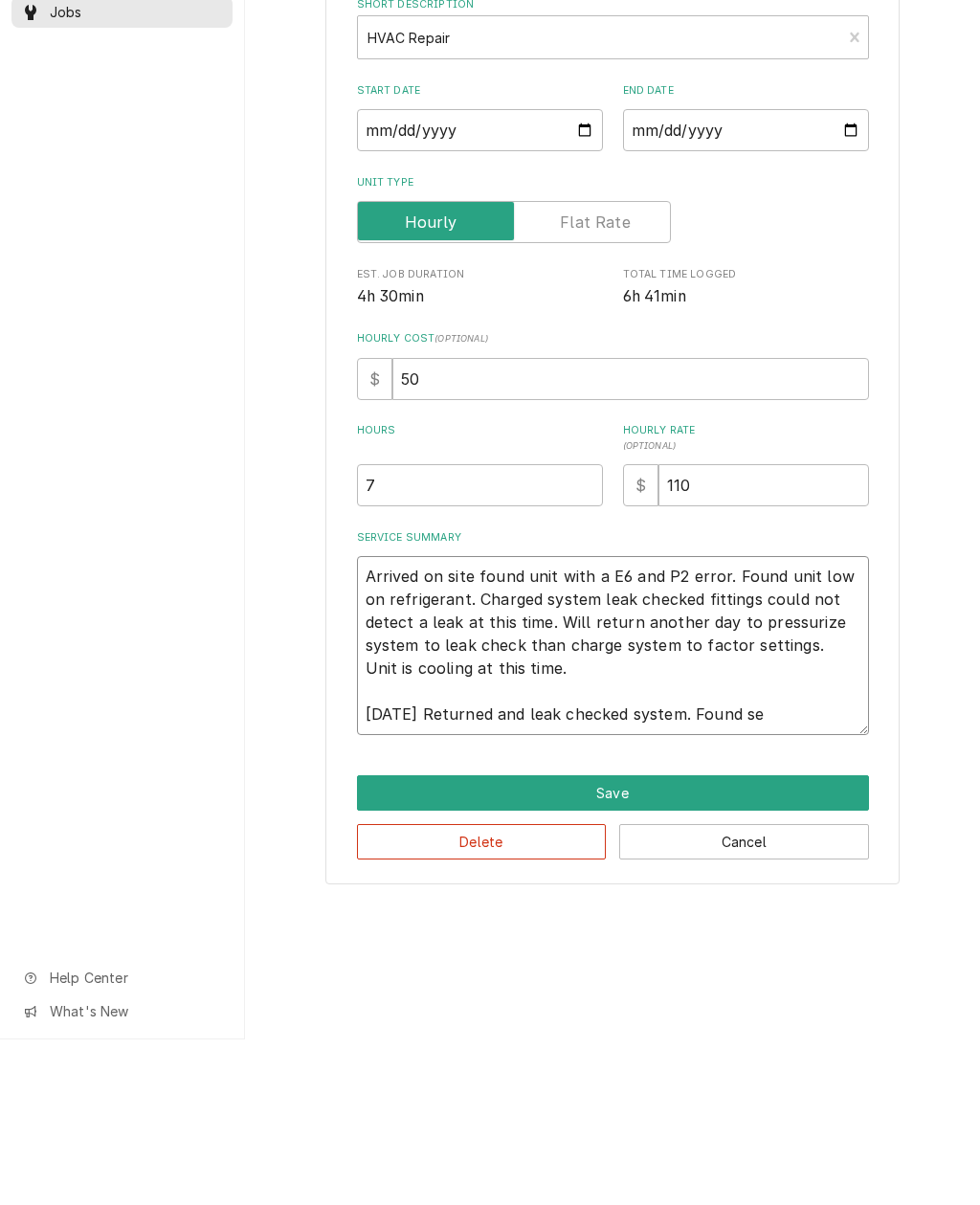
type textarea "Arrived on site found unit with a E6 and P2 error. Found unit low on refrigeran…"
type textarea "x"
type textarea "Arrived on site found unit with a E6 and P2 error. Found unit low on refrigeran…"
type textarea "x"
type textarea "Arrived on site found unit with a E6 and P2 error. Found unit low on refrigeran…"
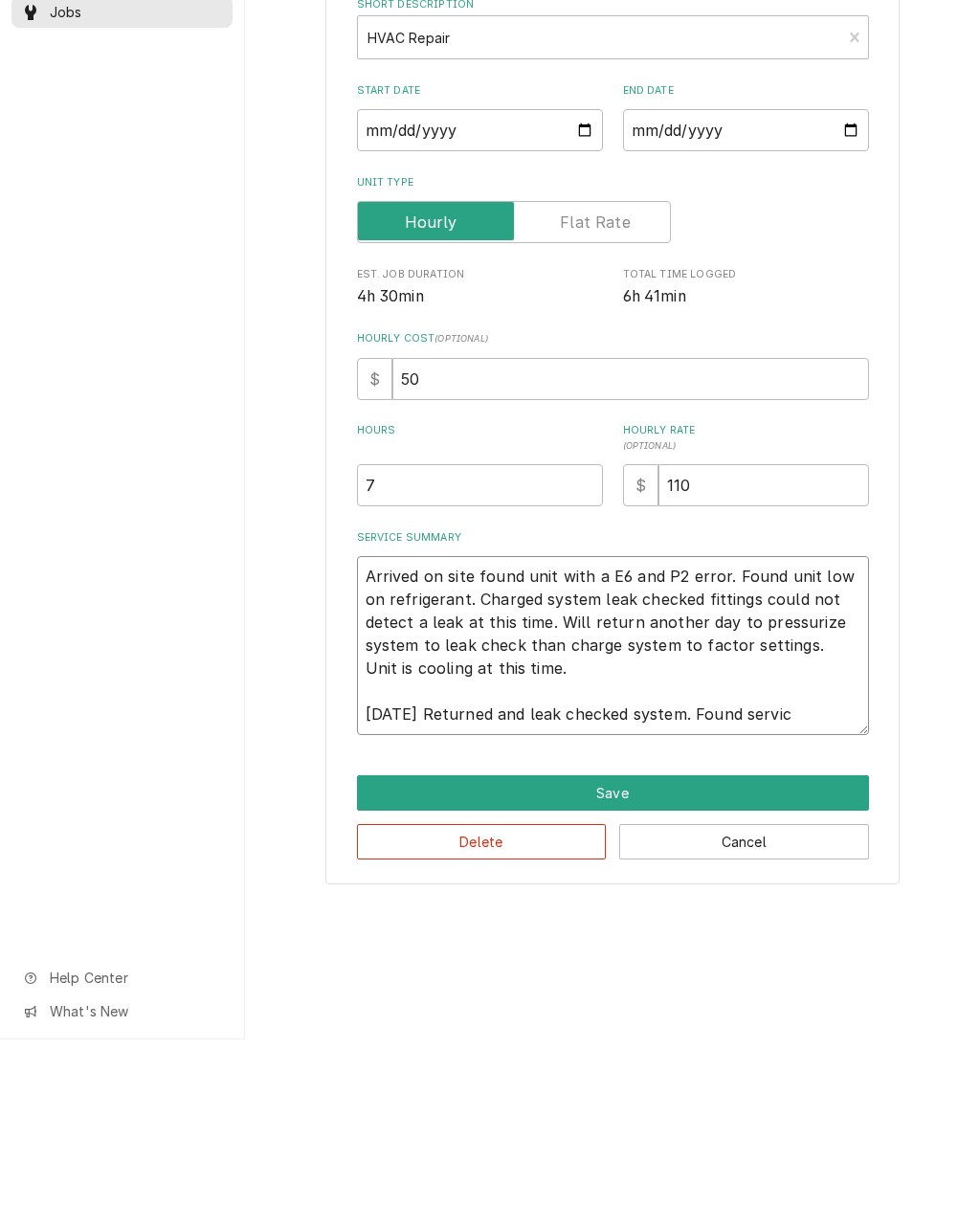
type textarea "x"
type textarea "Arrived on site found unit with a E6 and P2 error. Found unit low on refrigeran…"
type textarea "x"
type textarea "Arrived on site found unit with a E6 and P2 error. Found unit low on refrigeran…"
type textarea "x"
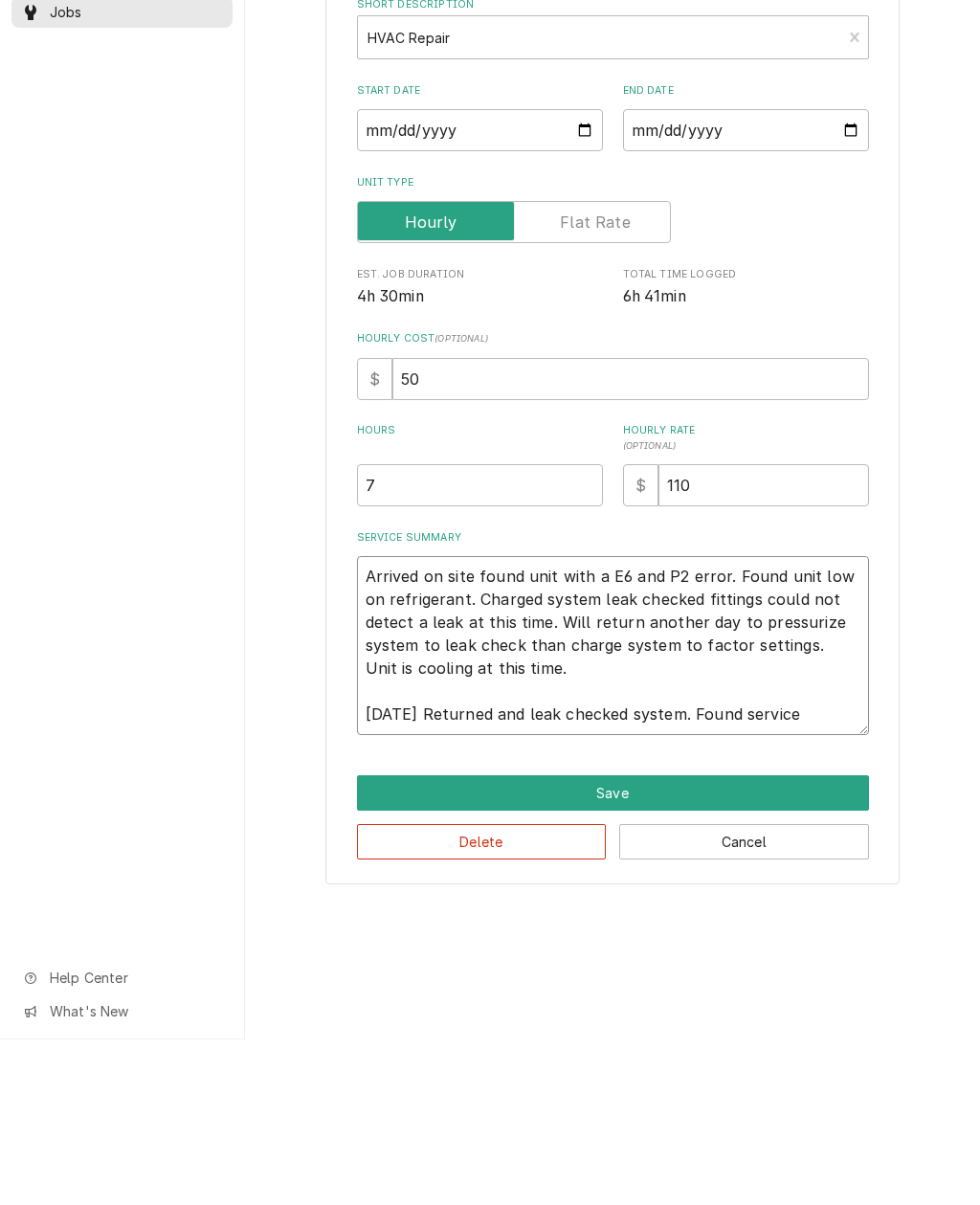
type textarea "Arrived on site found unit with a E6 and P2 error. Found unit low on refrigeran…"
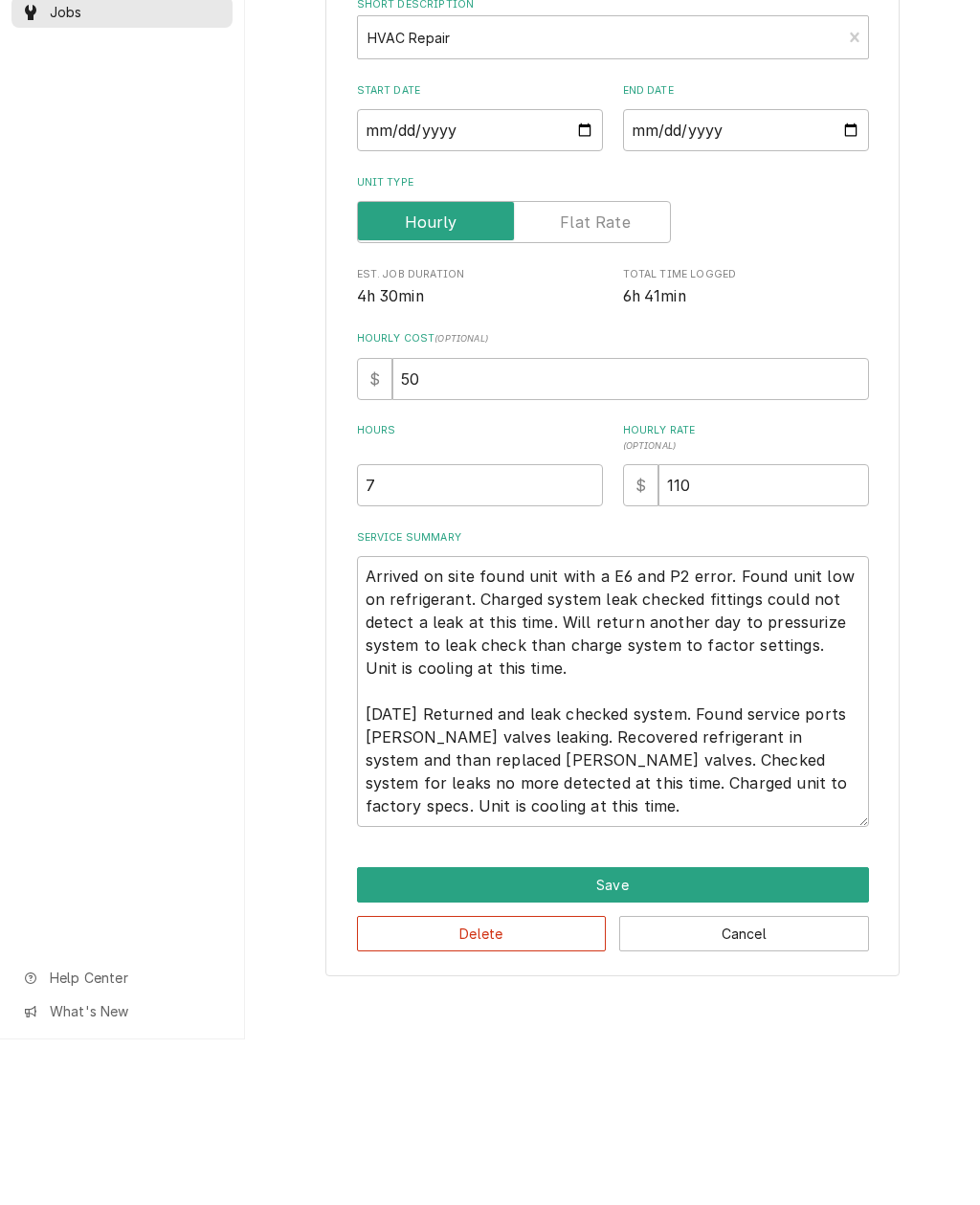
click at [934, 744] on div "Use the fields below to edit this service charge Short Description HVAC Repair …" at bounding box center [611, 616] width 735 height 1084
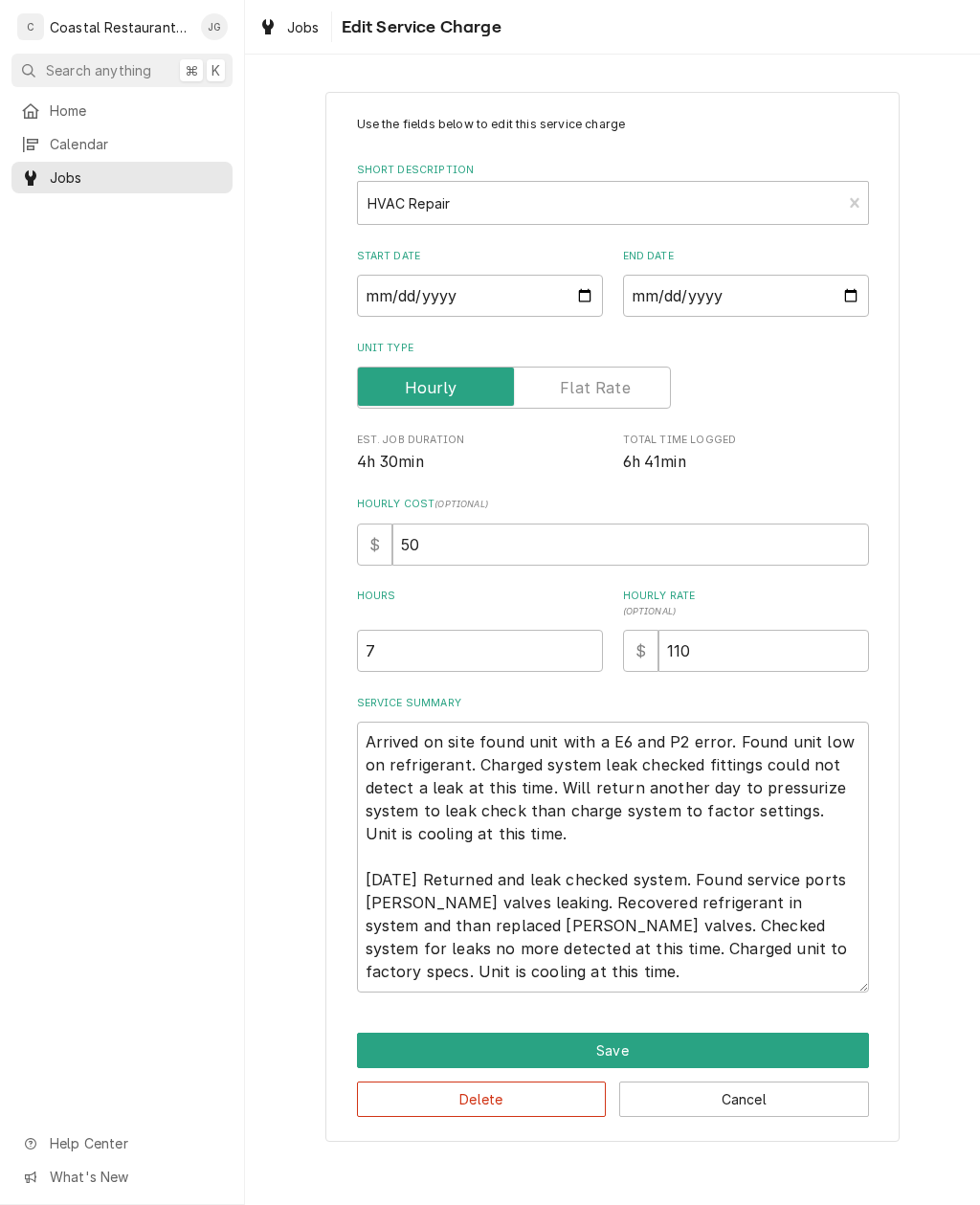
click at [669, 877] on button "Save" at bounding box center [612, 1050] width 512 height 35
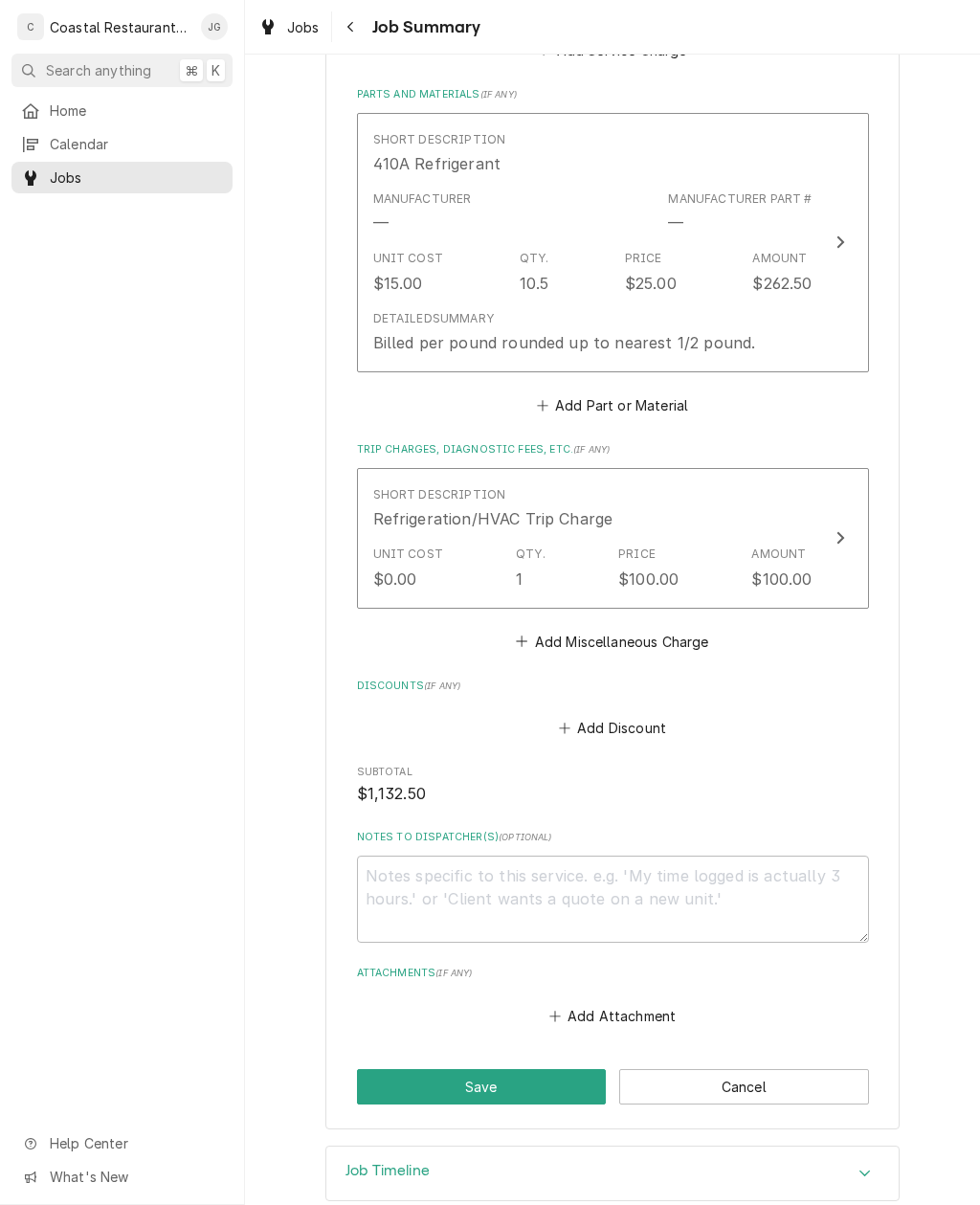
scroll to position [1064, 0]
click at [545, 877] on button "Save" at bounding box center [481, 1088] width 249 height 35
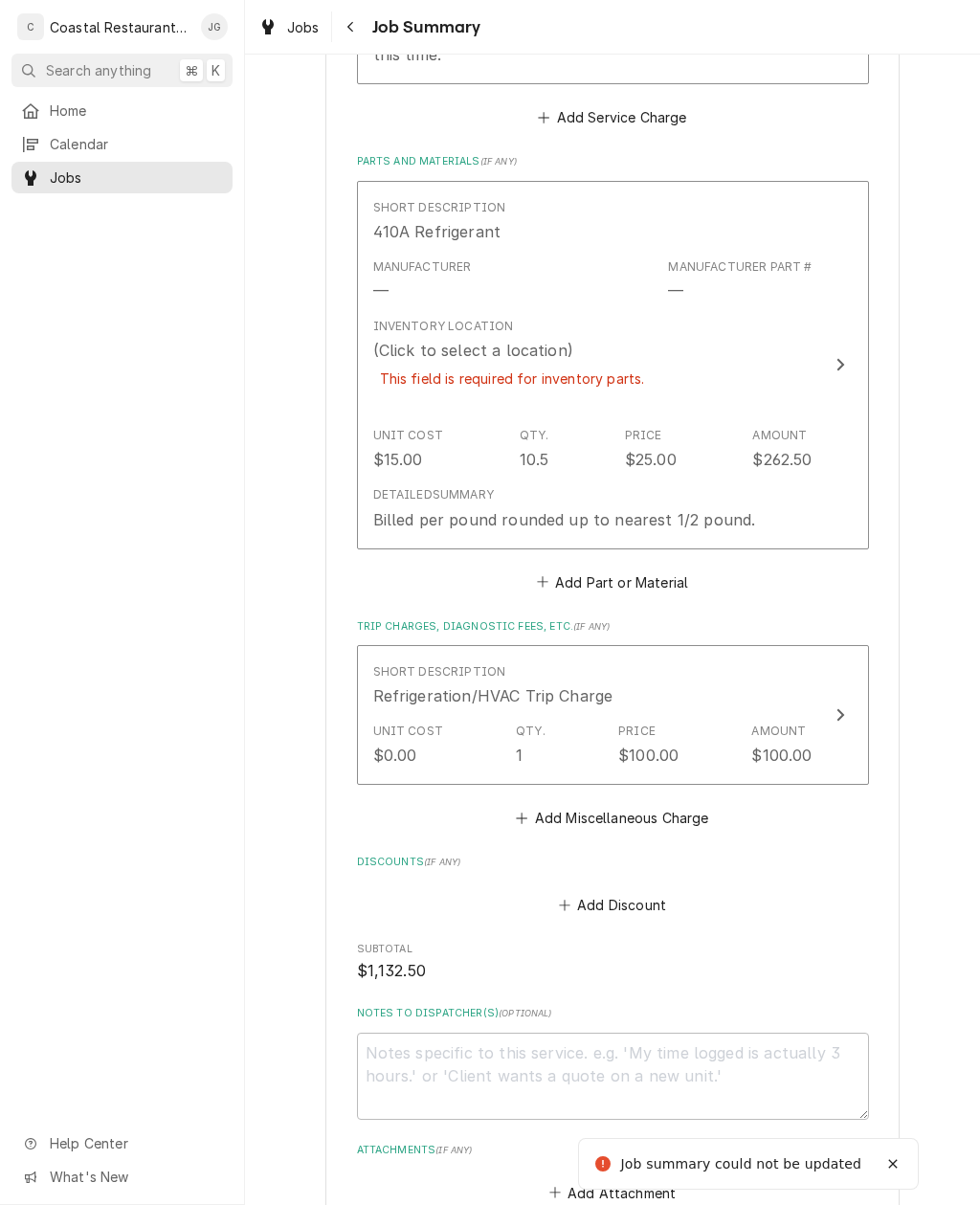
click at [711, 273] on div "Manufacturer Part # —" at bounding box center [739, 280] width 144 height 44
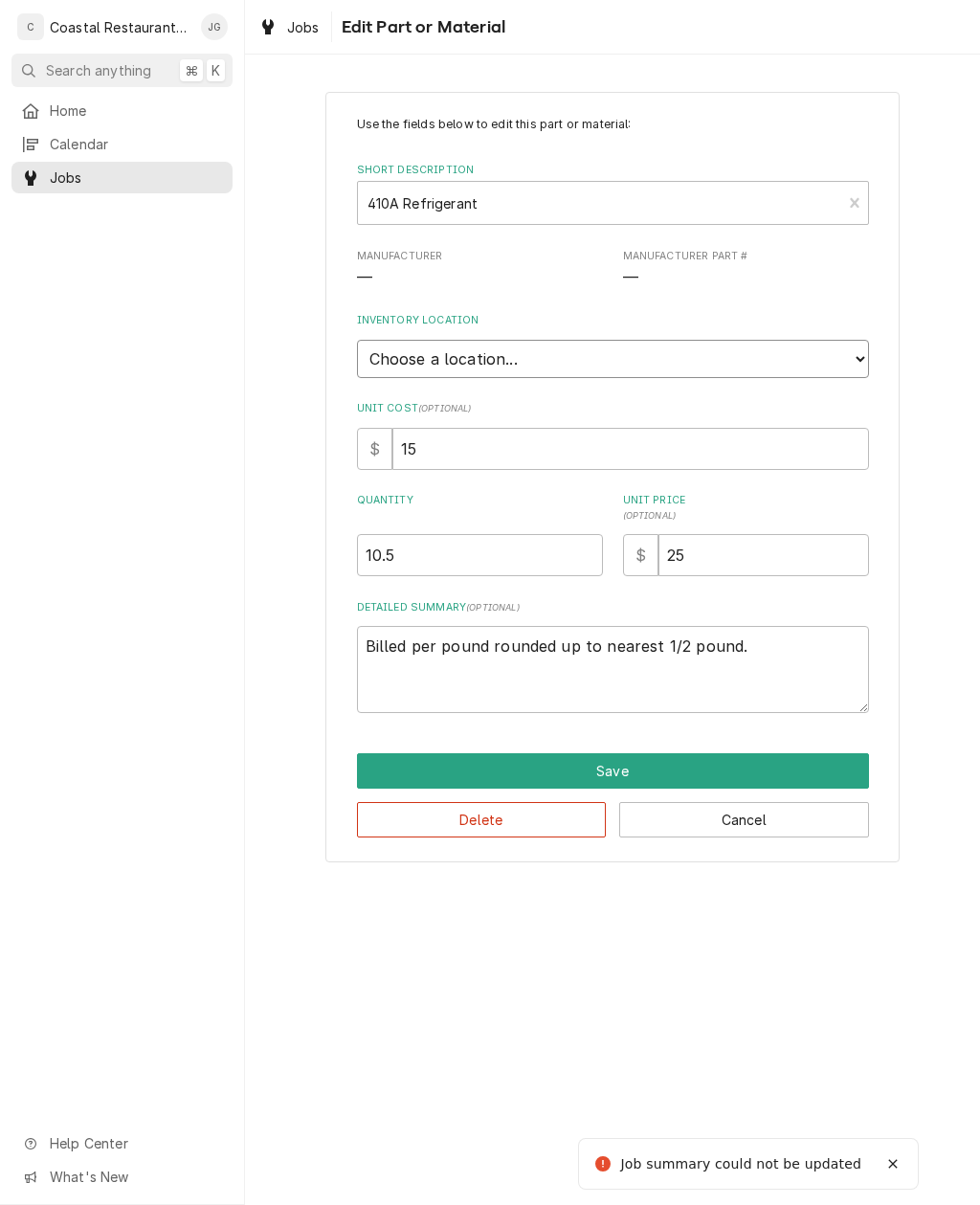
click at [727, 343] on select "Choose a location... Fenwick Warehouse James Gatton Truck Mike Lynch Truck Phil…" at bounding box center [612, 359] width 512 height 38
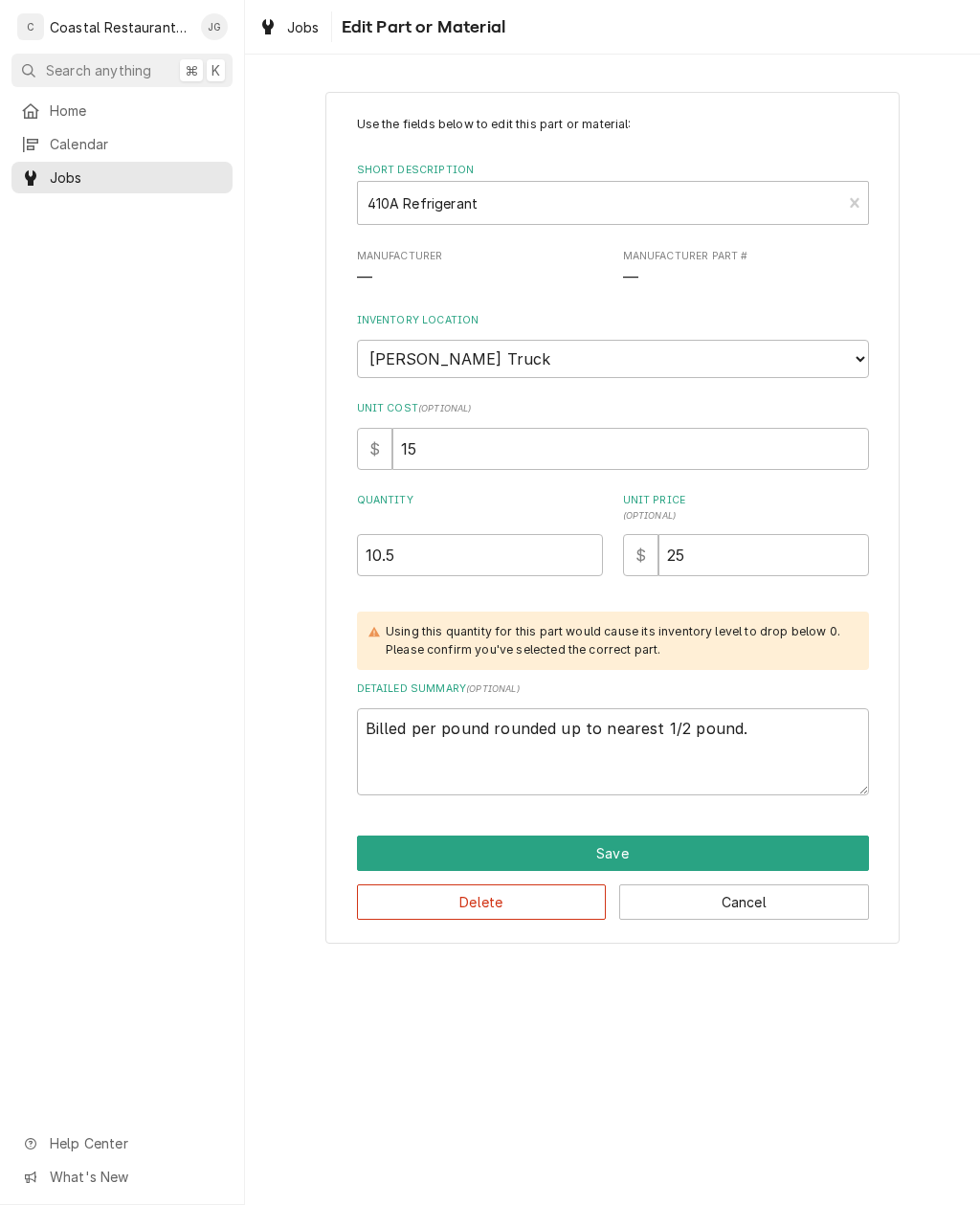
click at [586, 835] on button "Save" at bounding box center [612, 853] width 512 height 35
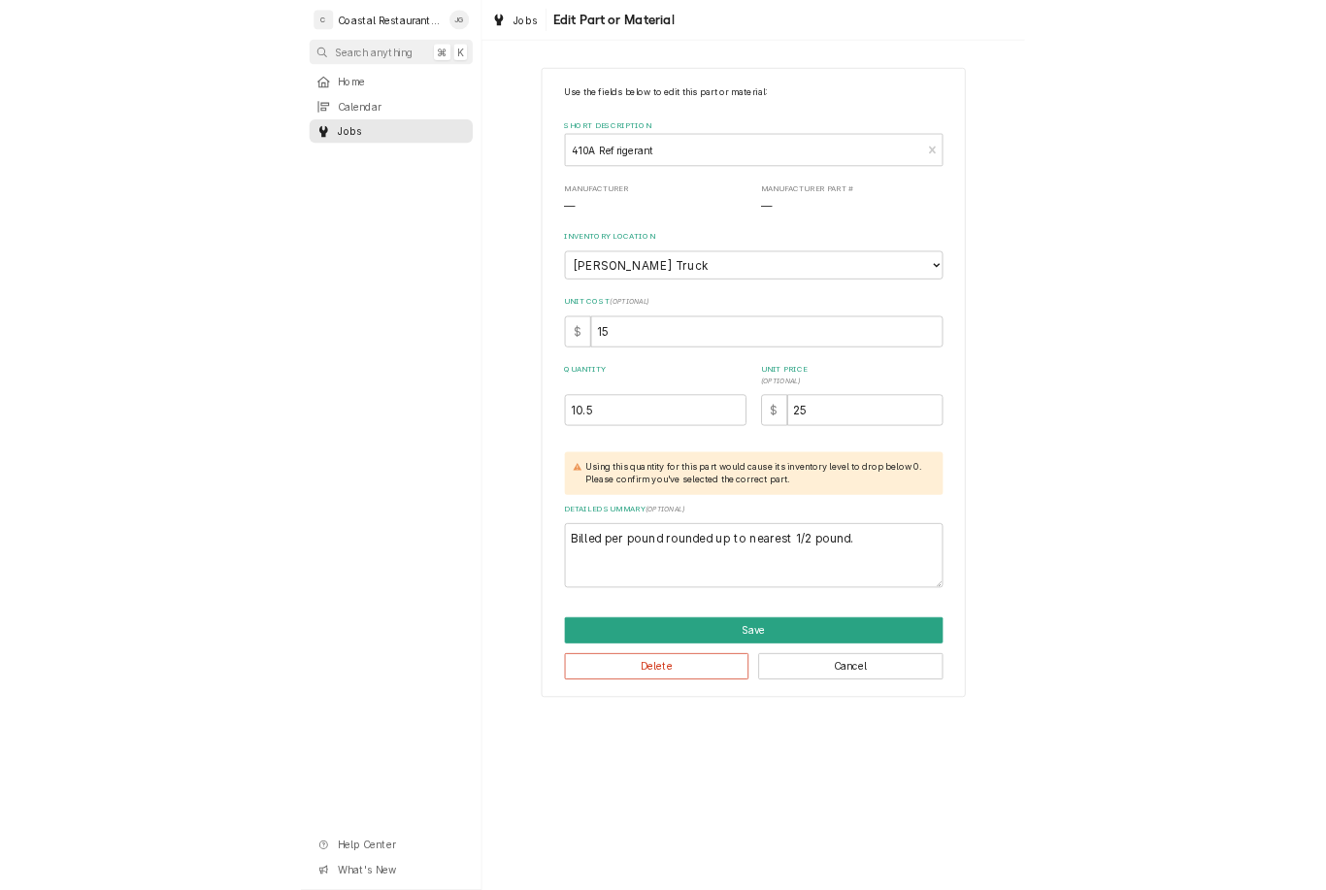
scroll to position [1079, 0]
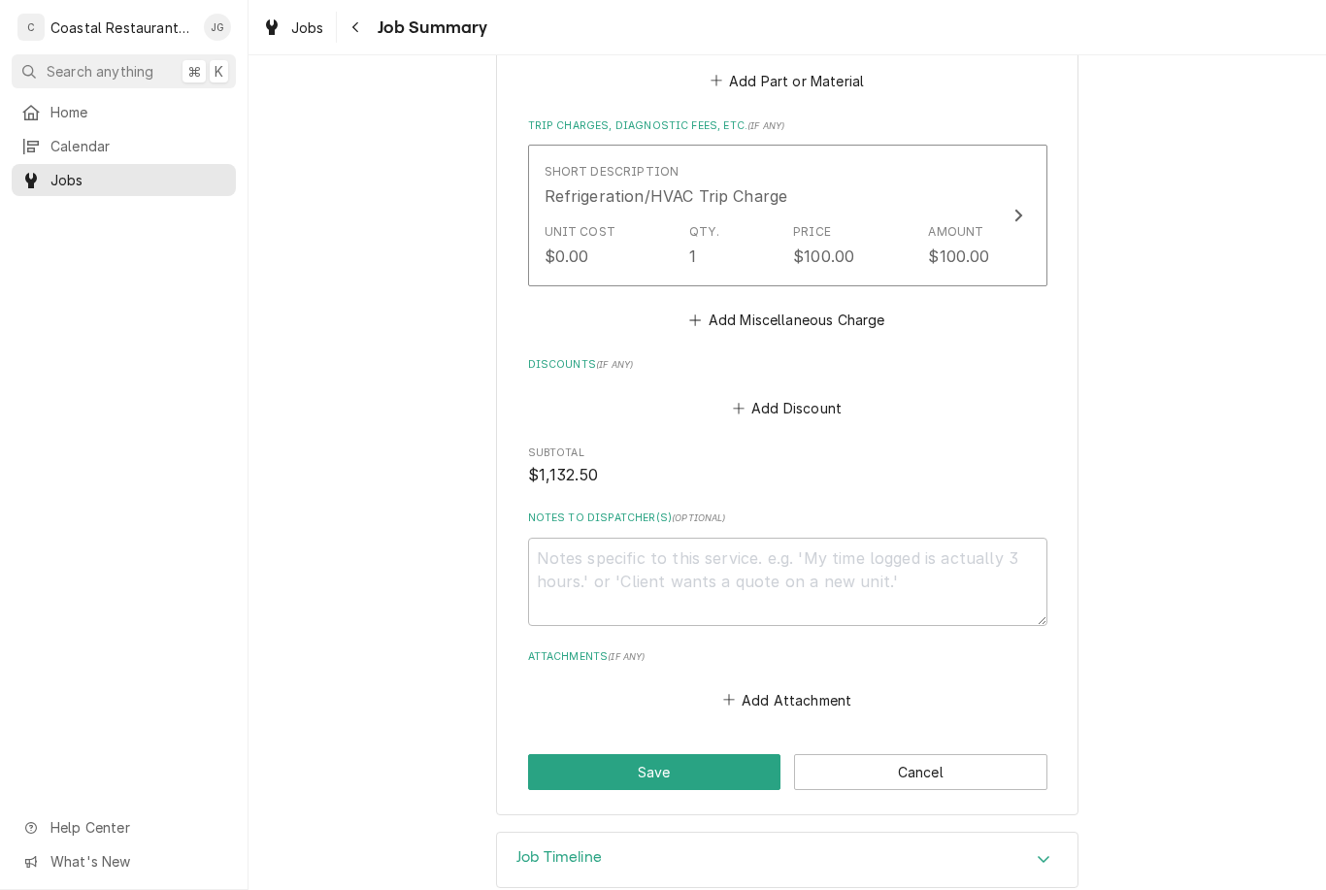
click at [657, 754] on button "Save" at bounding box center [654, 772] width 253 height 36
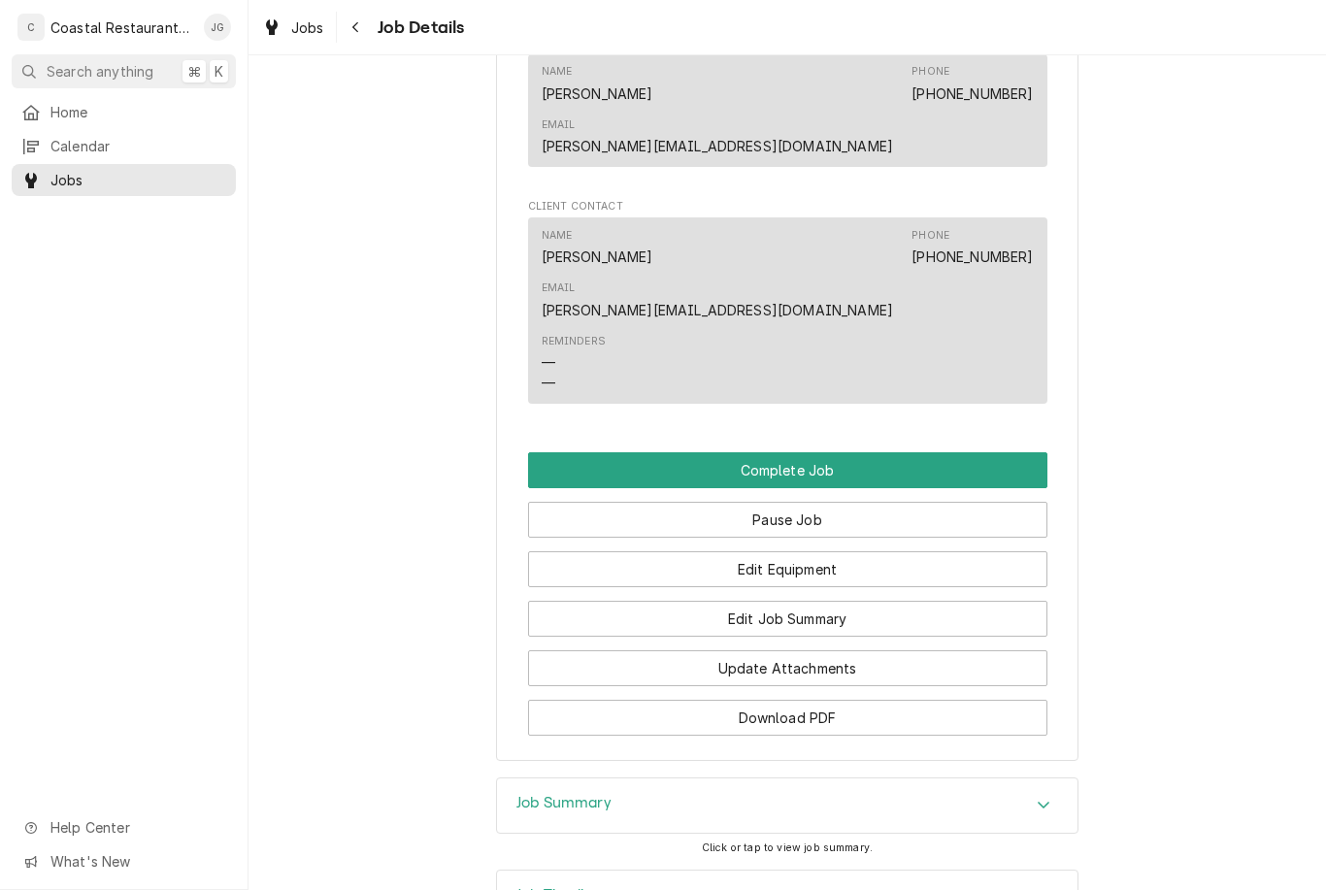
scroll to position [1703, 0]
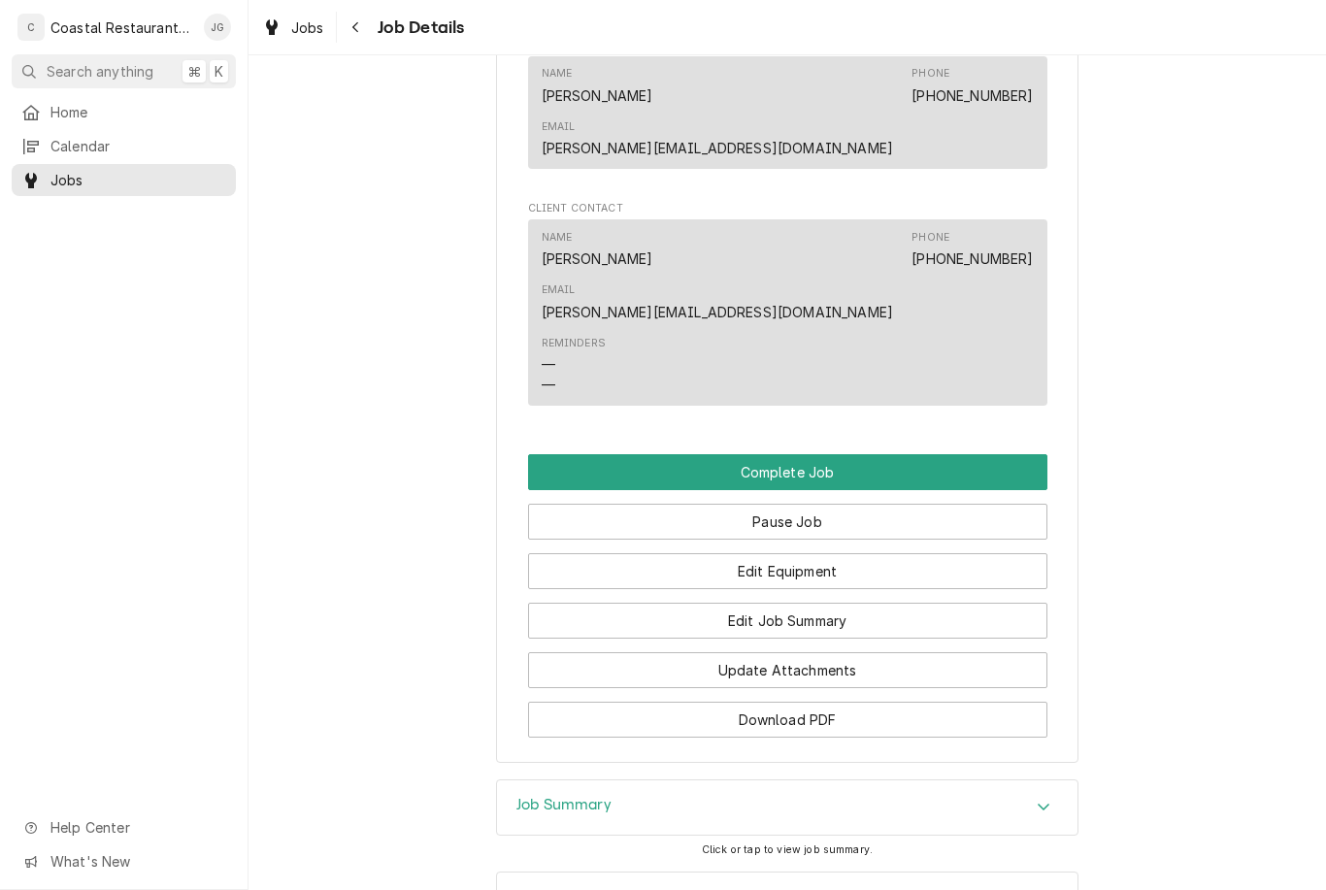
click at [888, 454] on button "Complete Job" at bounding box center [787, 472] width 519 height 36
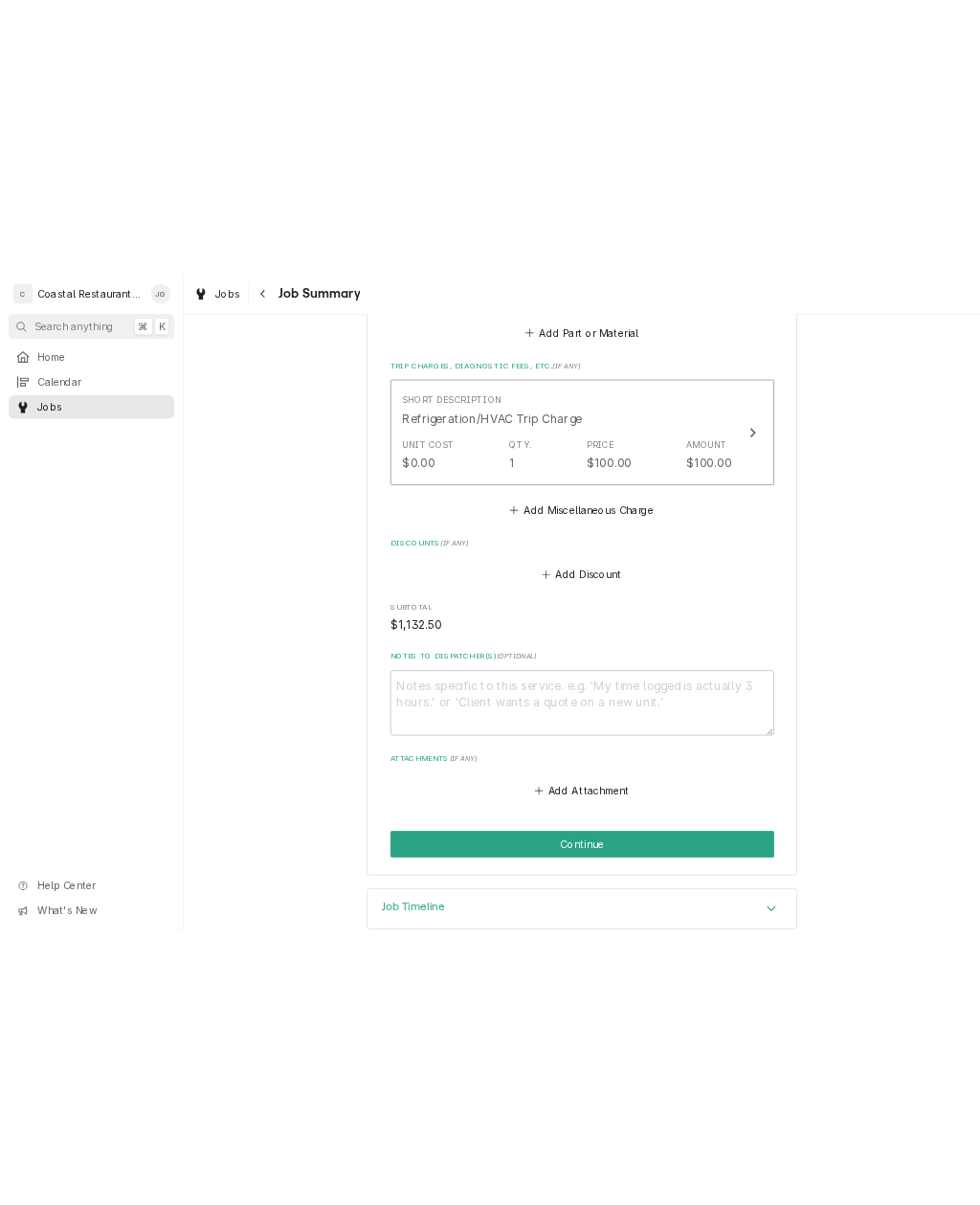
scroll to position [1123, 0]
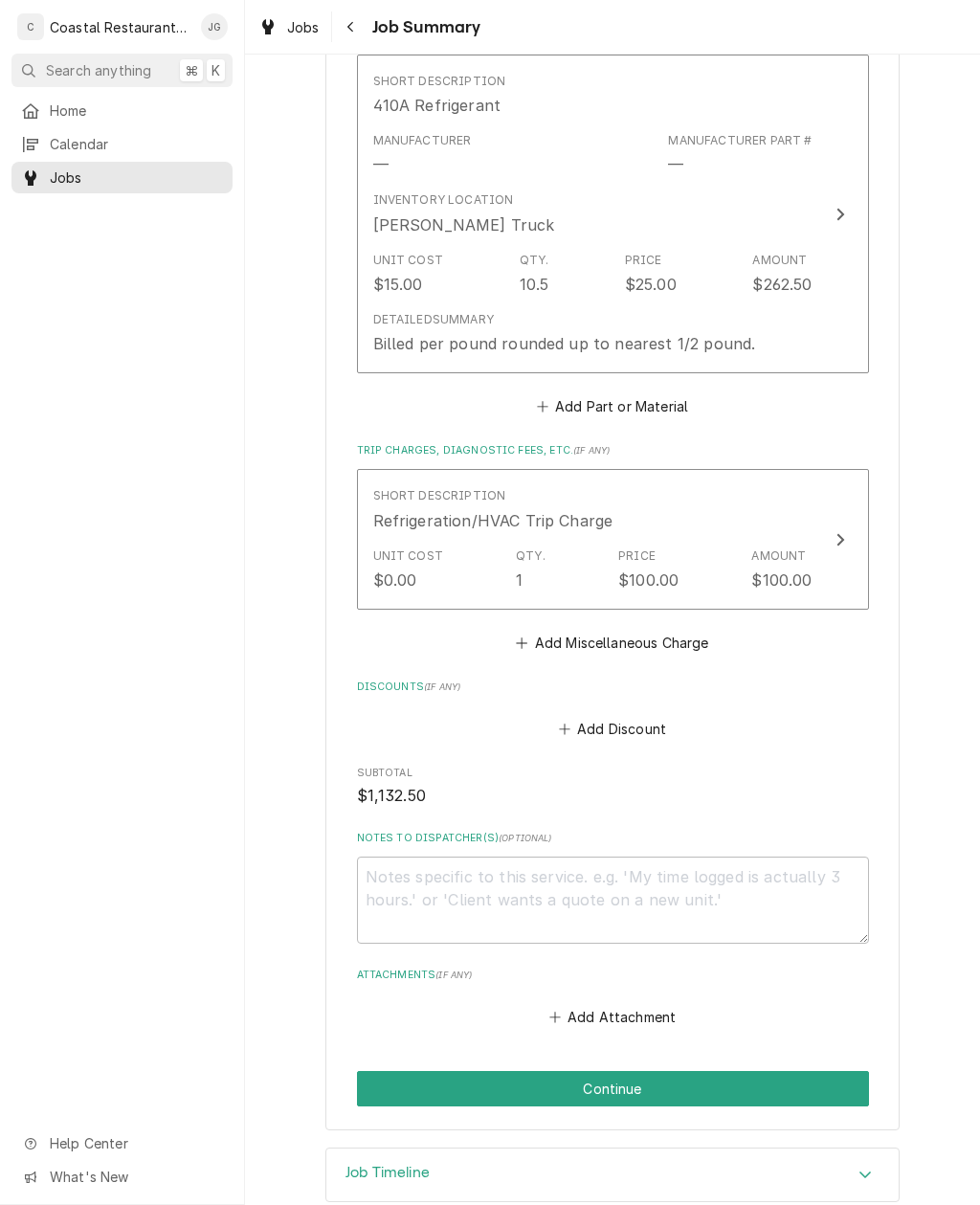
click at [678, 877] on button "Continue" at bounding box center [612, 1089] width 512 height 35
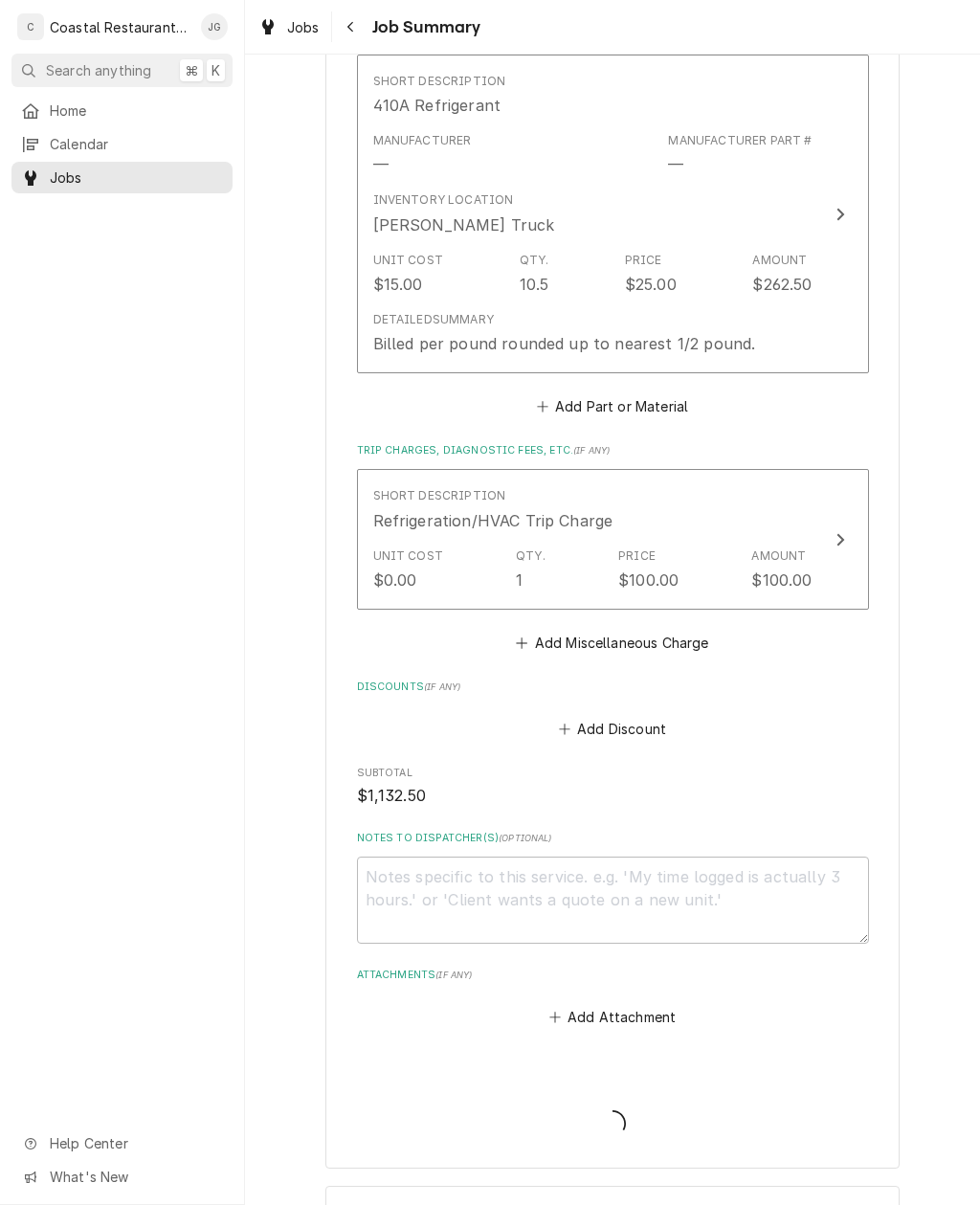
type textarea "x"
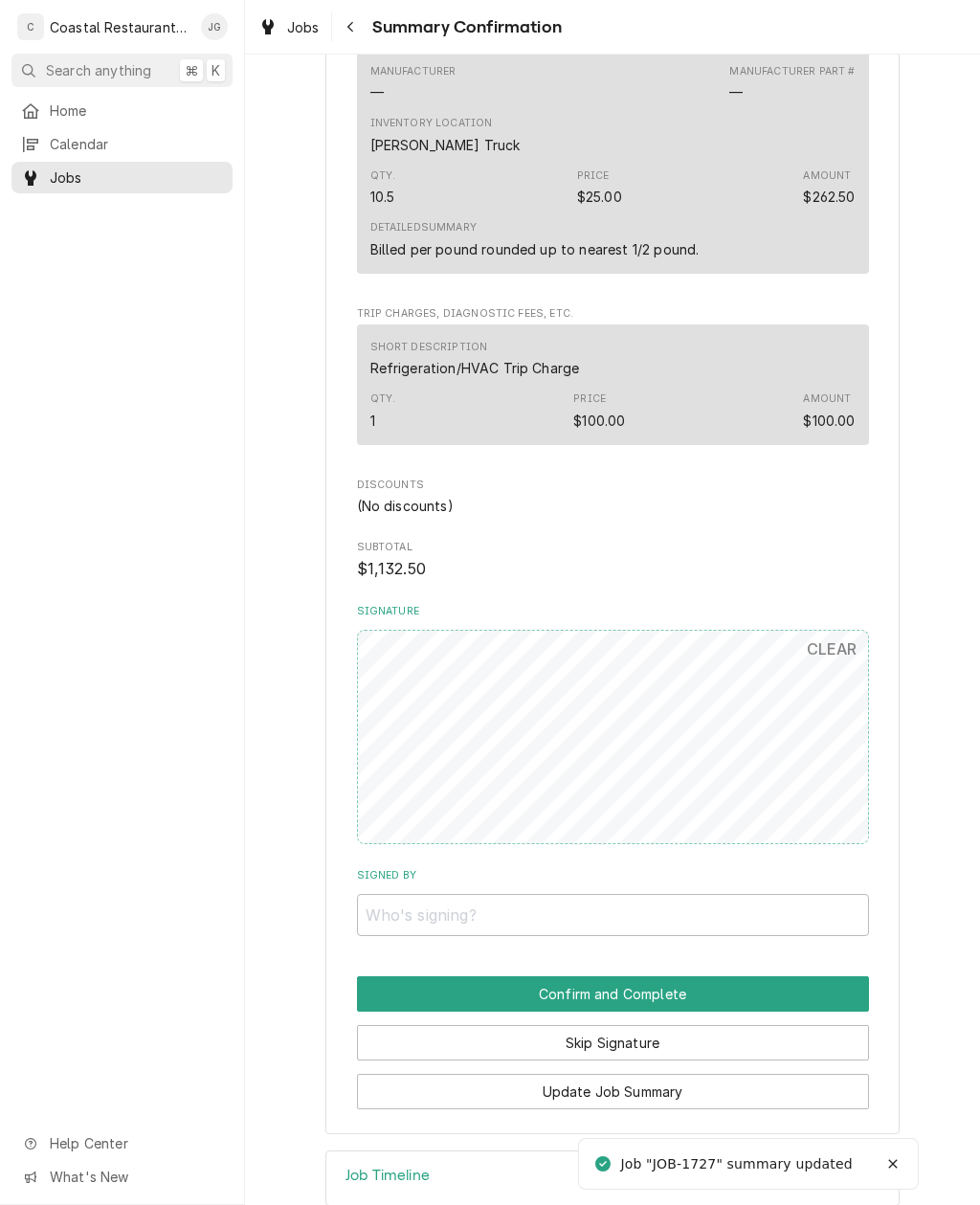
scroll to position [997, 0]
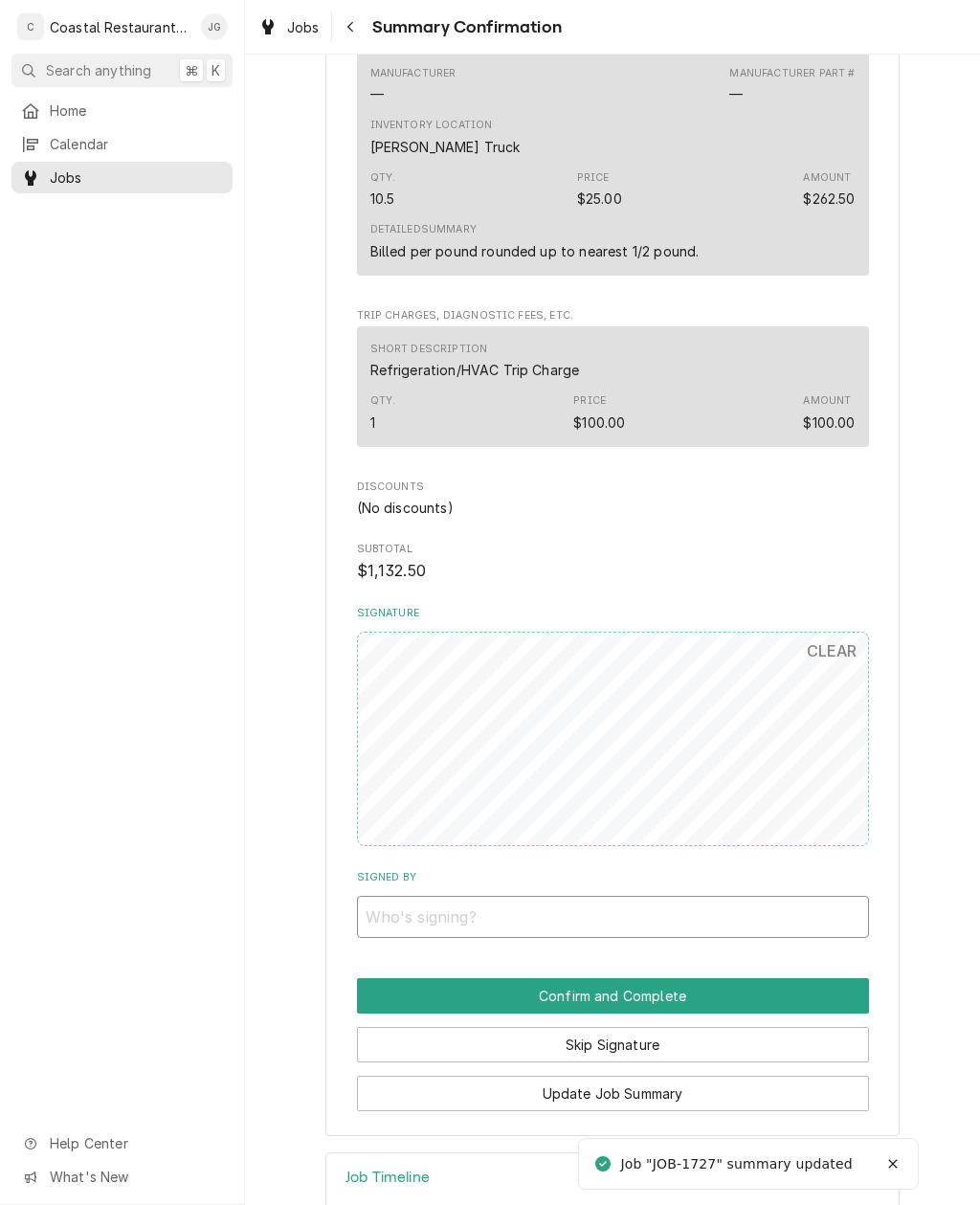
click at [663, 895] on input "Signed By" at bounding box center [612, 916] width 512 height 42
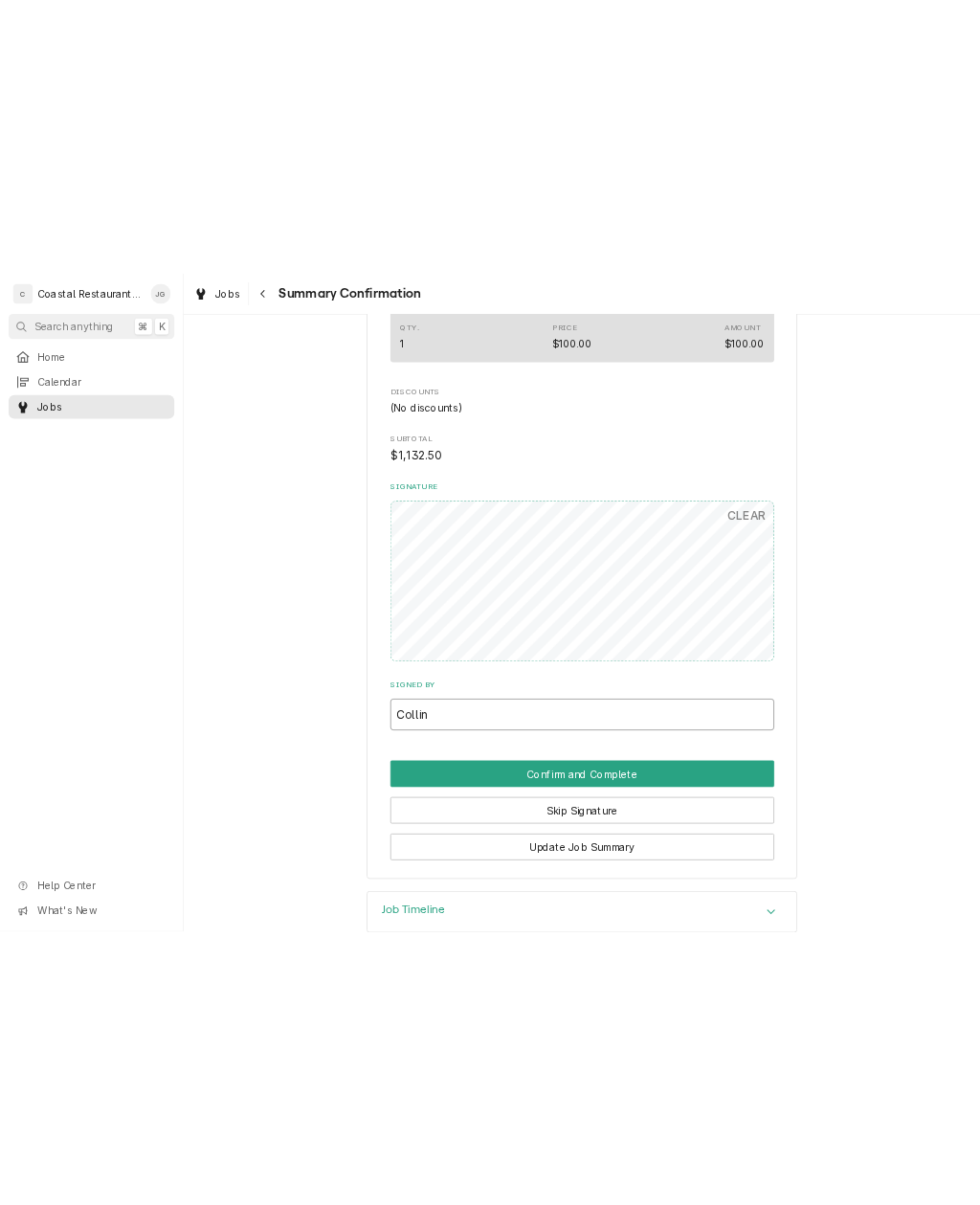
scroll to position [1324, 0]
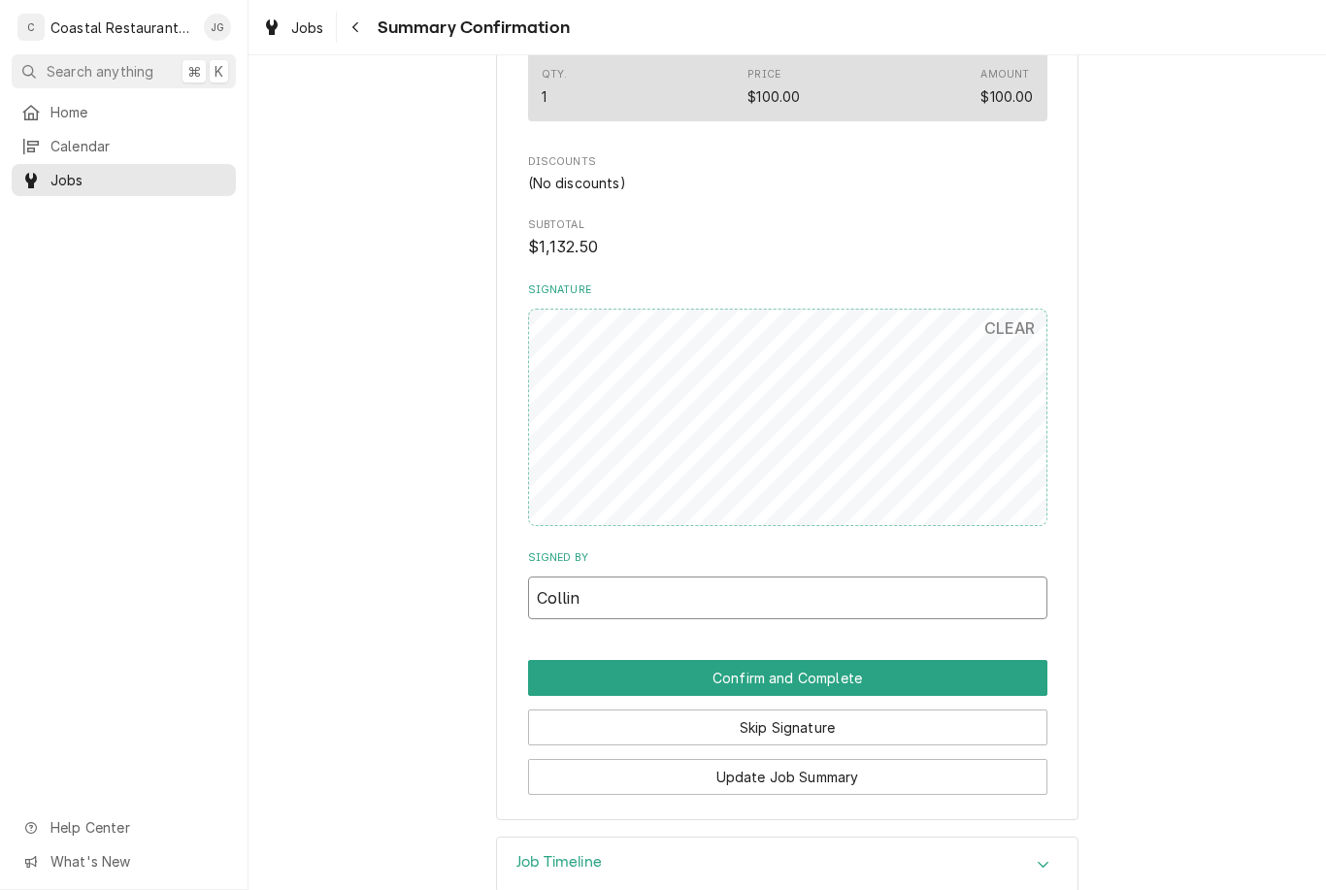
type input "Collin"
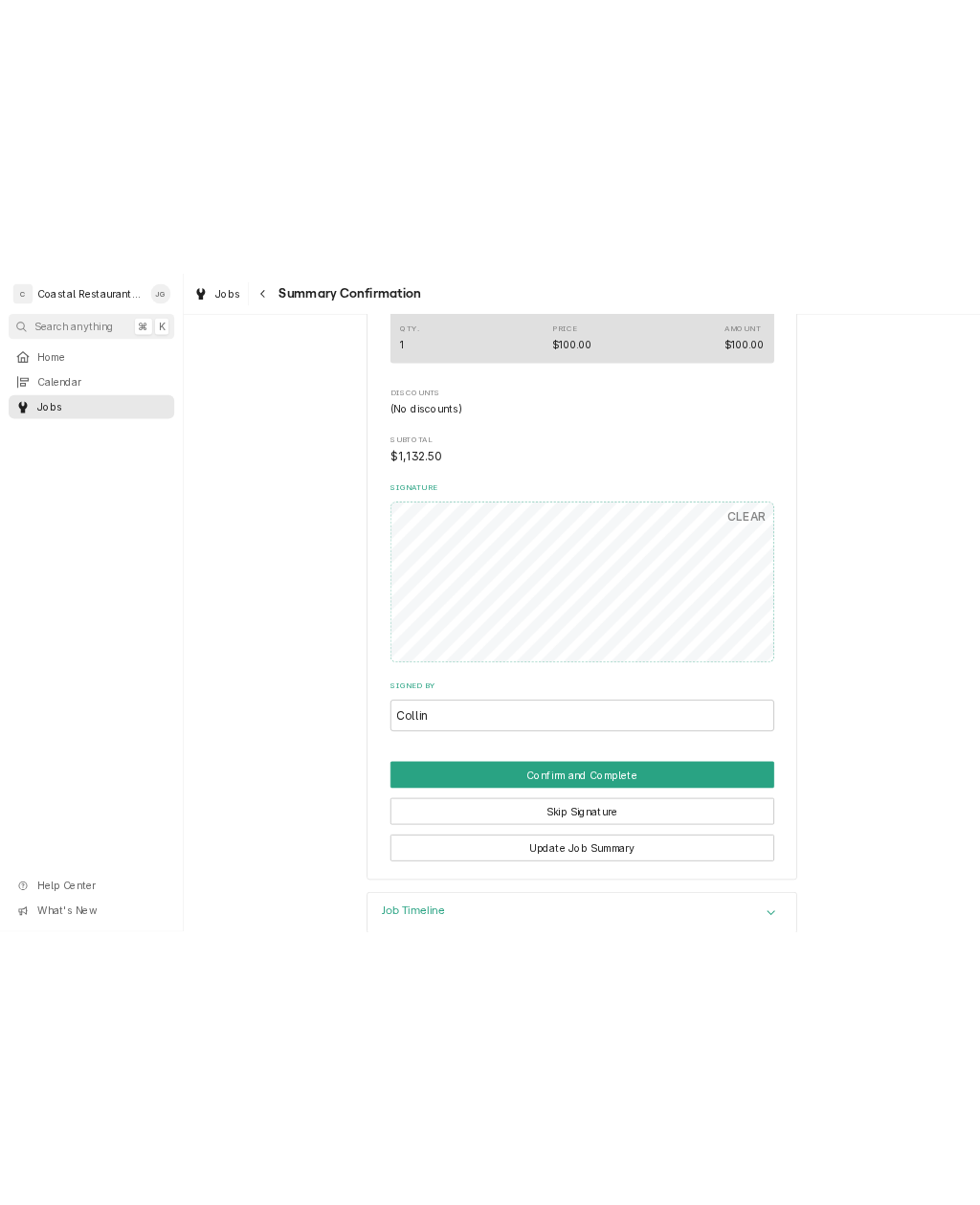
scroll to position [997, 0]
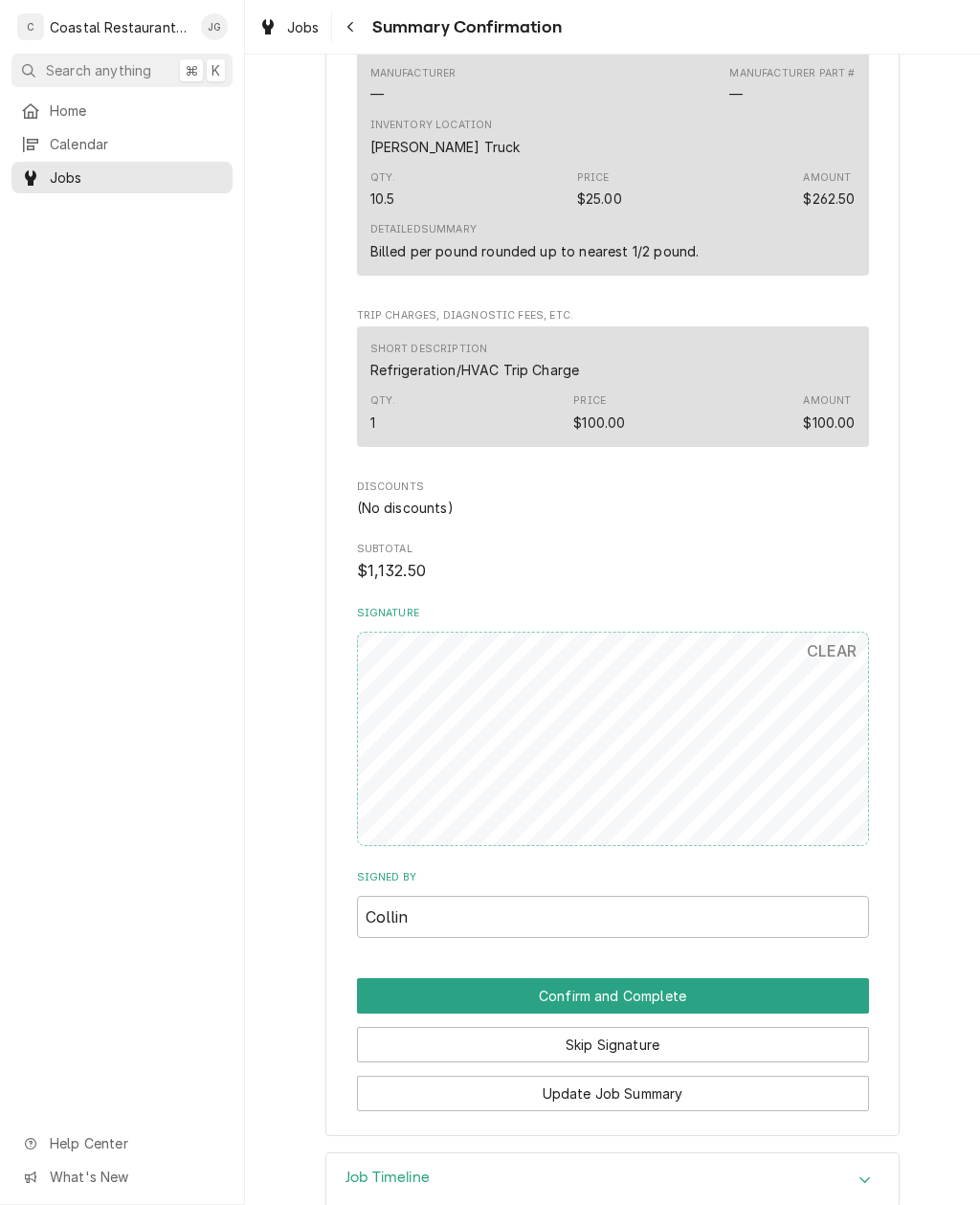
click at [769, 978] on button "Confirm and Complete" at bounding box center [612, 996] width 512 height 35
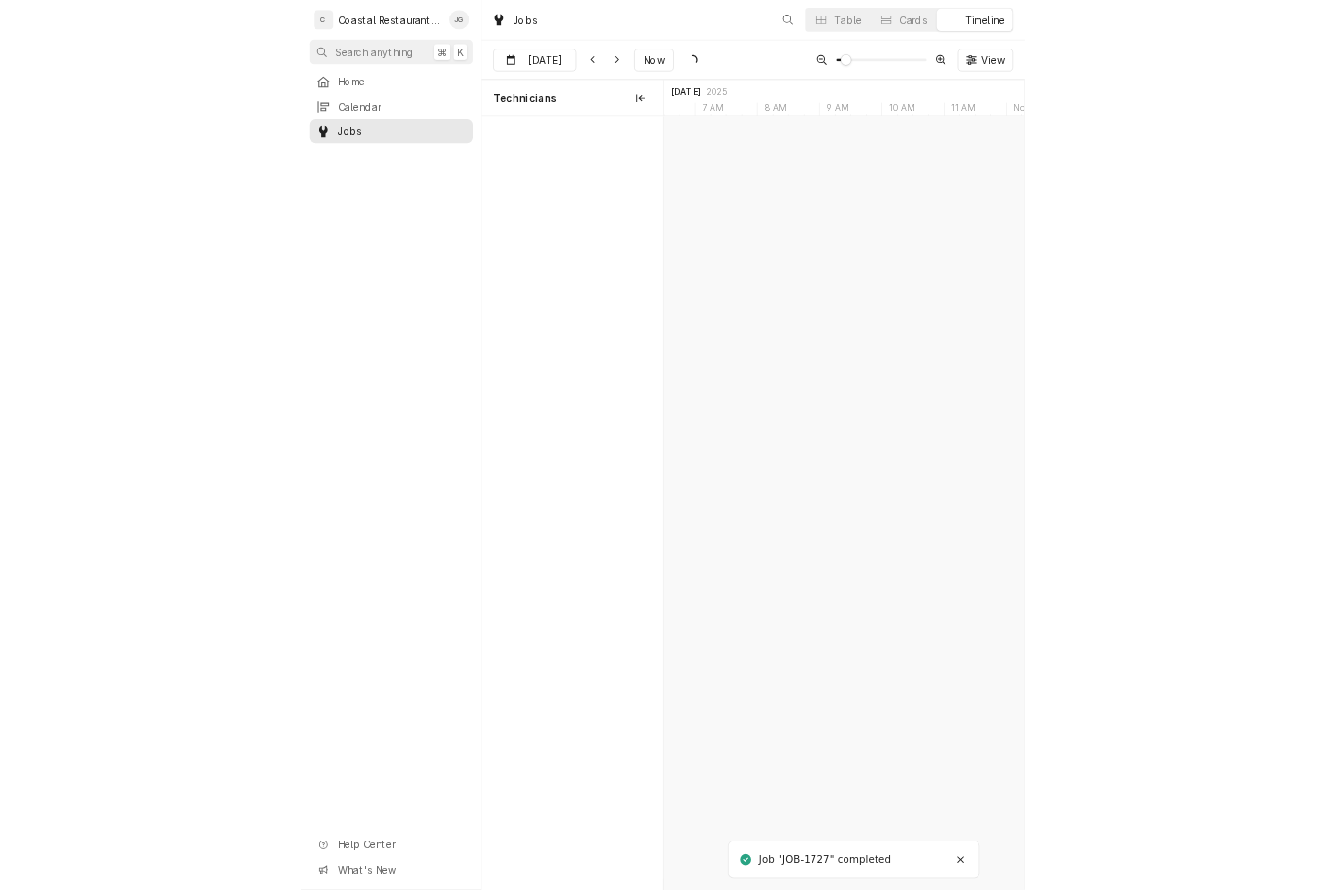
scroll to position [0, 9821]
